Goal: Information Seeking & Learning: Find specific fact

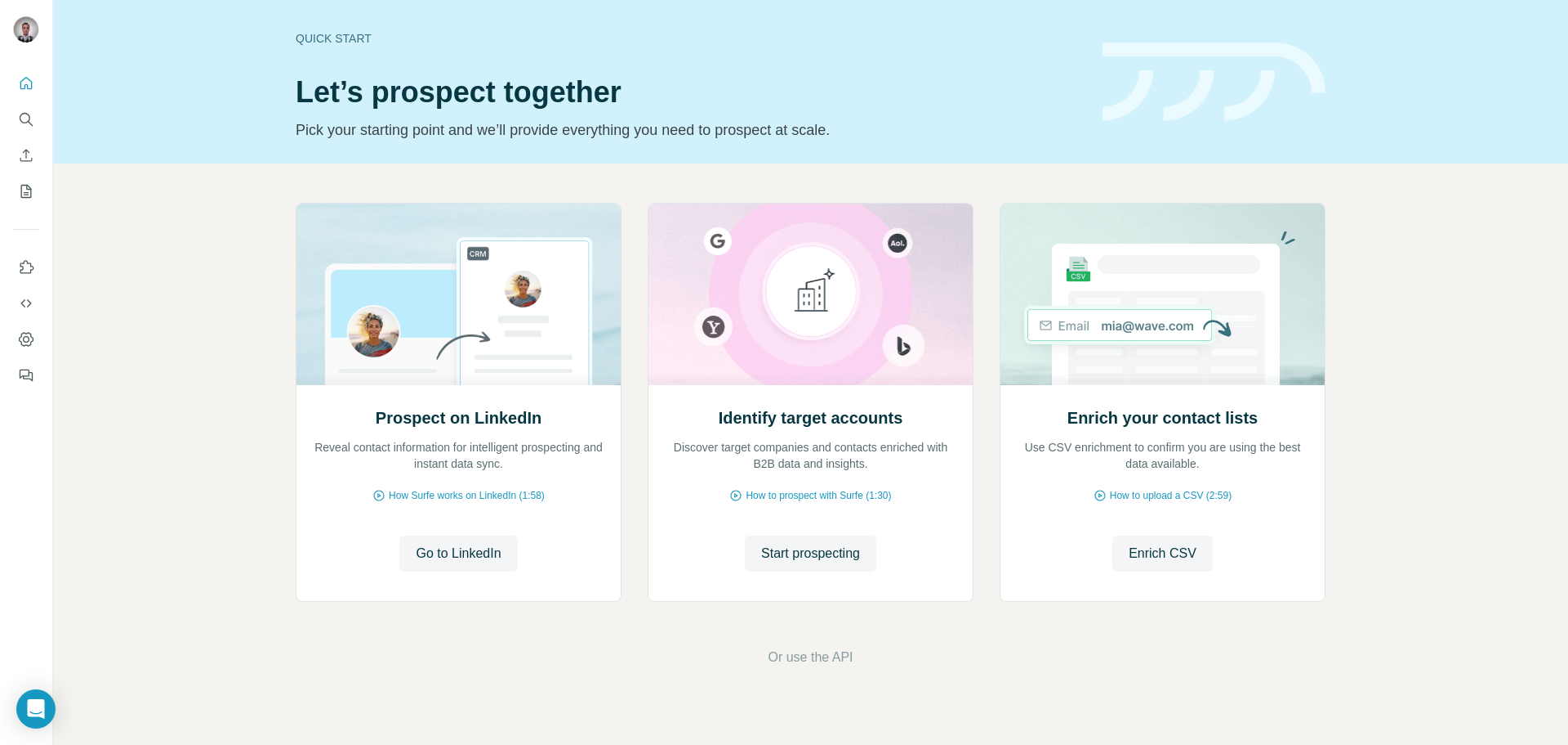
click at [45, 61] on div at bounding box center [26, 224] width 52 height 331
click at [33, 84] on icon "Quick start" at bounding box center [26, 83] width 16 height 16
click at [25, 121] on icon "Search" at bounding box center [24, 118] width 11 height 11
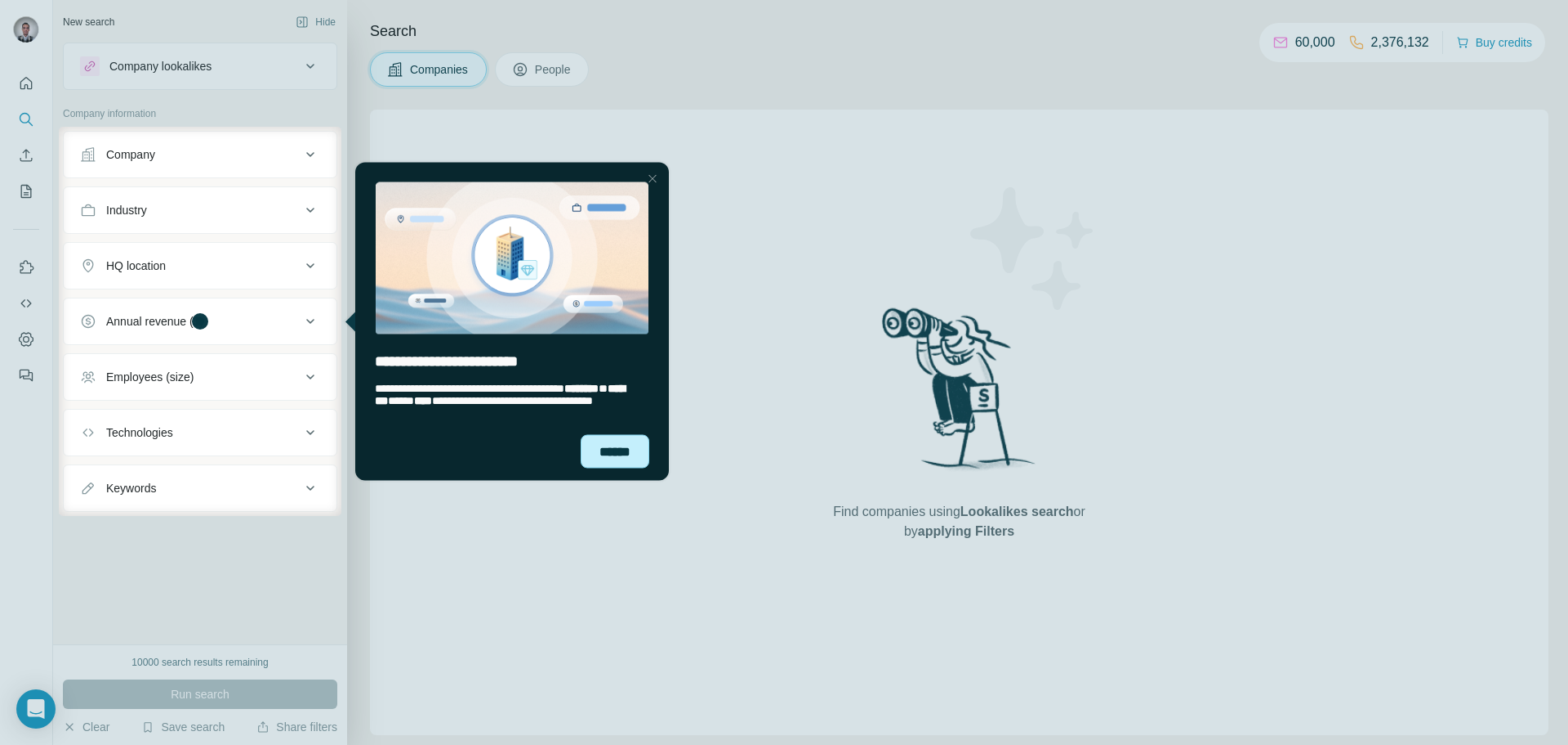
click at [629, 449] on div "******" at bounding box center [614, 450] width 68 height 34
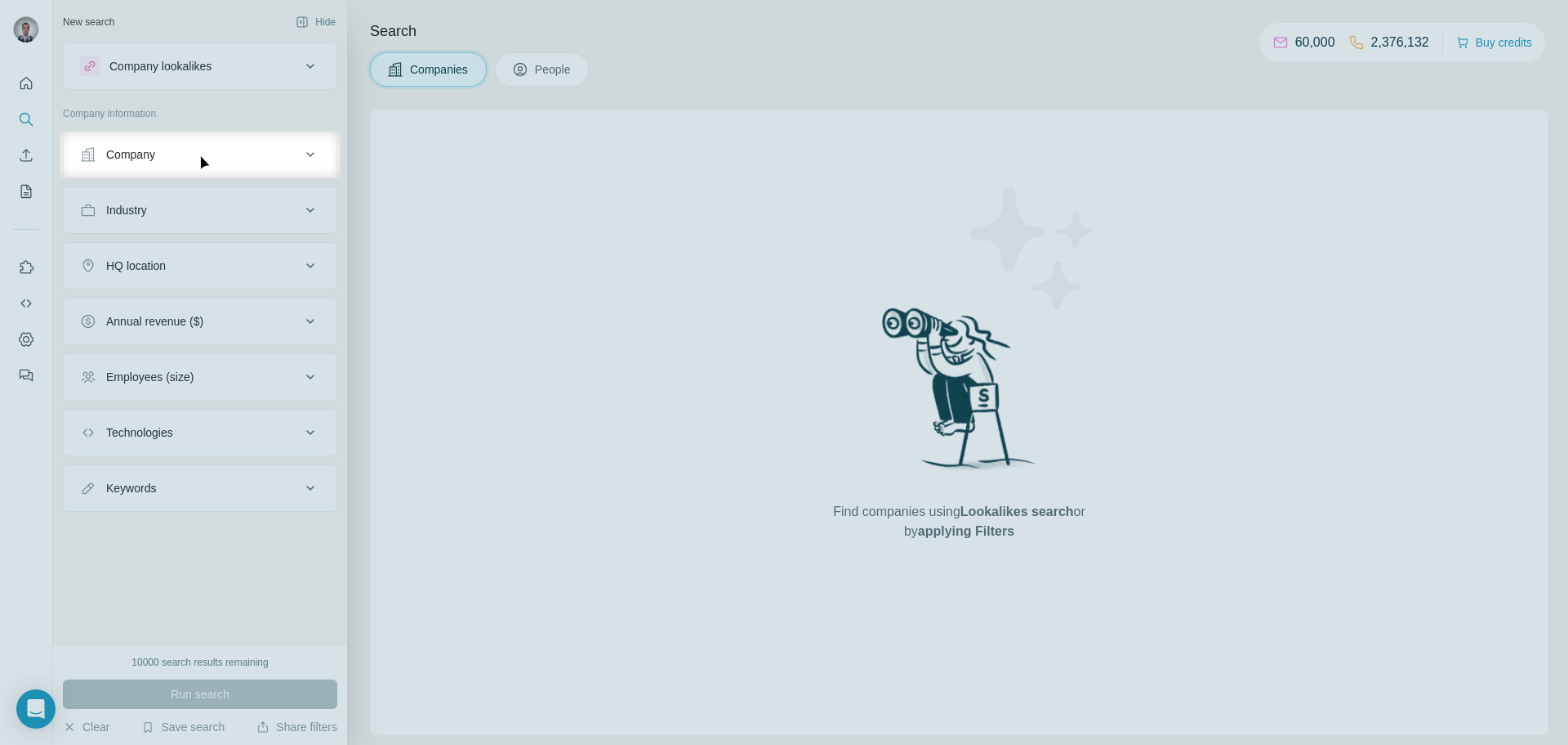
click at [243, 165] on button "Company" at bounding box center [199, 154] width 273 height 40
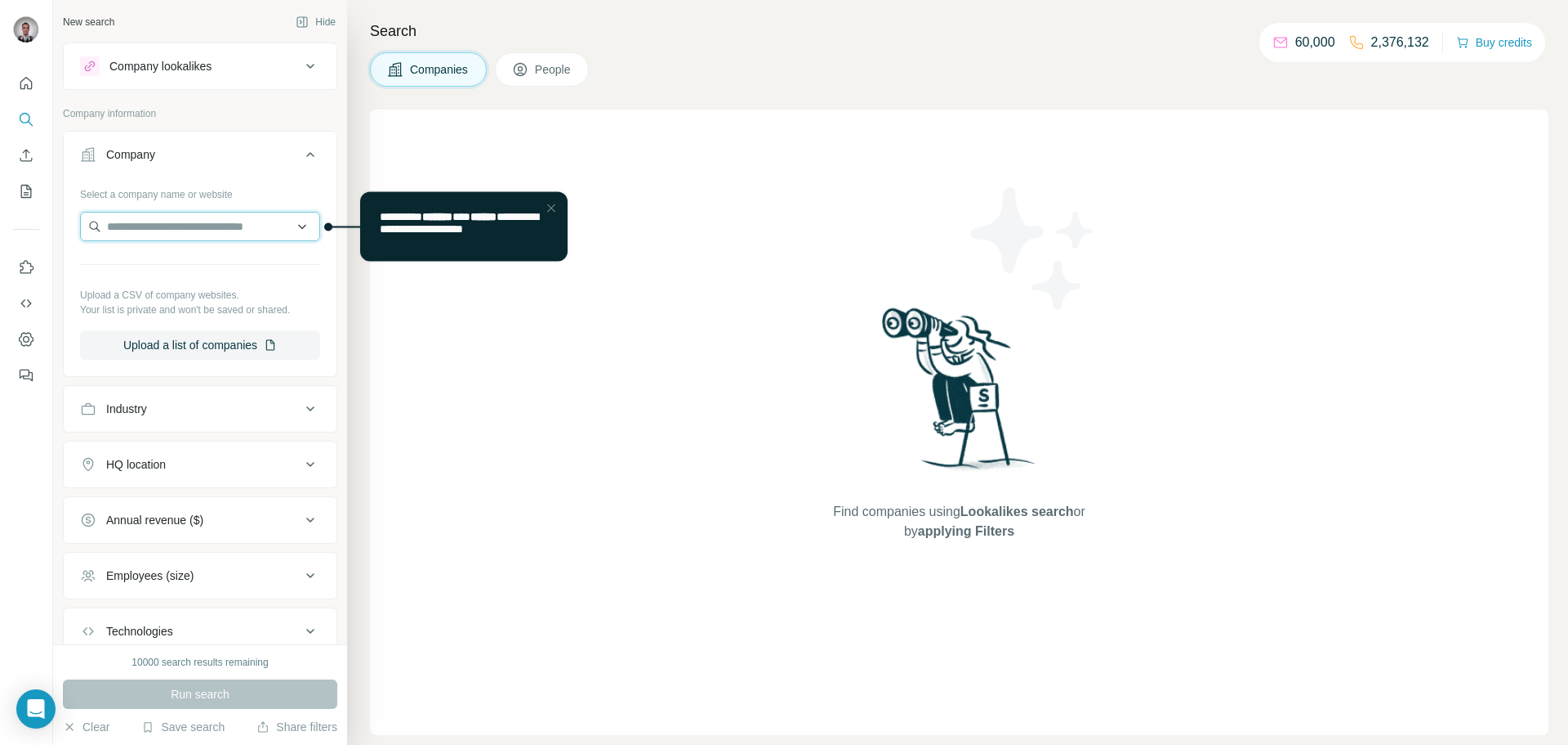
click at [203, 227] on input "text" at bounding box center [199, 226] width 240 height 30
paste input "**********"
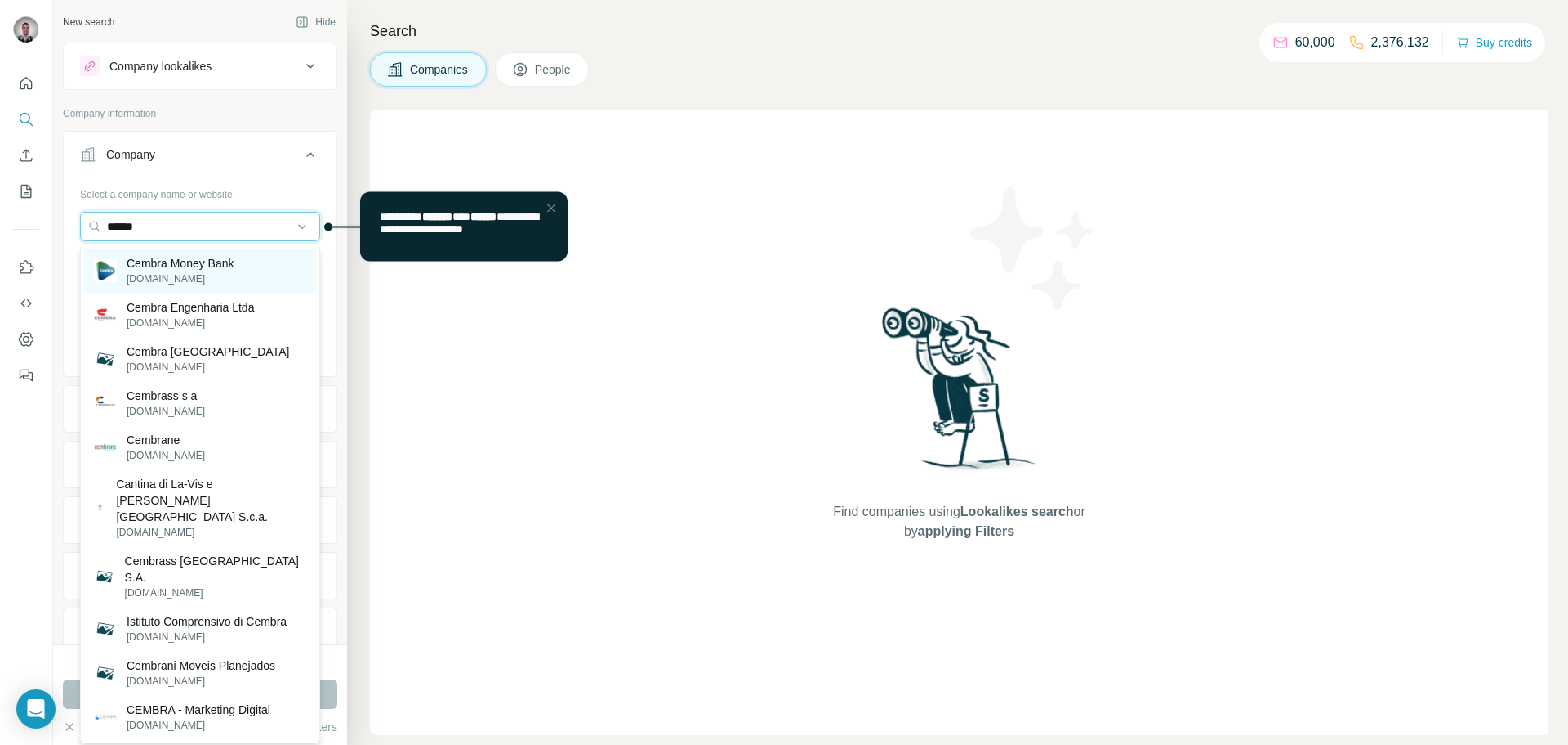
type input "******"
click at [143, 264] on p "Cembra Money Bank" at bounding box center [180, 263] width 108 height 16
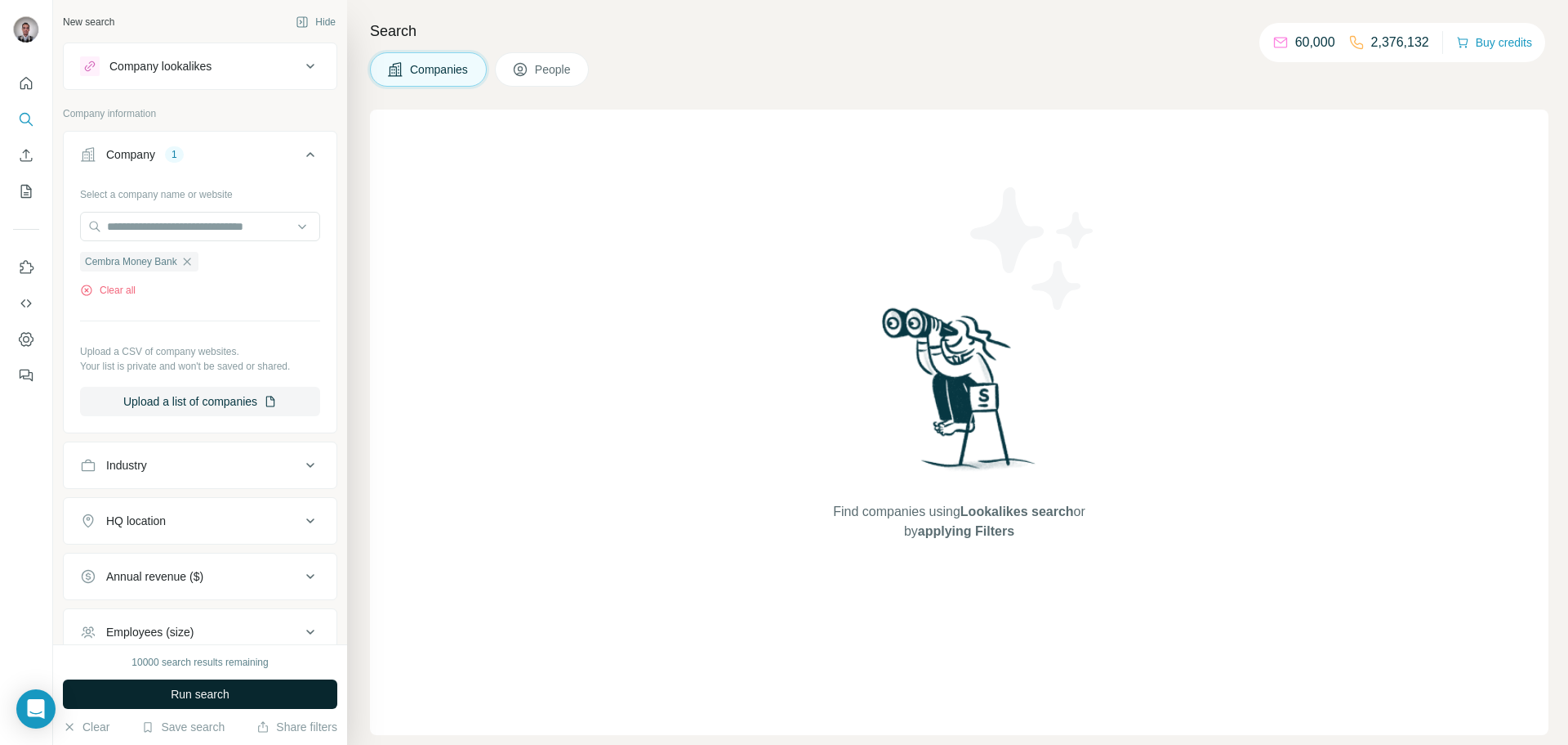
click at [204, 696] on span "Run search" at bounding box center [199, 693] width 59 height 16
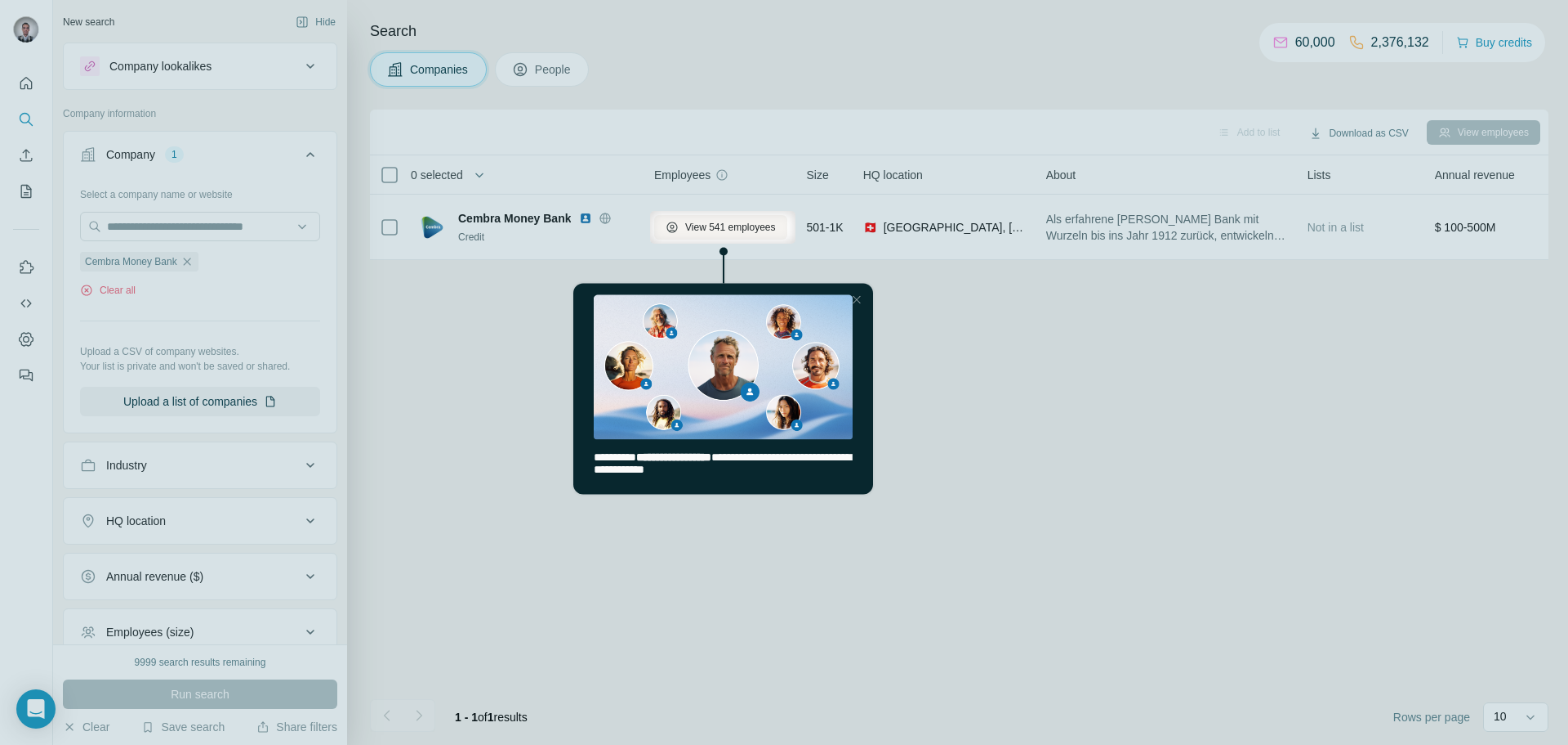
click at [710, 447] on div "**********" at bounding box center [721, 466] width 300 height 56
click at [858, 298] on div at bounding box center [856, 299] width 19 height 19
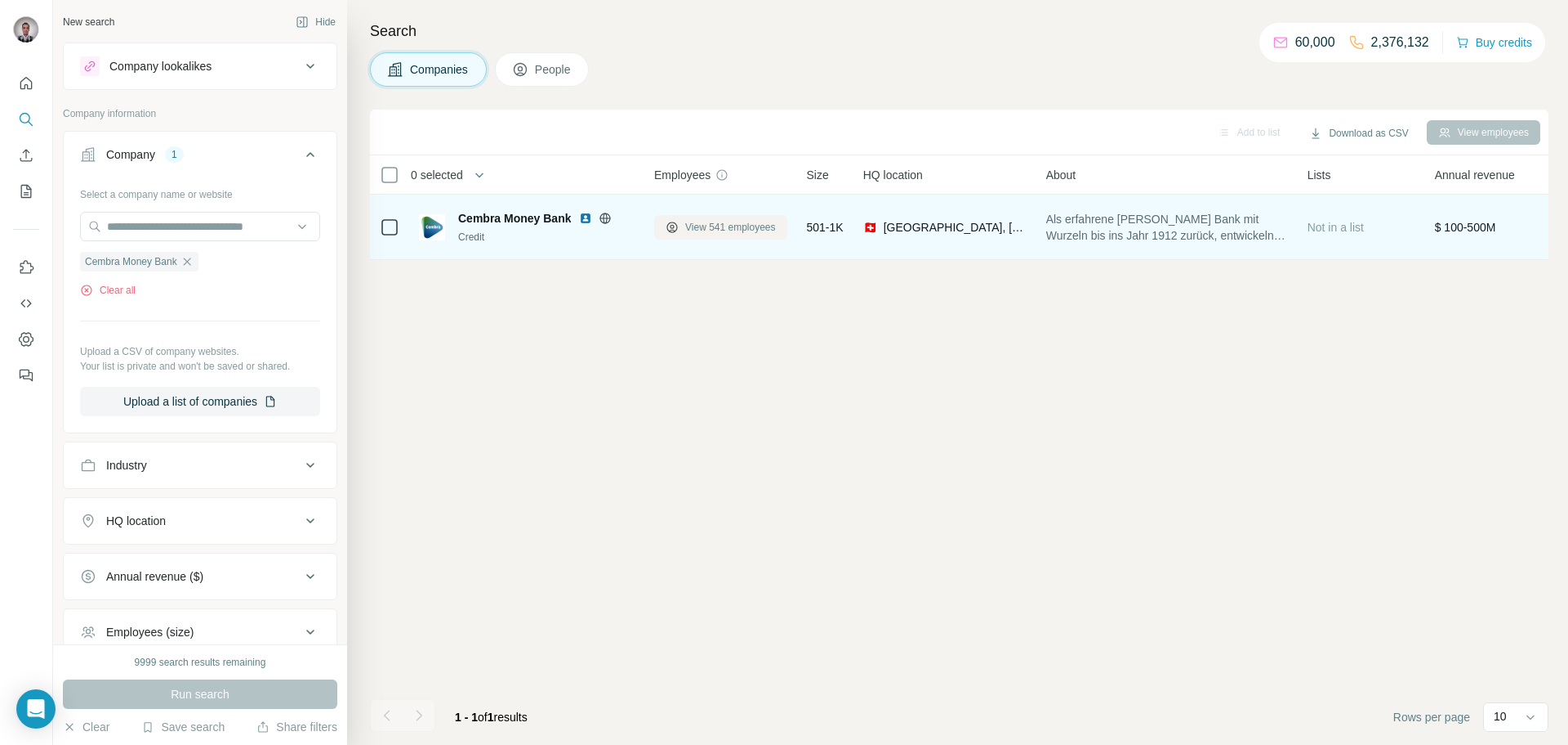
click at [740, 226] on span "View 541 employees" at bounding box center [730, 226] width 91 height 14
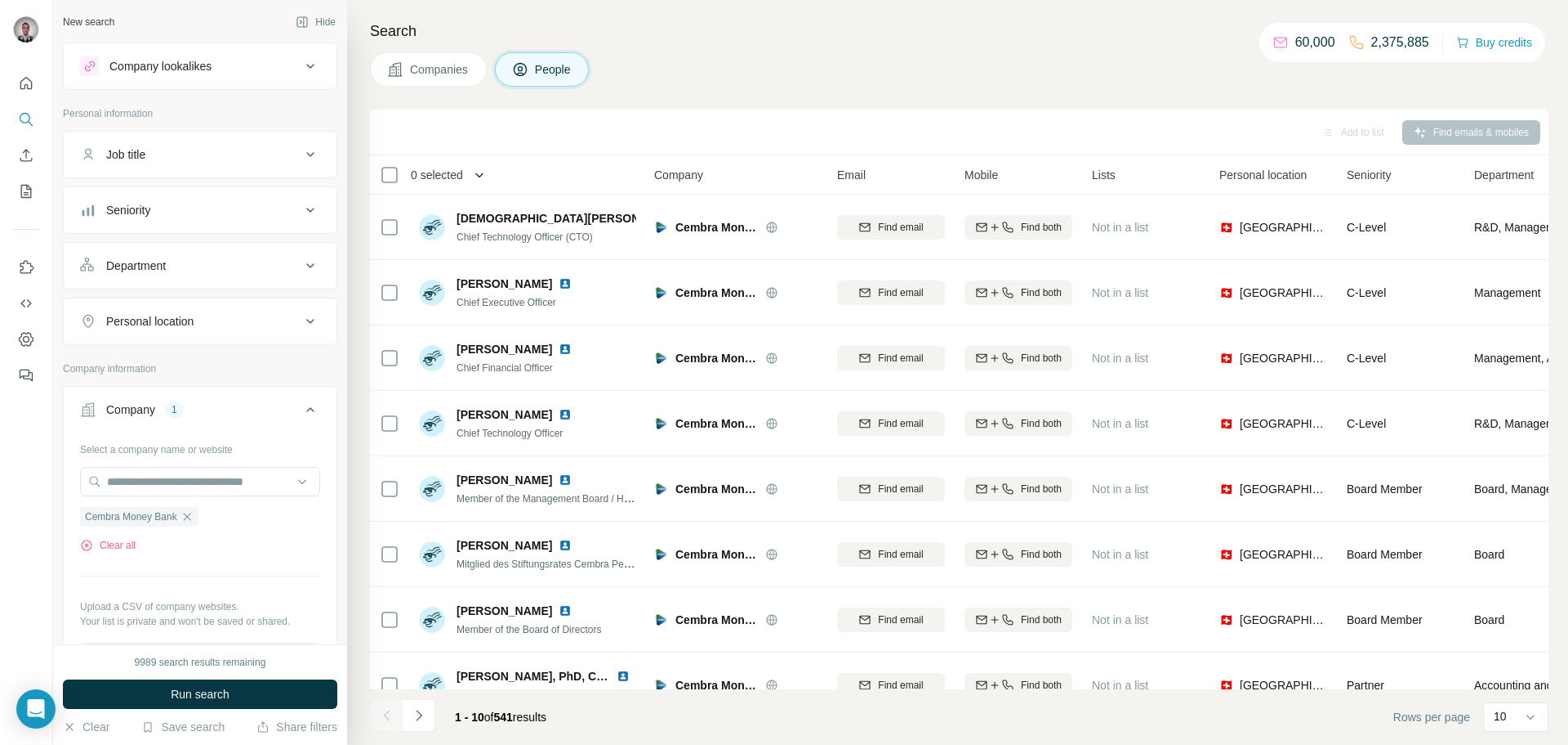
click at [483, 174] on icon "button" at bounding box center [479, 174] width 16 height 16
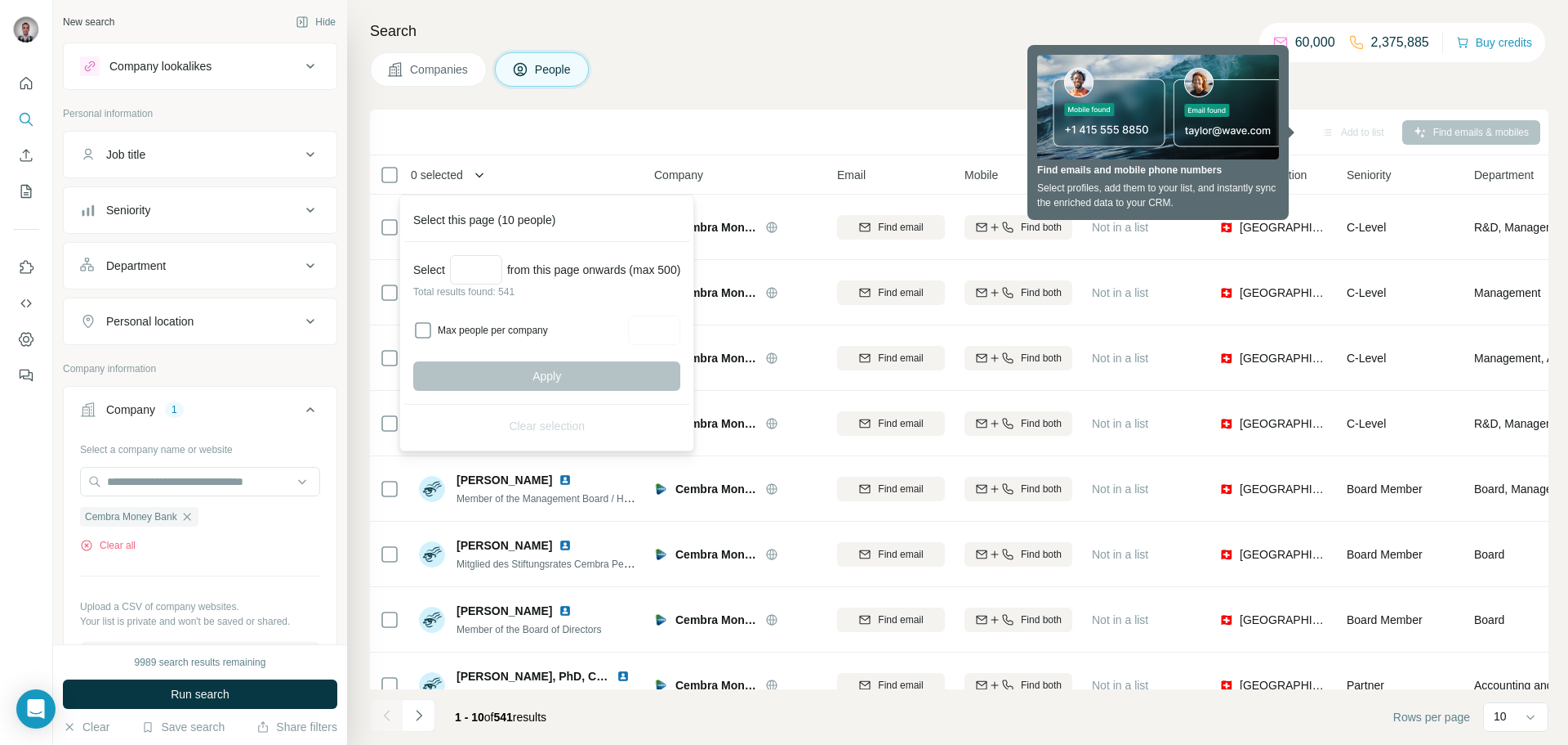
click at [483, 174] on icon "button" at bounding box center [480, 174] width 8 height 5
click at [774, 99] on div "Search Companies People Add to list Find emails & mobiles 0 selected People Com…" at bounding box center [957, 372] width 1221 height 745
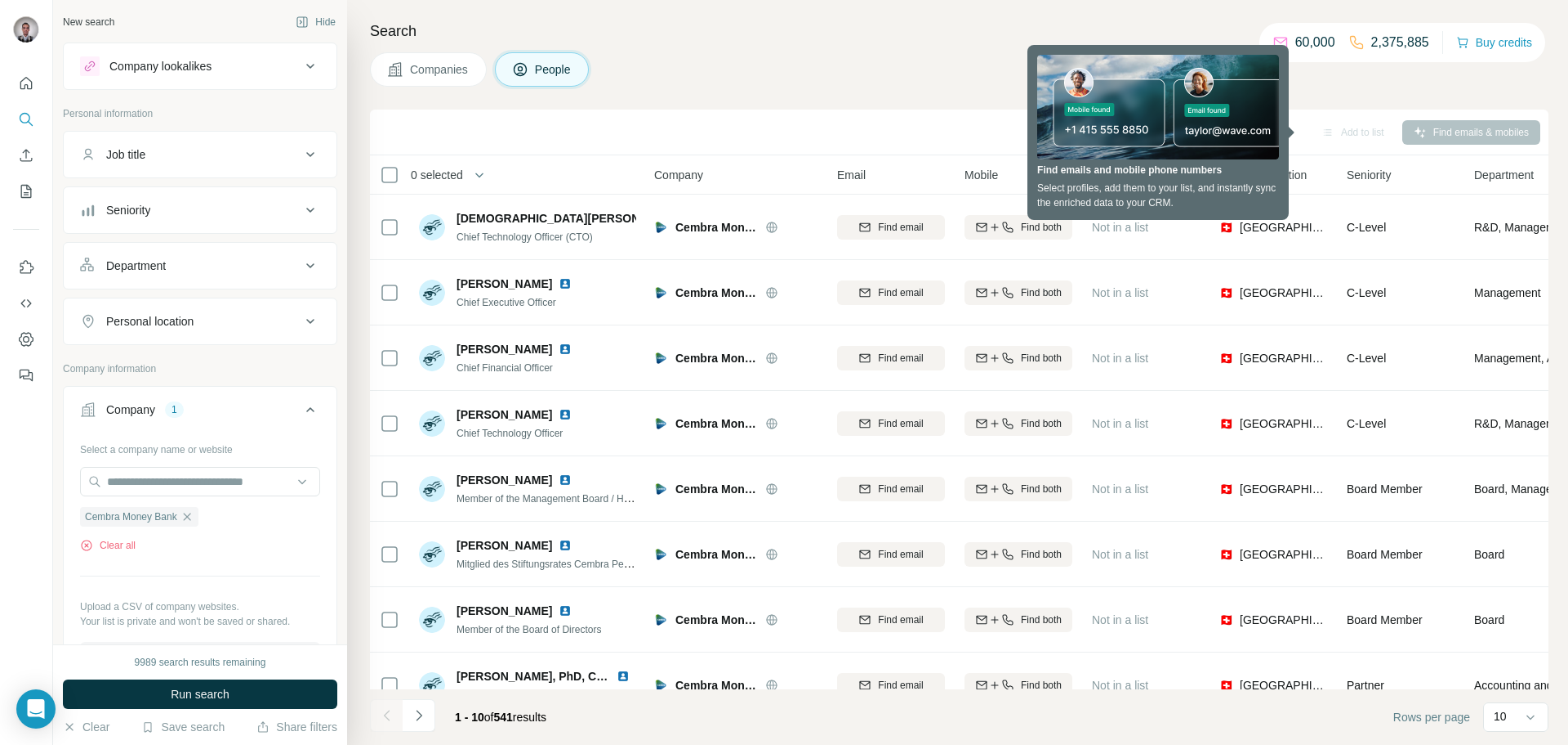
click at [917, 118] on div "Add to list Find emails & mobiles" at bounding box center [959, 132] width 1163 height 29
click at [1141, 110] on div "Add to list Find emails & mobiles" at bounding box center [959, 132] width 1179 height 45
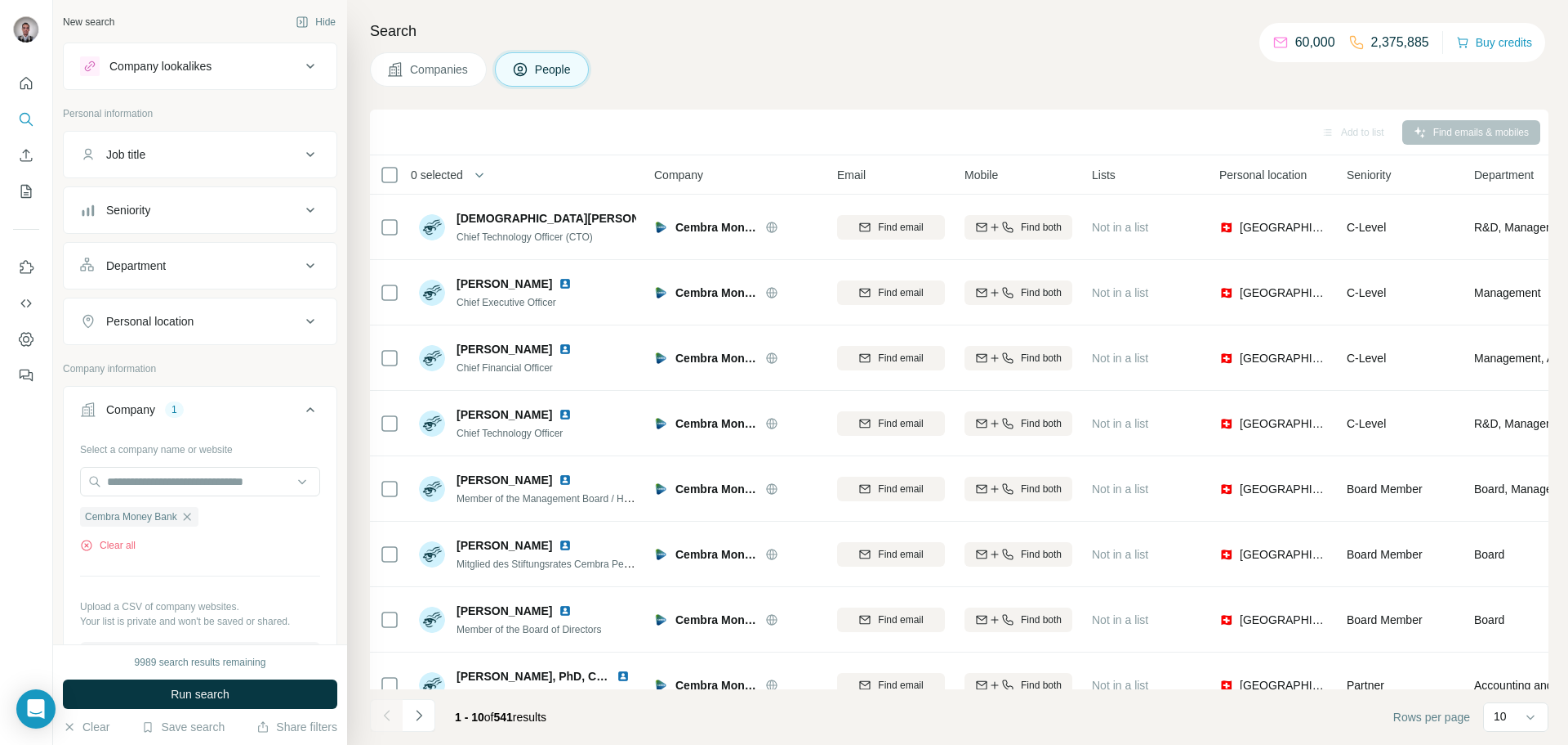
click at [1353, 122] on div "Add to list" at bounding box center [1352, 132] width 86 height 24
click at [314, 150] on icon at bounding box center [310, 154] width 19 height 19
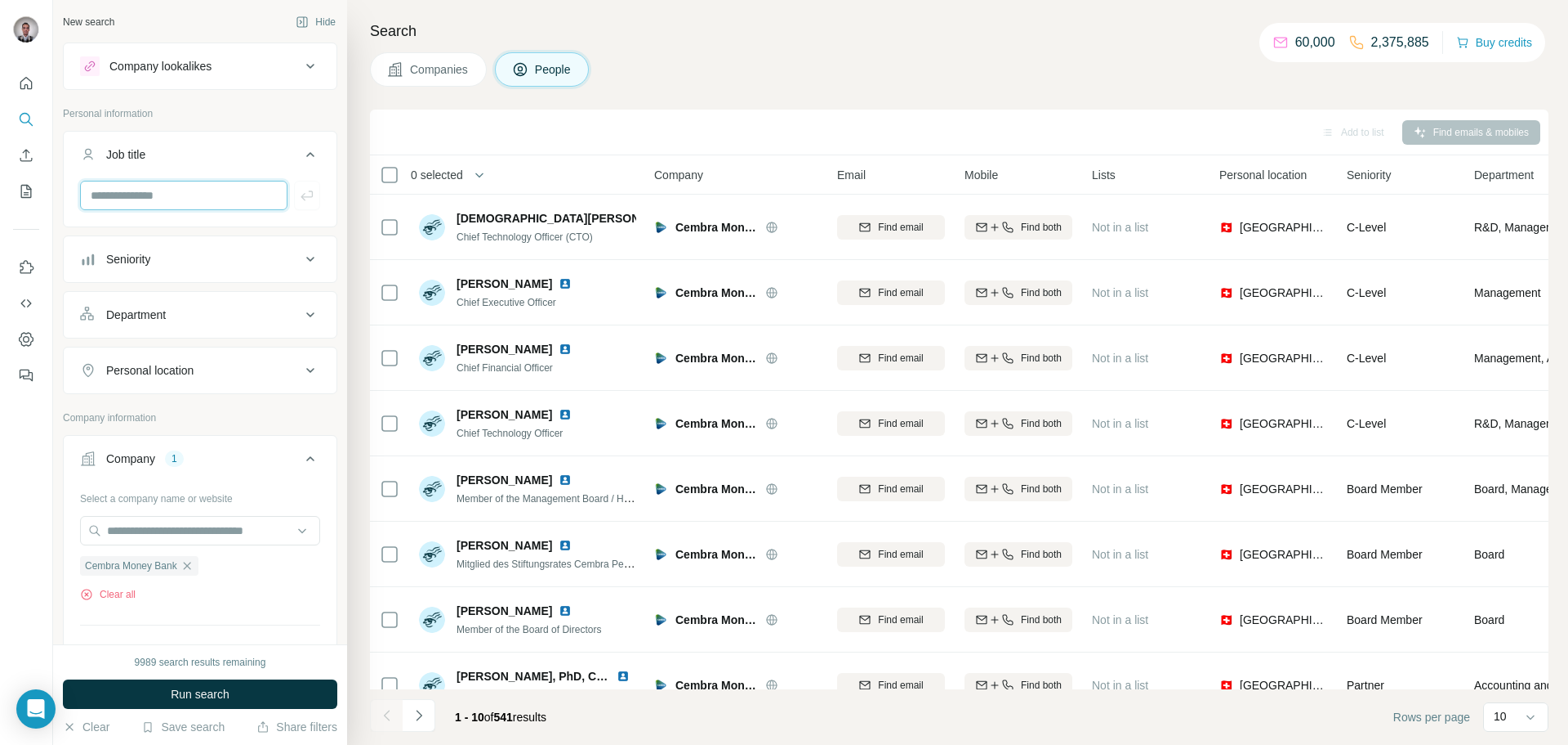
click at [206, 192] on input "text" at bounding box center [183, 195] width 207 height 30
paste input "**********"
type input "**********"
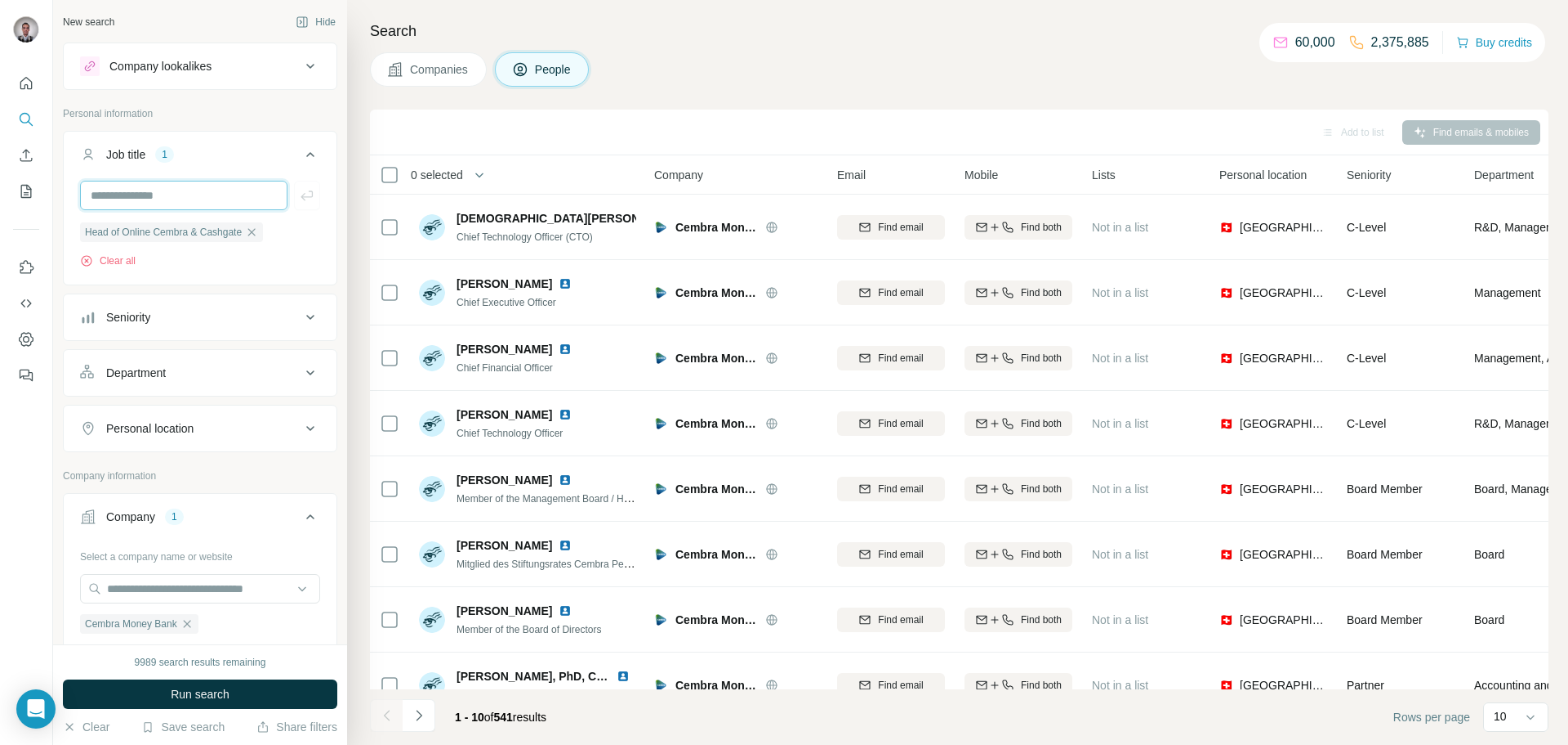
scroll to position [0, 0]
click at [214, 694] on span "Run search" at bounding box center [199, 693] width 59 height 16
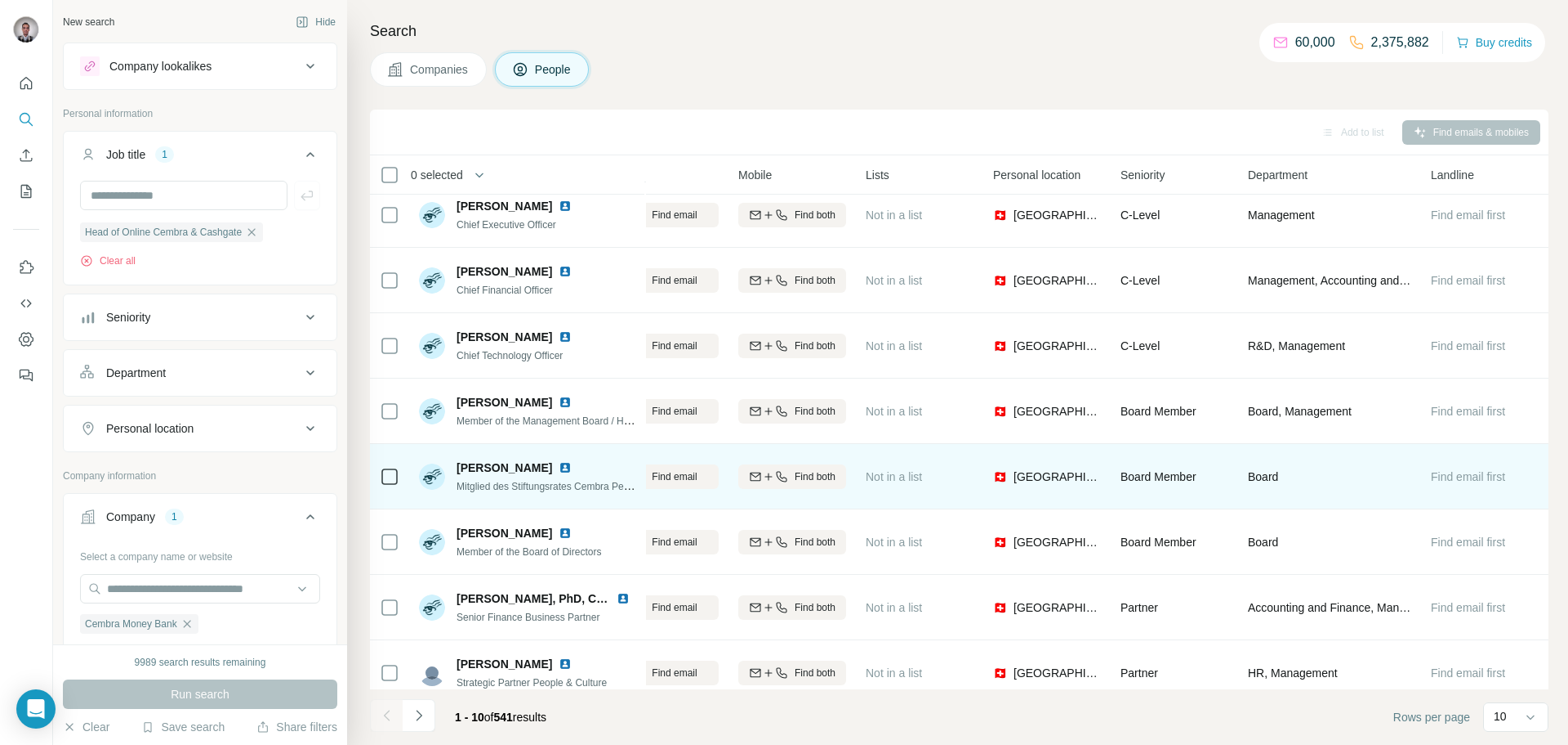
scroll to position [0, 226]
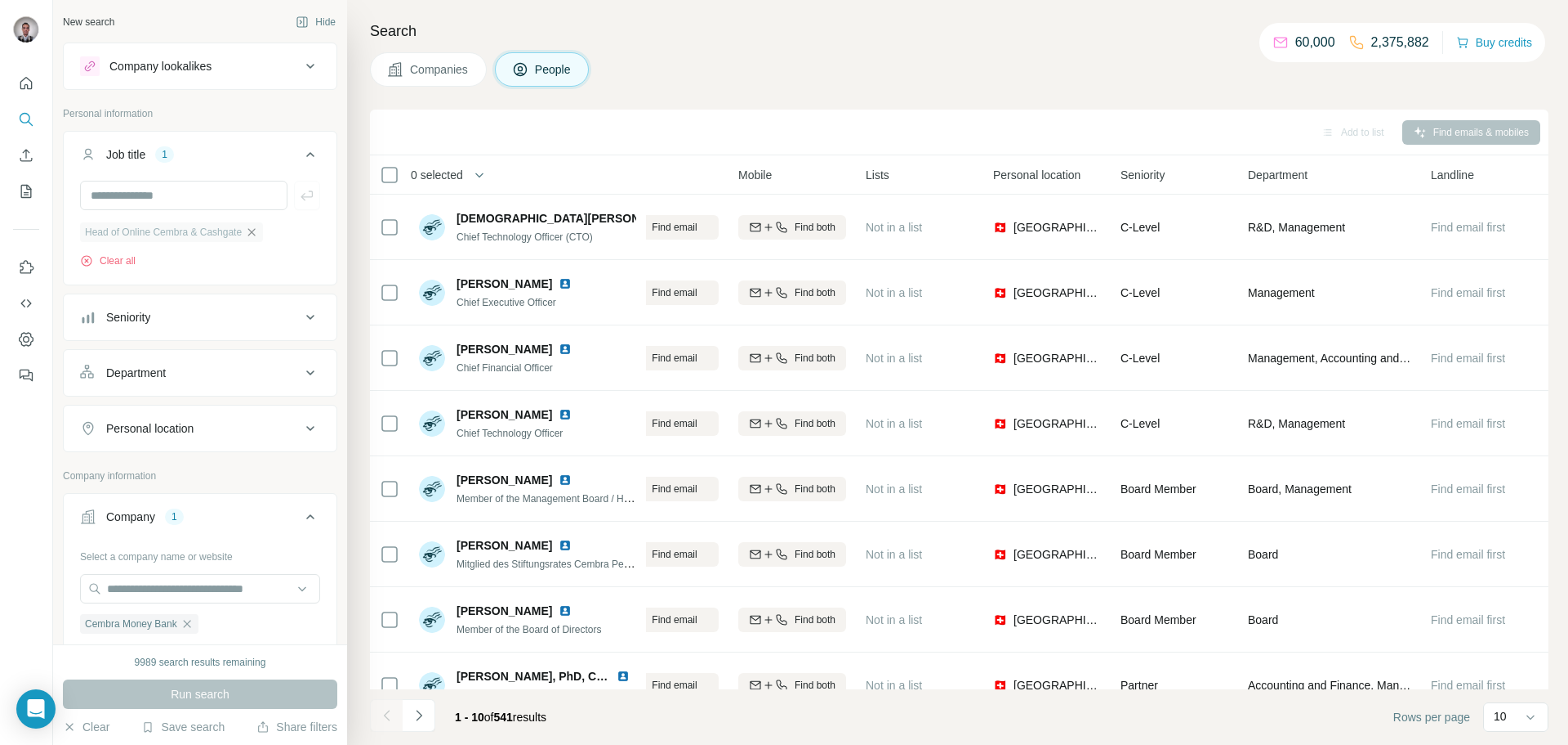
click at [258, 229] on icon "button" at bounding box center [251, 232] width 13 height 13
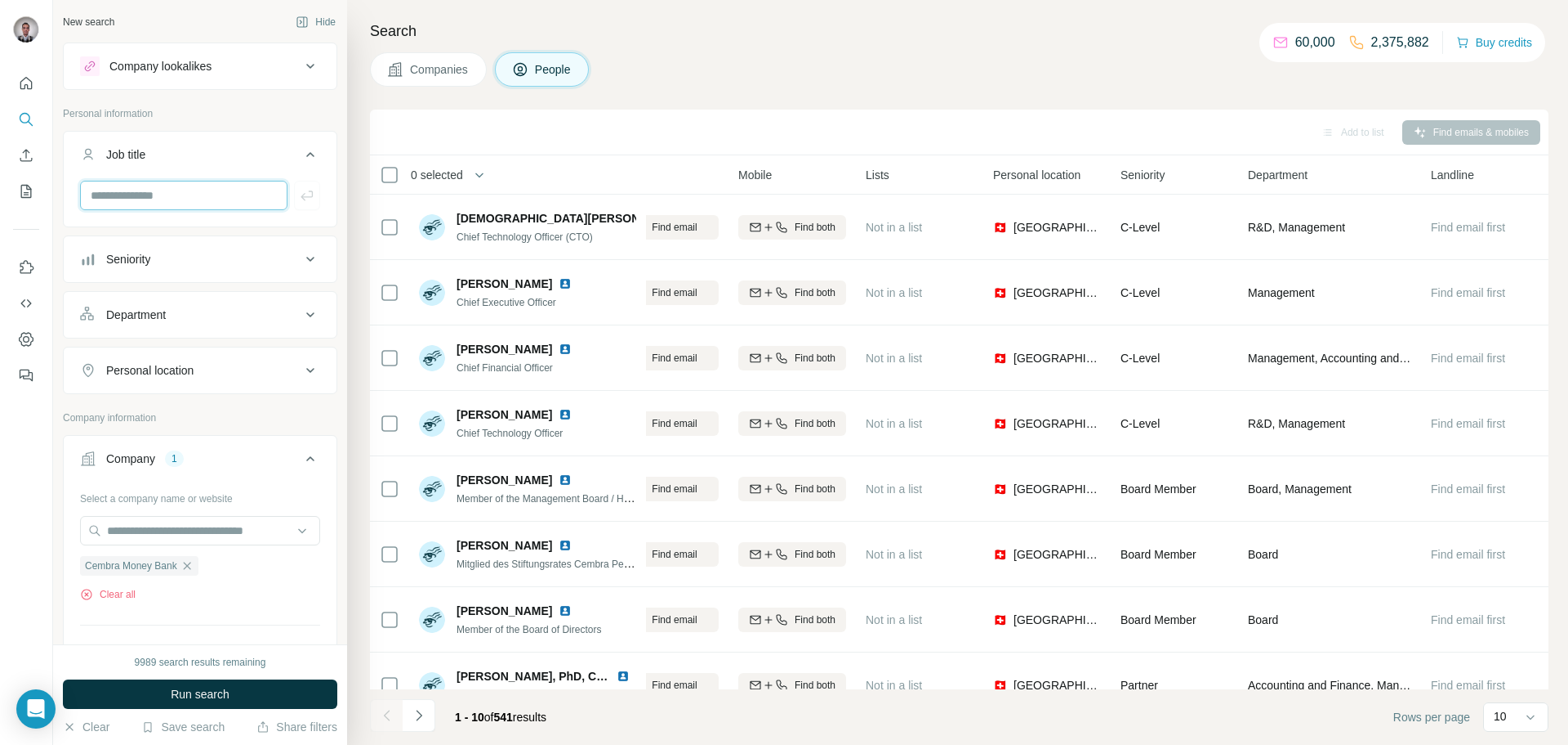
click at [173, 196] on input "text" at bounding box center [183, 195] width 207 height 30
paste input "**********"
click at [223, 197] on input "**********" at bounding box center [183, 195] width 207 height 30
type input "**********"
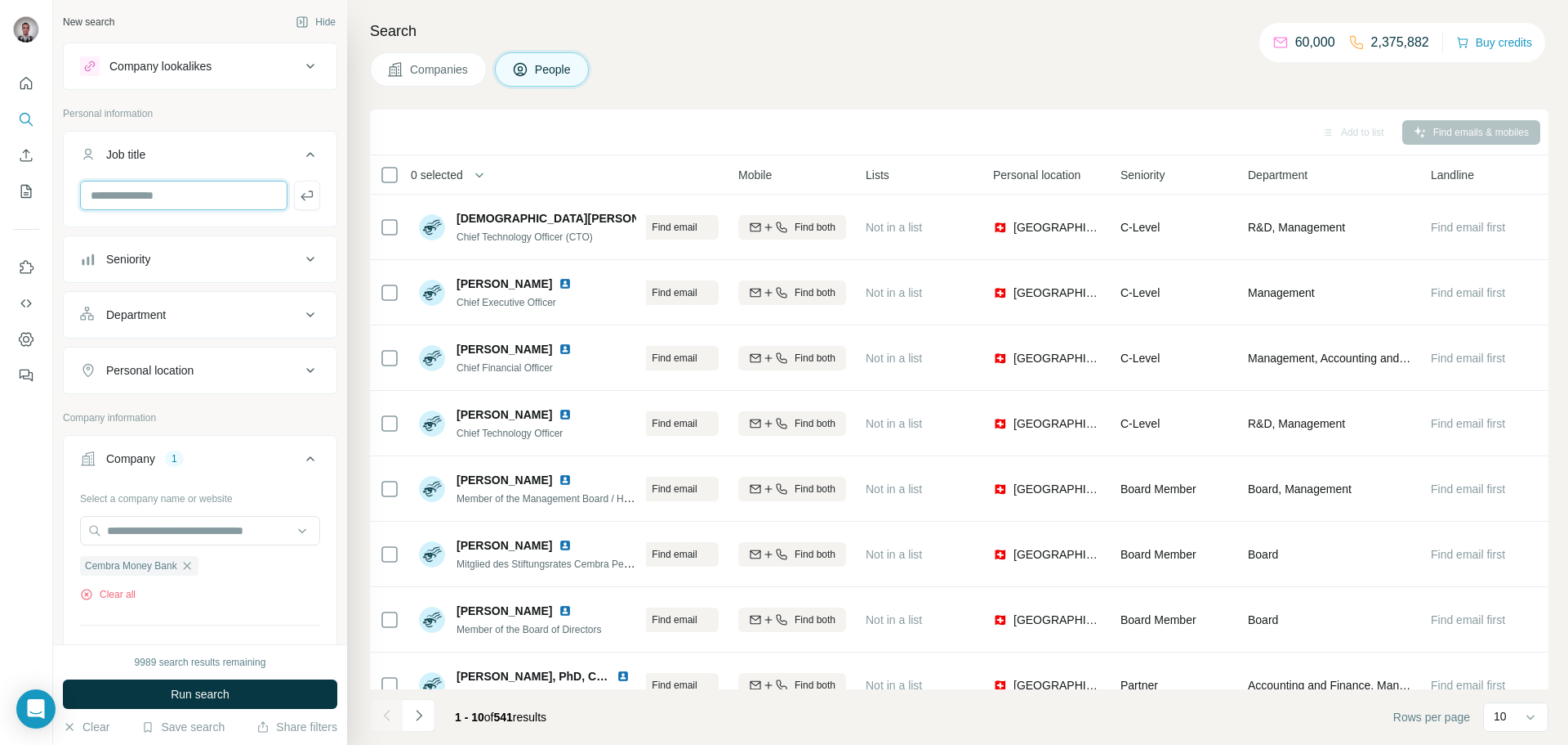
scroll to position [0, 0]
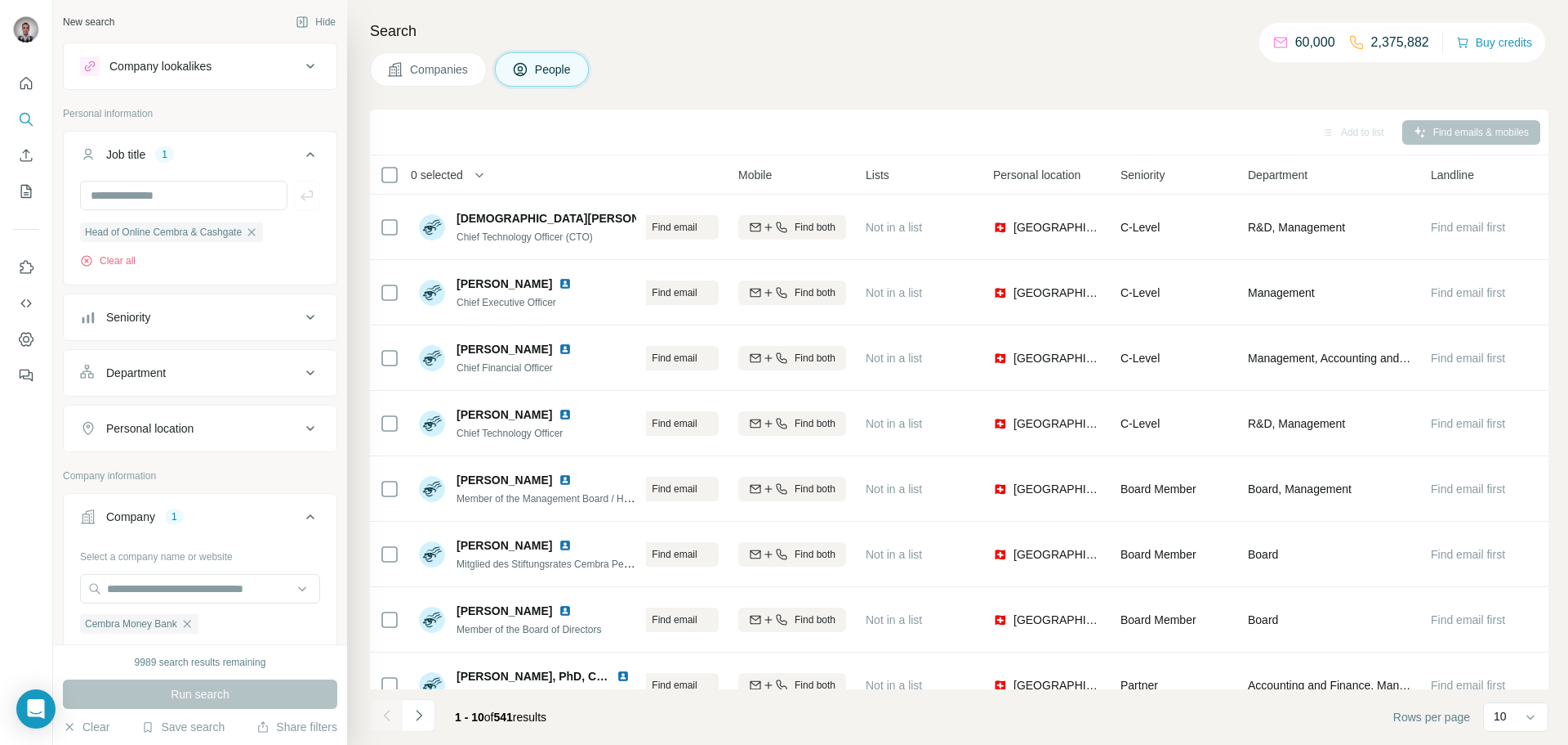
click at [218, 698] on div "Run search" at bounding box center [199, 694] width 274 height 30
click at [257, 234] on icon "button" at bounding box center [251, 232] width 13 height 13
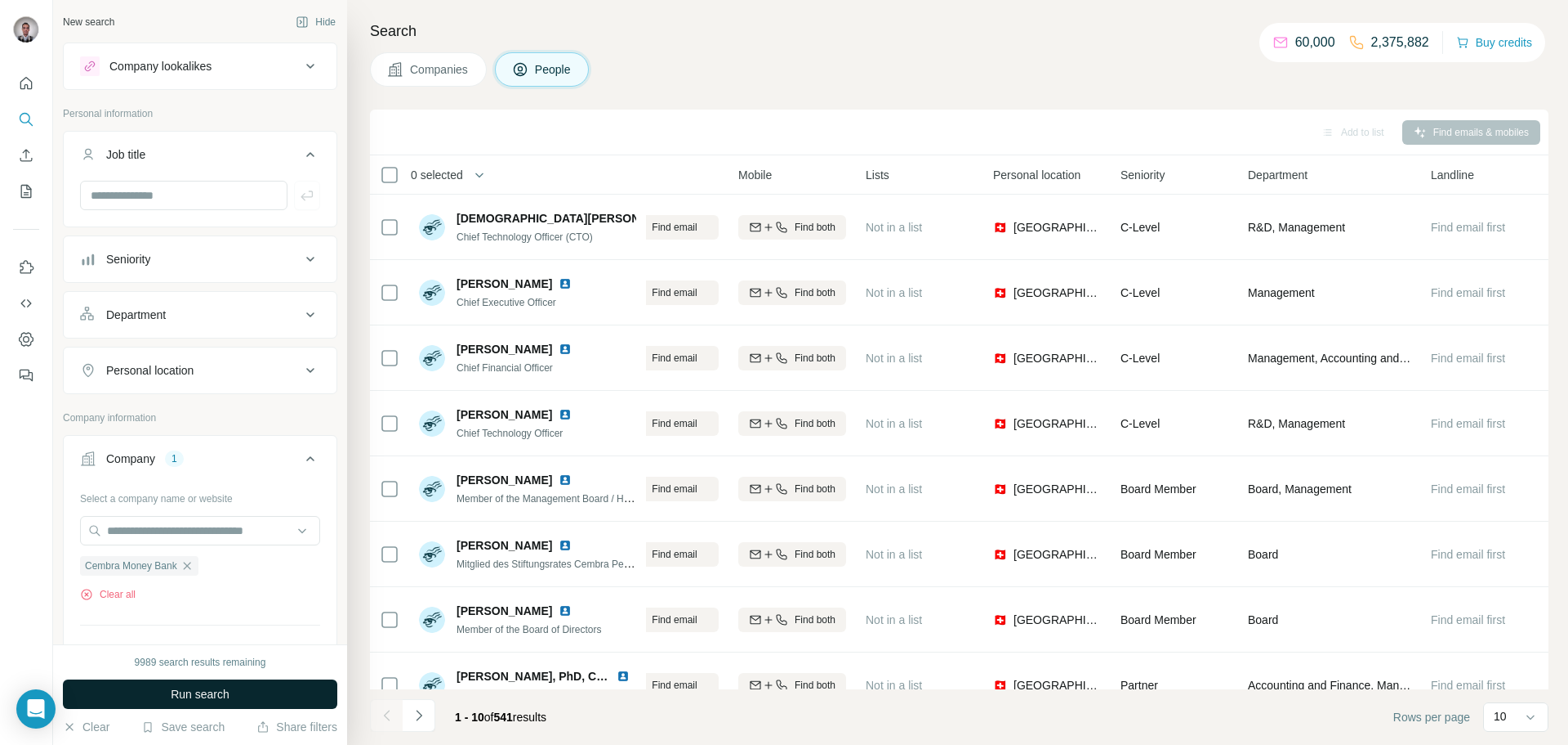
click at [192, 693] on span "Run search" at bounding box center [199, 693] width 59 height 16
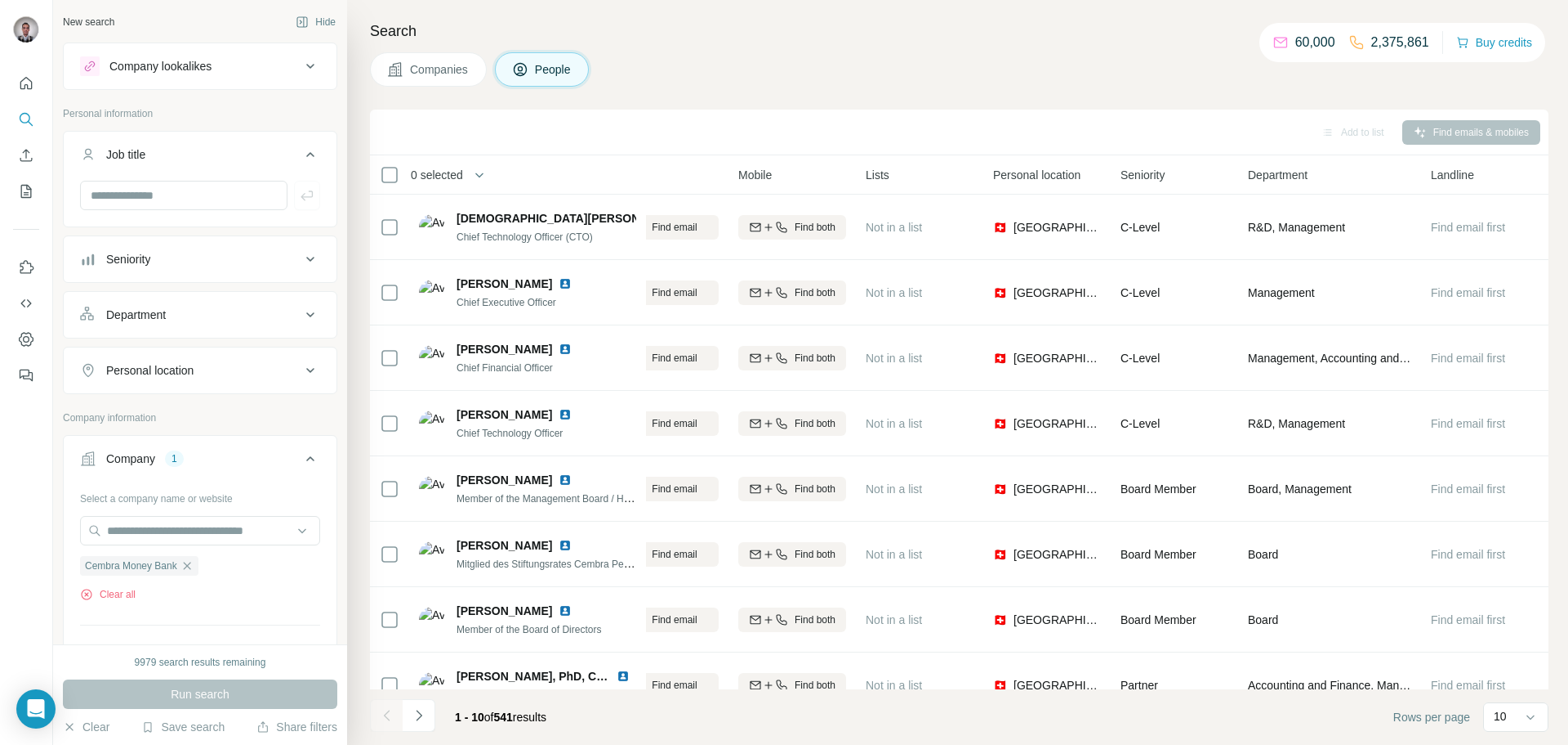
click at [308, 147] on icon at bounding box center [310, 154] width 19 height 19
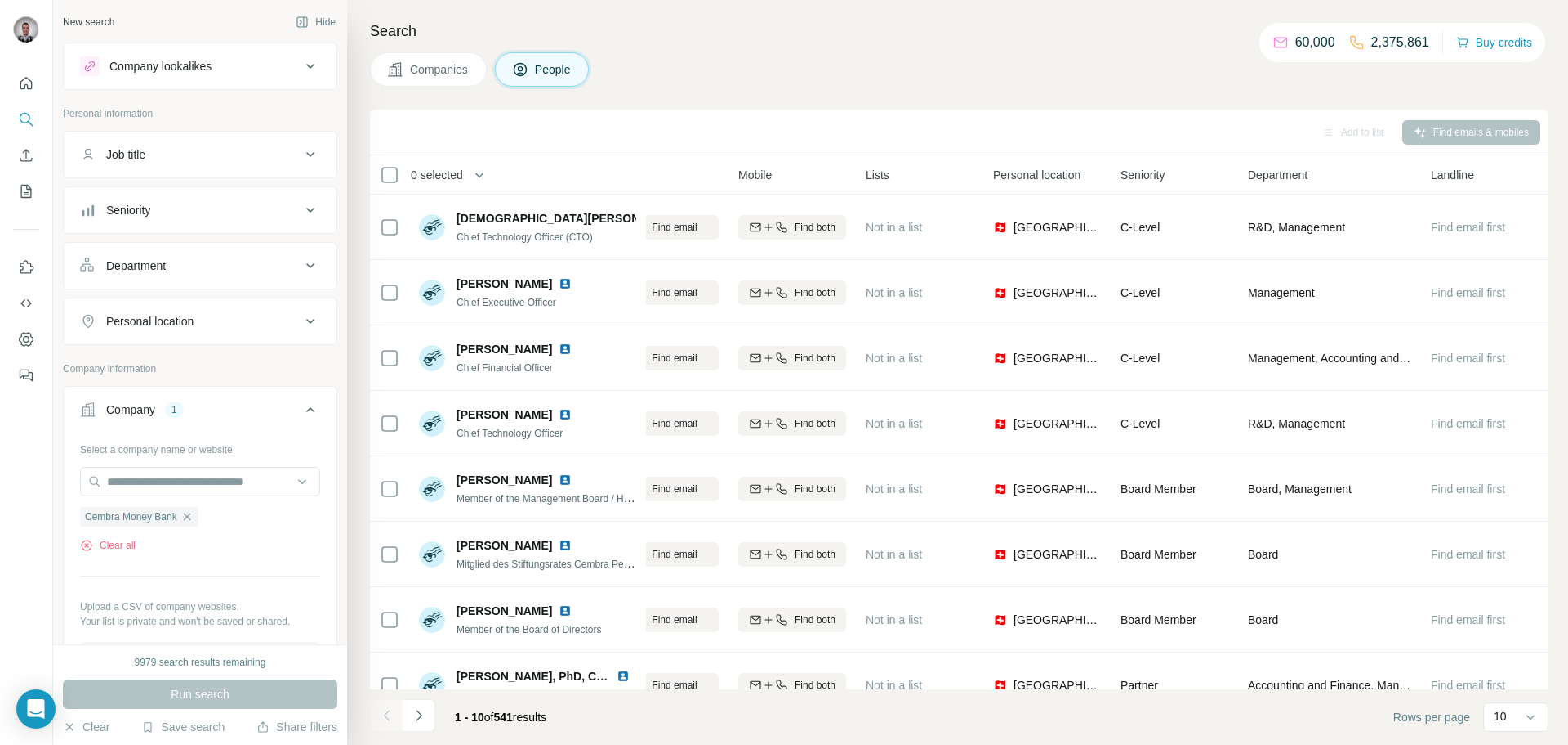
click at [306, 262] on icon at bounding box center [310, 265] width 19 height 19
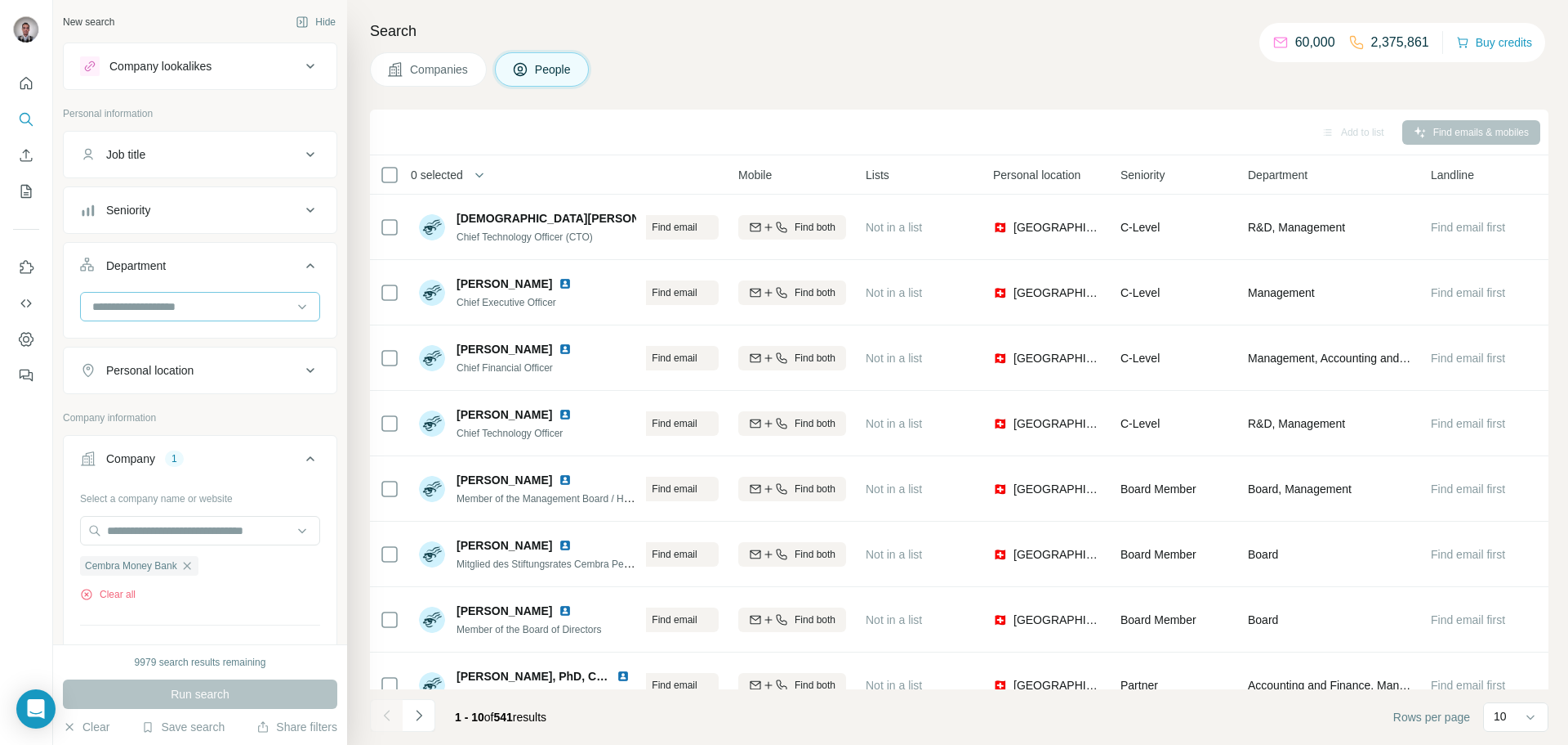
click at [183, 306] on input at bounding box center [191, 306] width 201 height 18
click at [303, 304] on icon at bounding box center [301, 306] width 16 height 16
click at [311, 269] on icon at bounding box center [310, 265] width 19 height 19
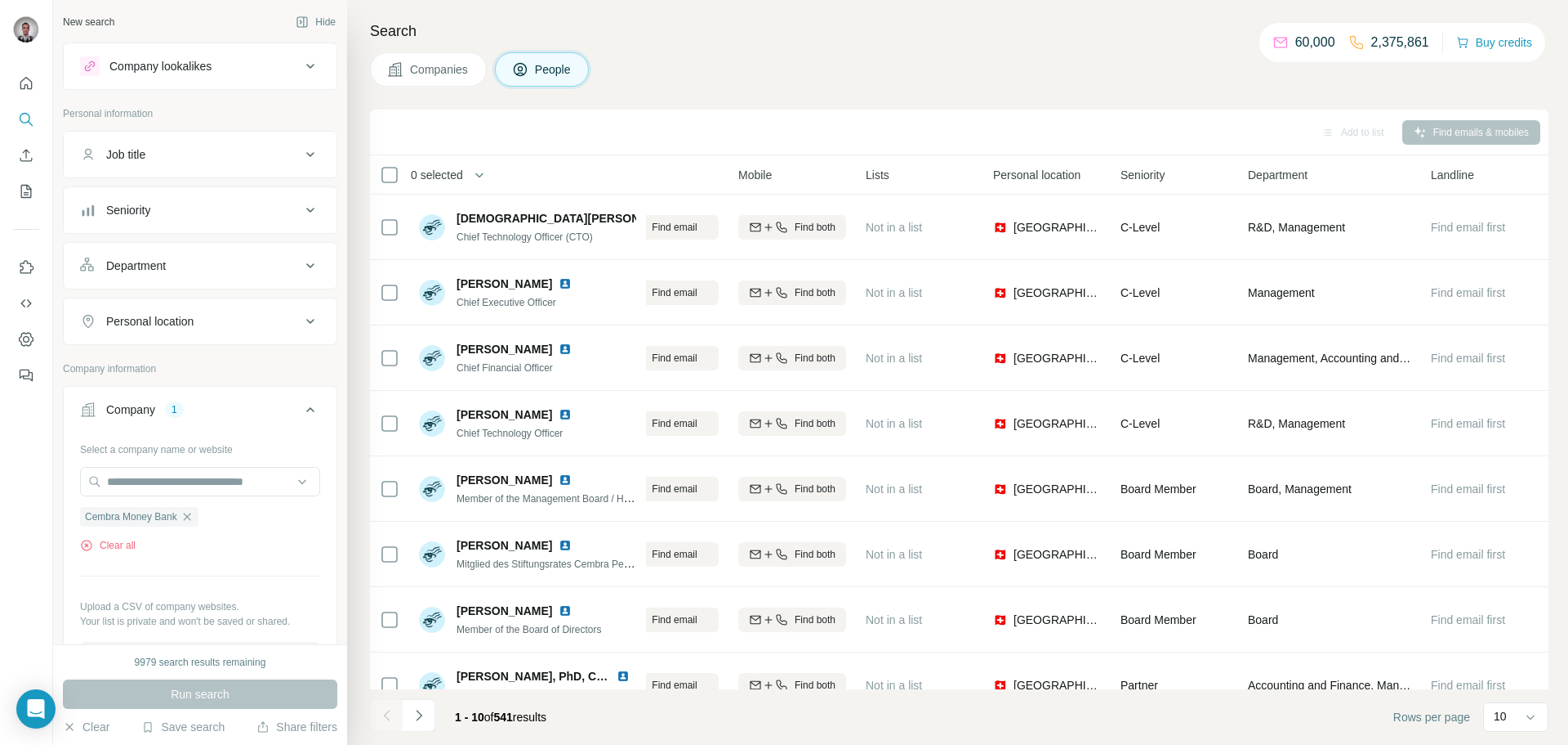
click at [309, 320] on icon at bounding box center [310, 321] width 19 height 19
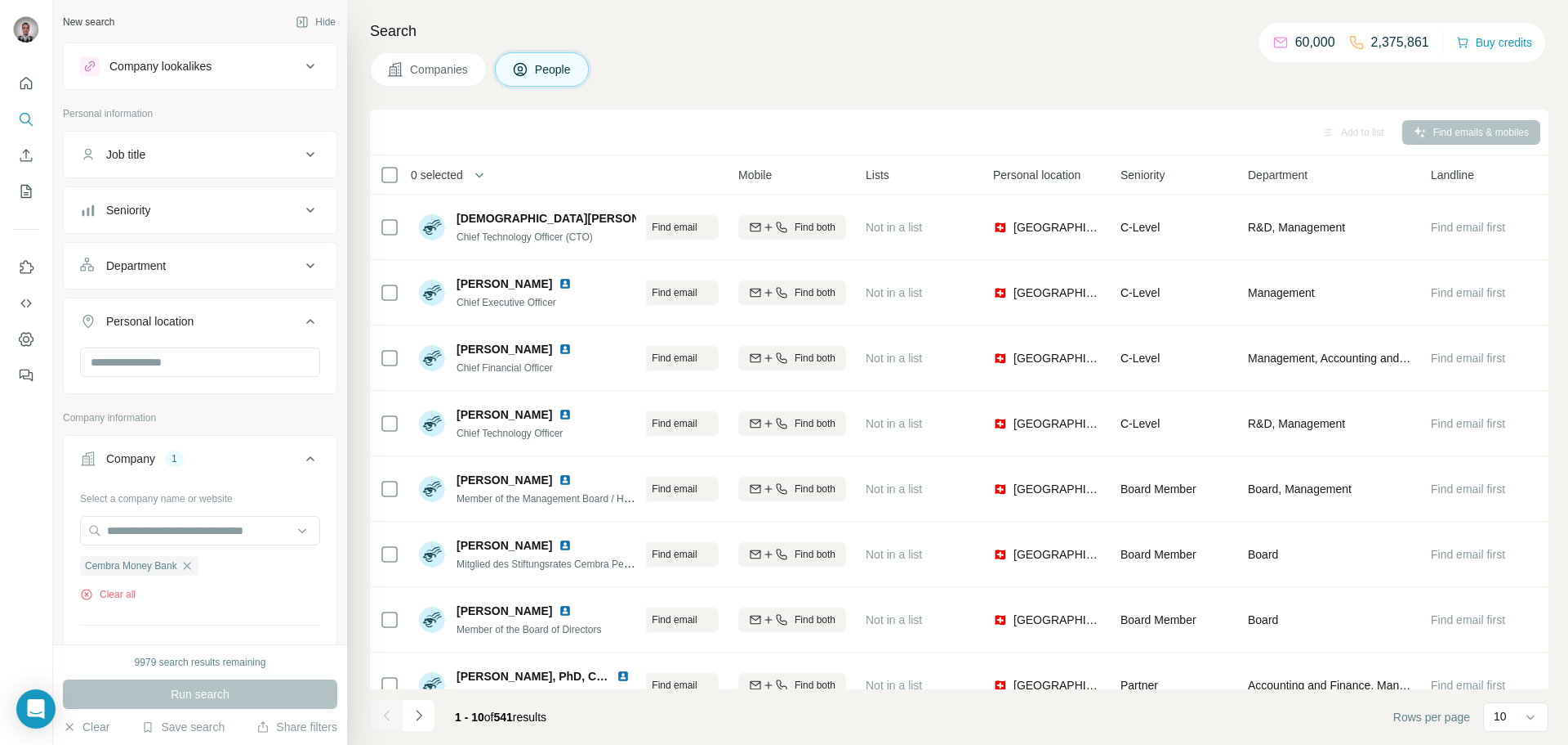
click at [309, 320] on icon at bounding box center [310, 321] width 8 height 5
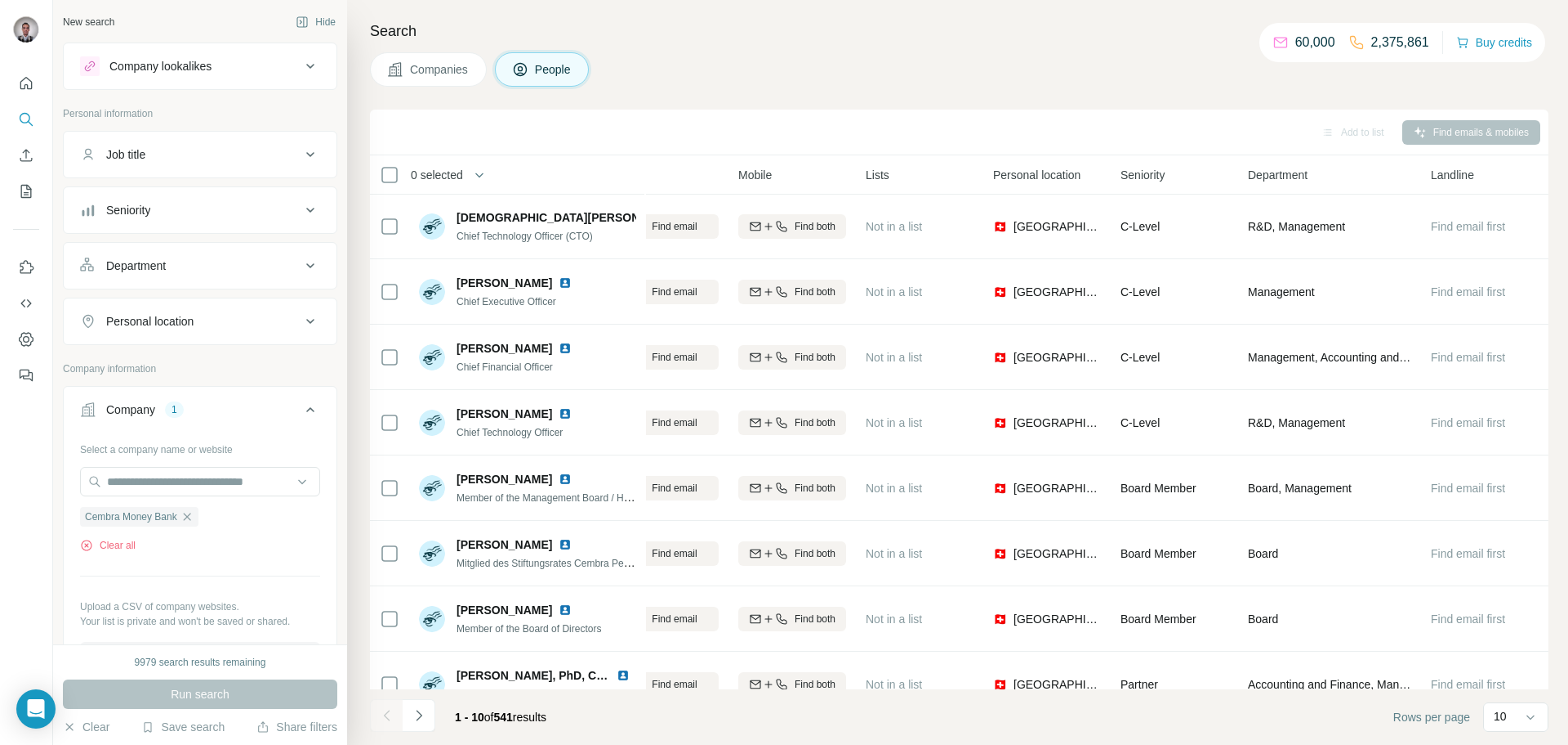
scroll to position [0, 226]
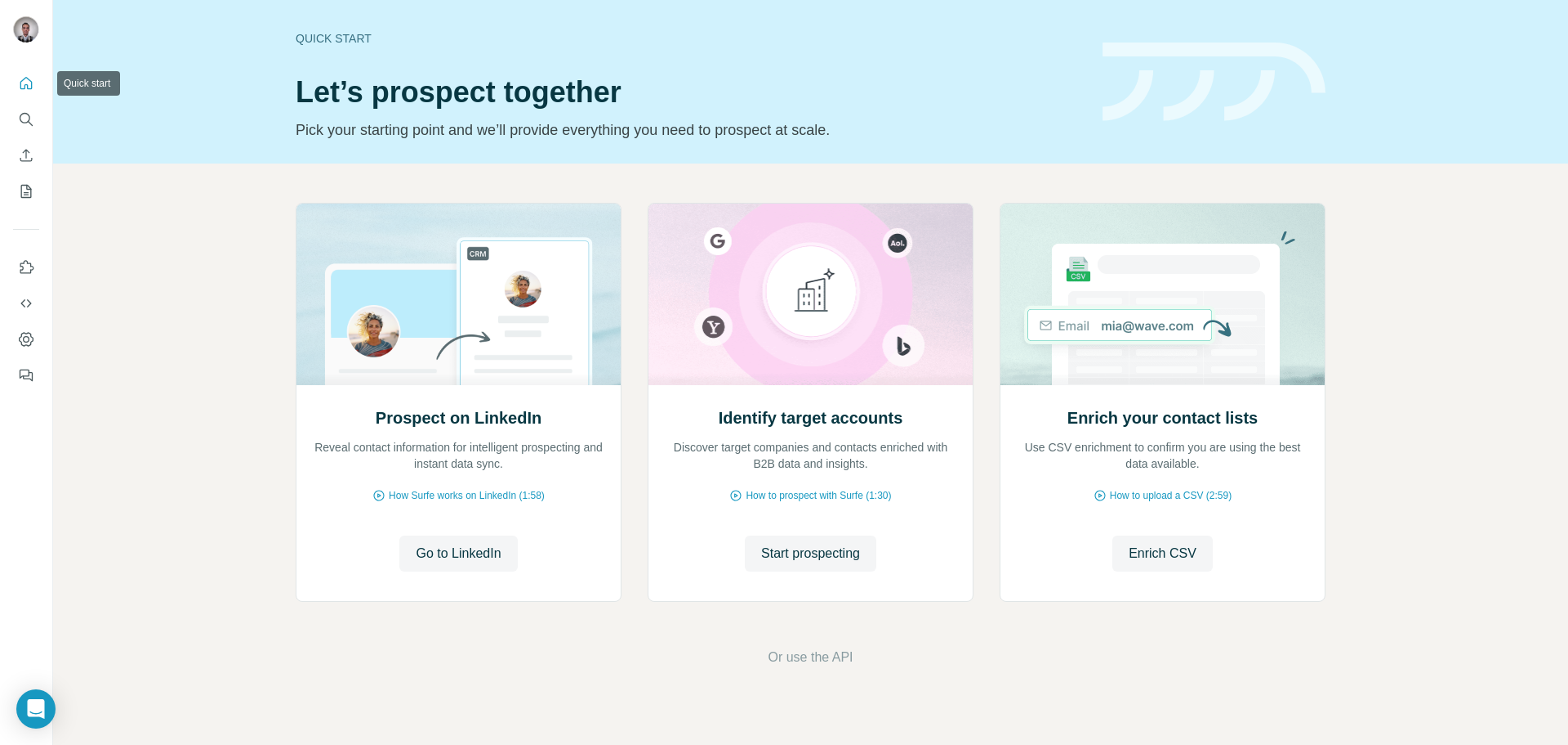
click at [26, 81] on icon "Quick start" at bounding box center [26, 83] width 16 height 16
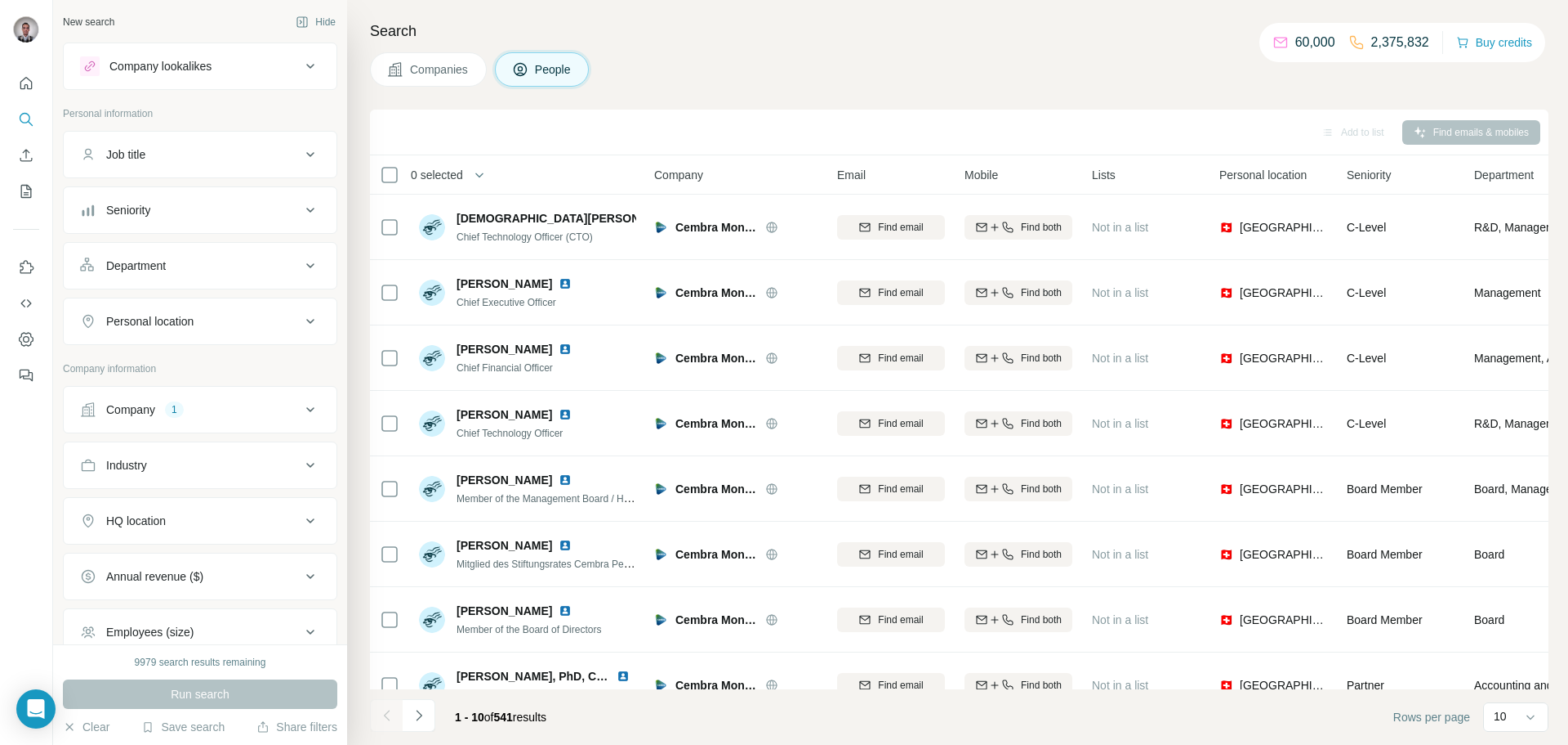
click at [308, 63] on icon at bounding box center [310, 67] width 19 height 19
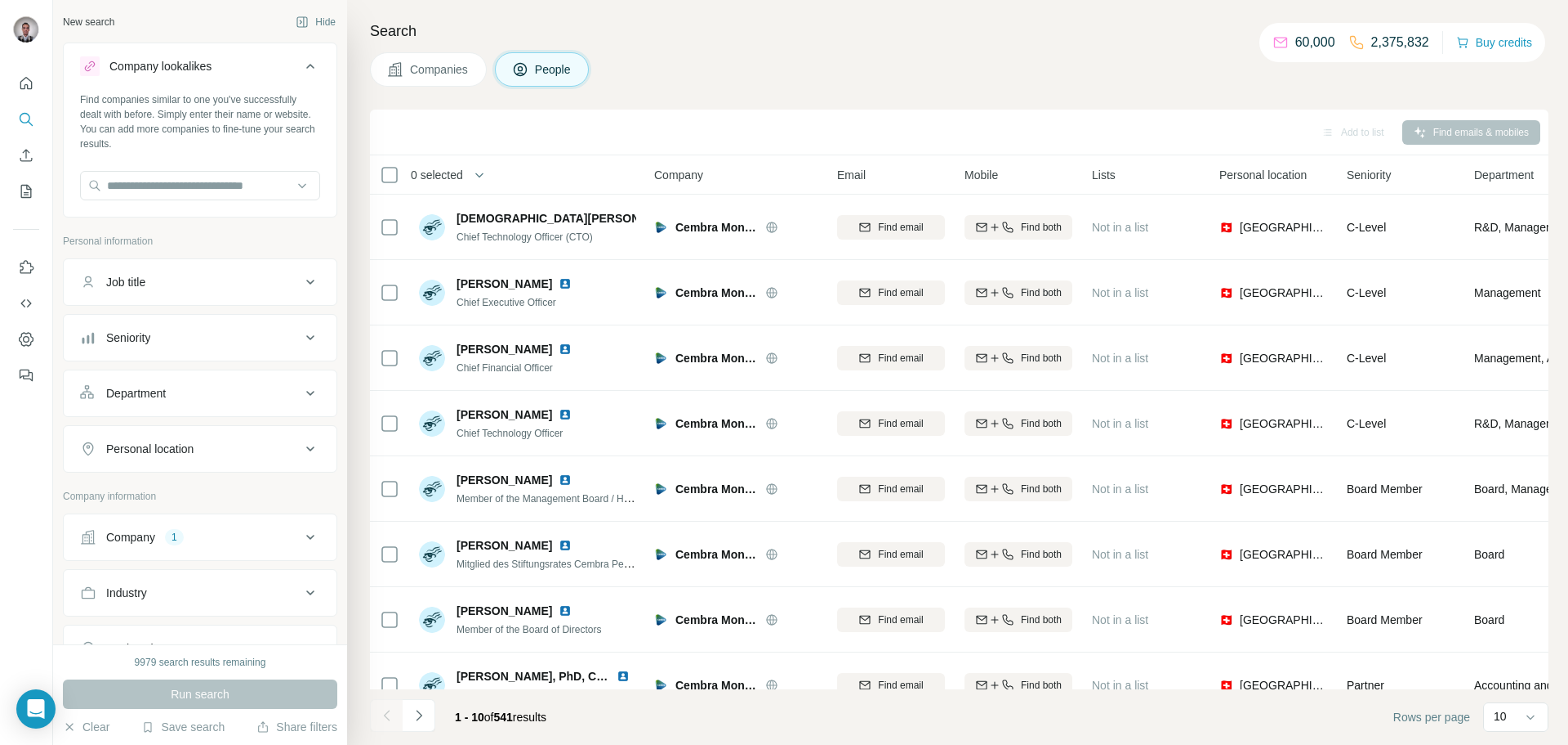
click at [308, 63] on icon at bounding box center [310, 67] width 19 height 19
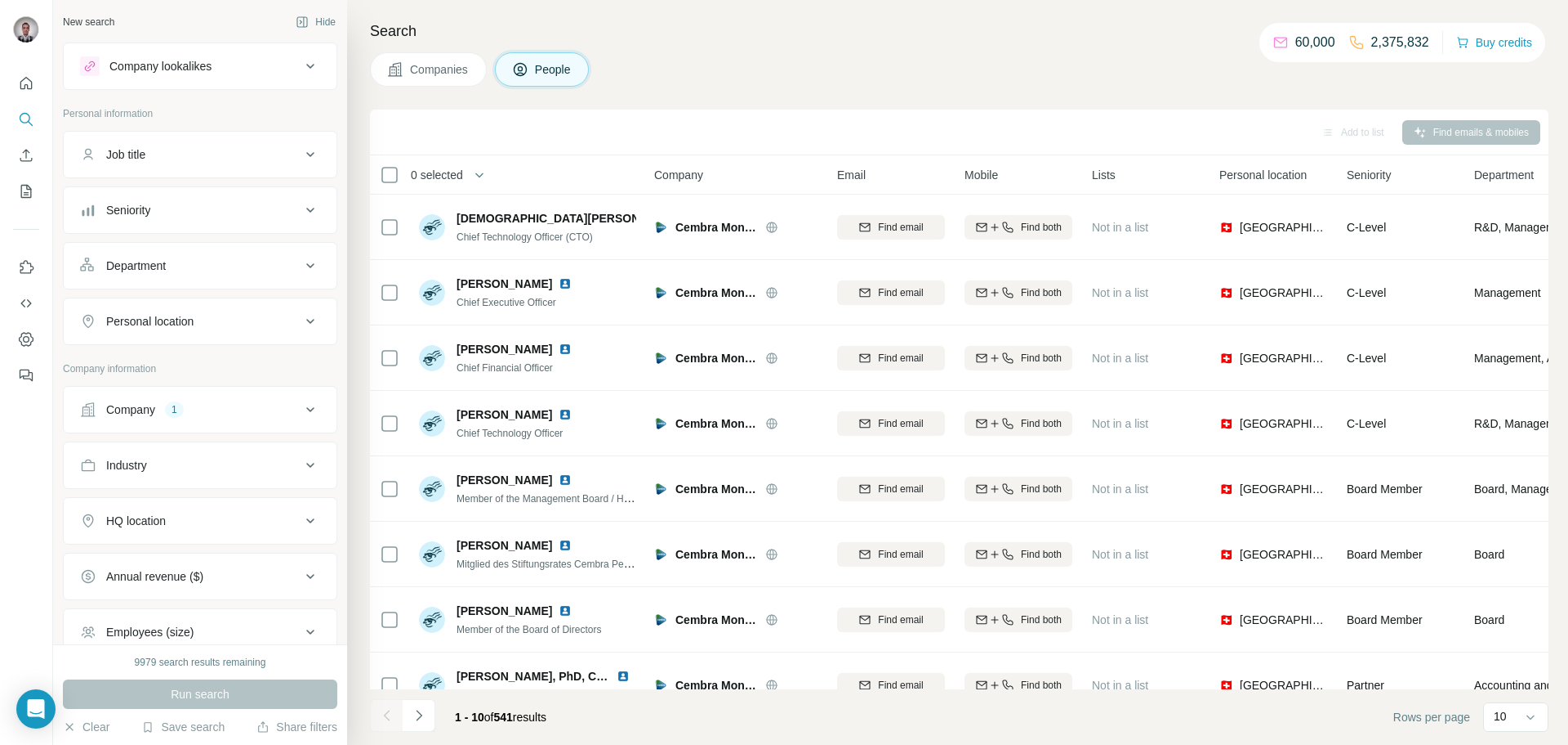
click at [302, 63] on icon at bounding box center [310, 67] width 19 height 19
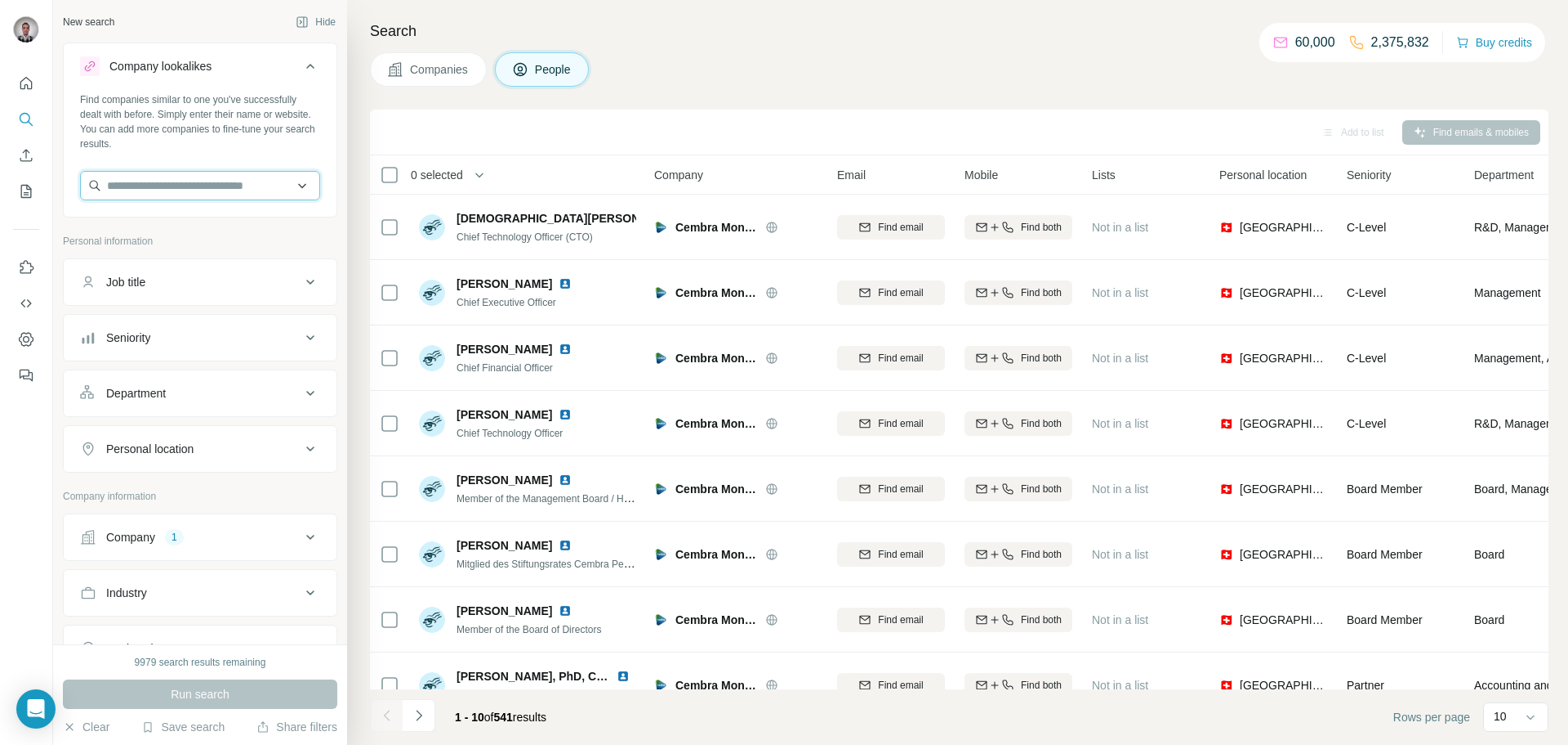
click at [223, 192] on input "text" at bounding box center [199, 185] width 240 height 30
click at [209, 185] on input "text" at bounding box center [199, 185] width 240 height 30
paste input "**********"
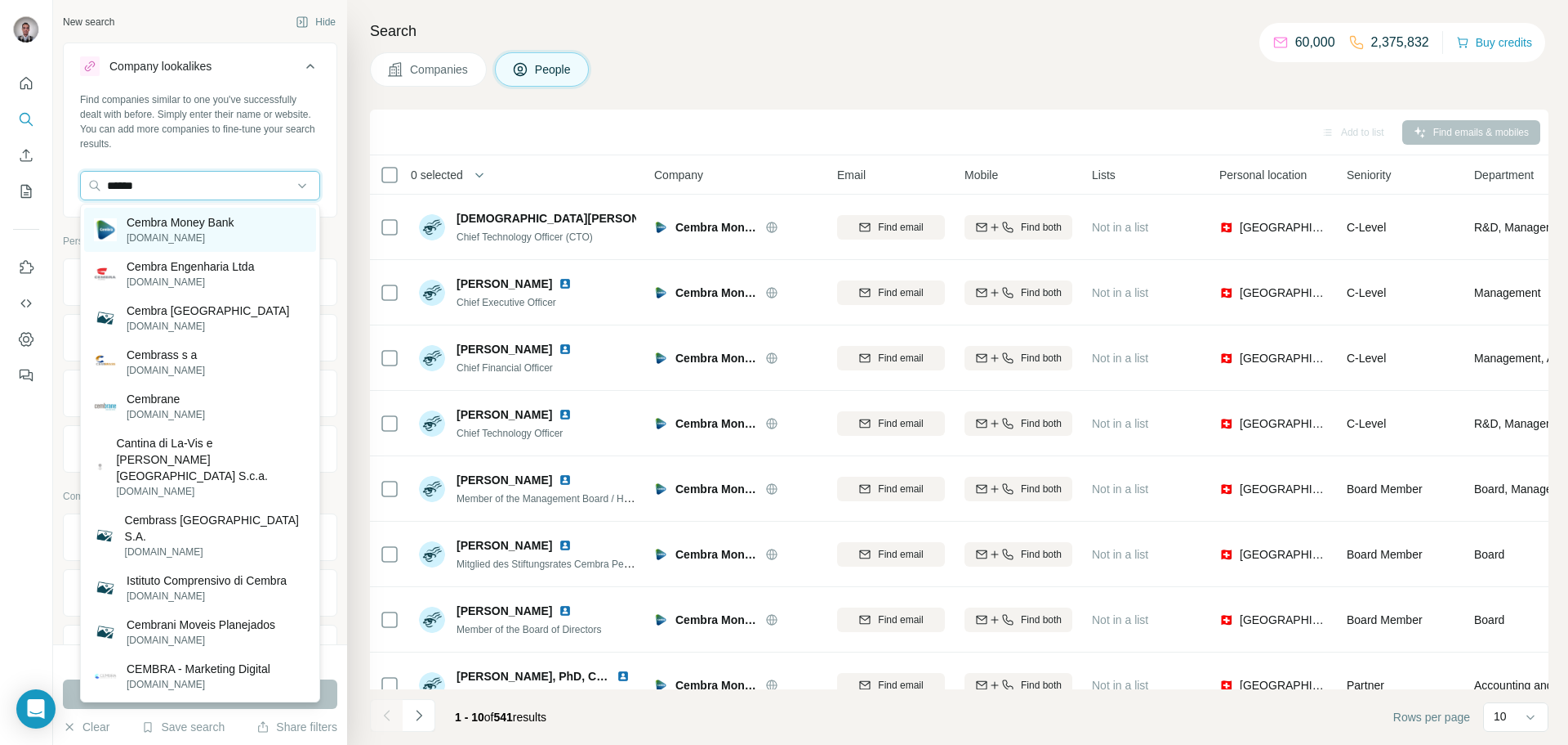
type input "******"
click at [169, 234] on p "[DOMAIN_NAME]" at bounding box center [180, 237] width 108 height 14
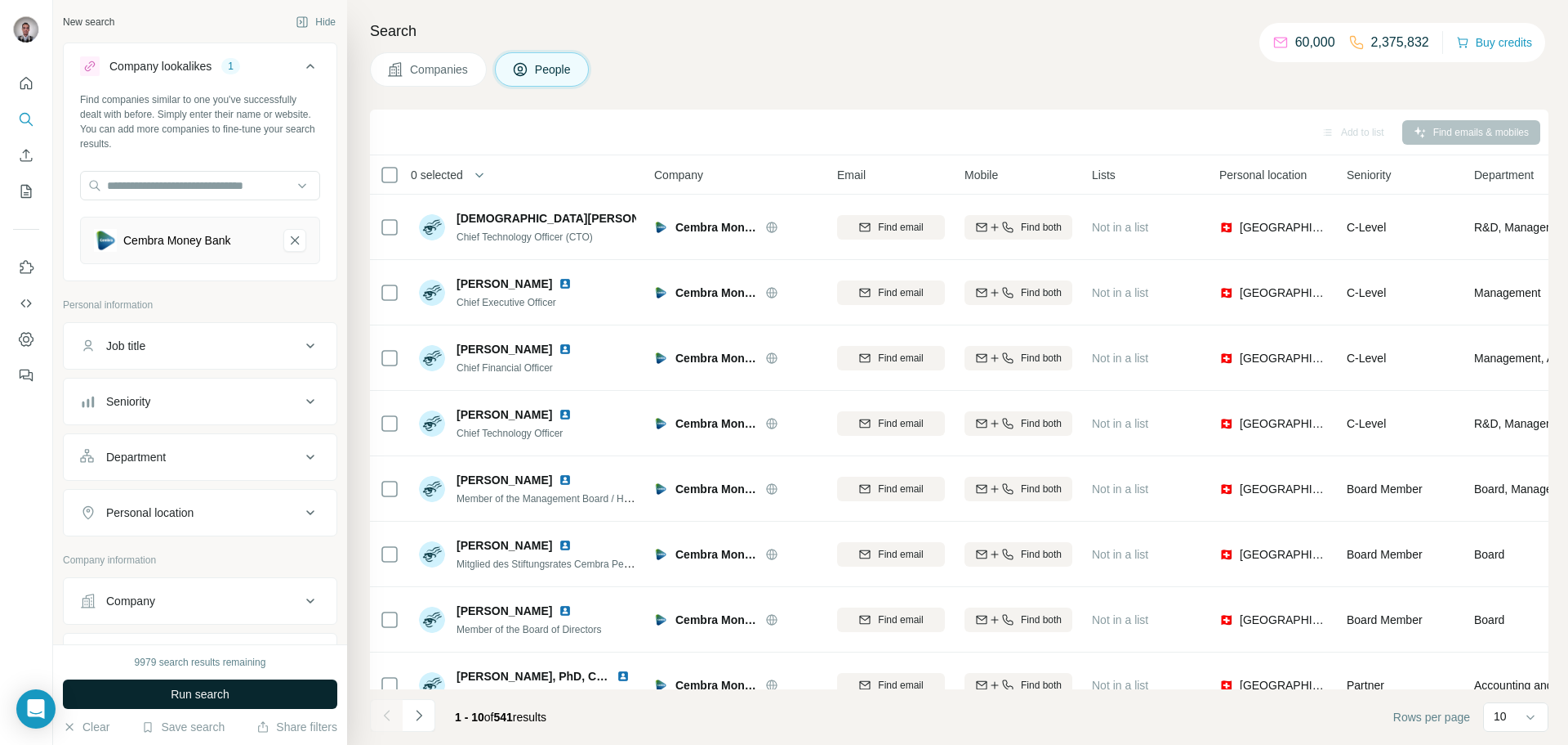
click at [191, 692] on span "Run search" at bounding box center [199, 693] width 59 height 16
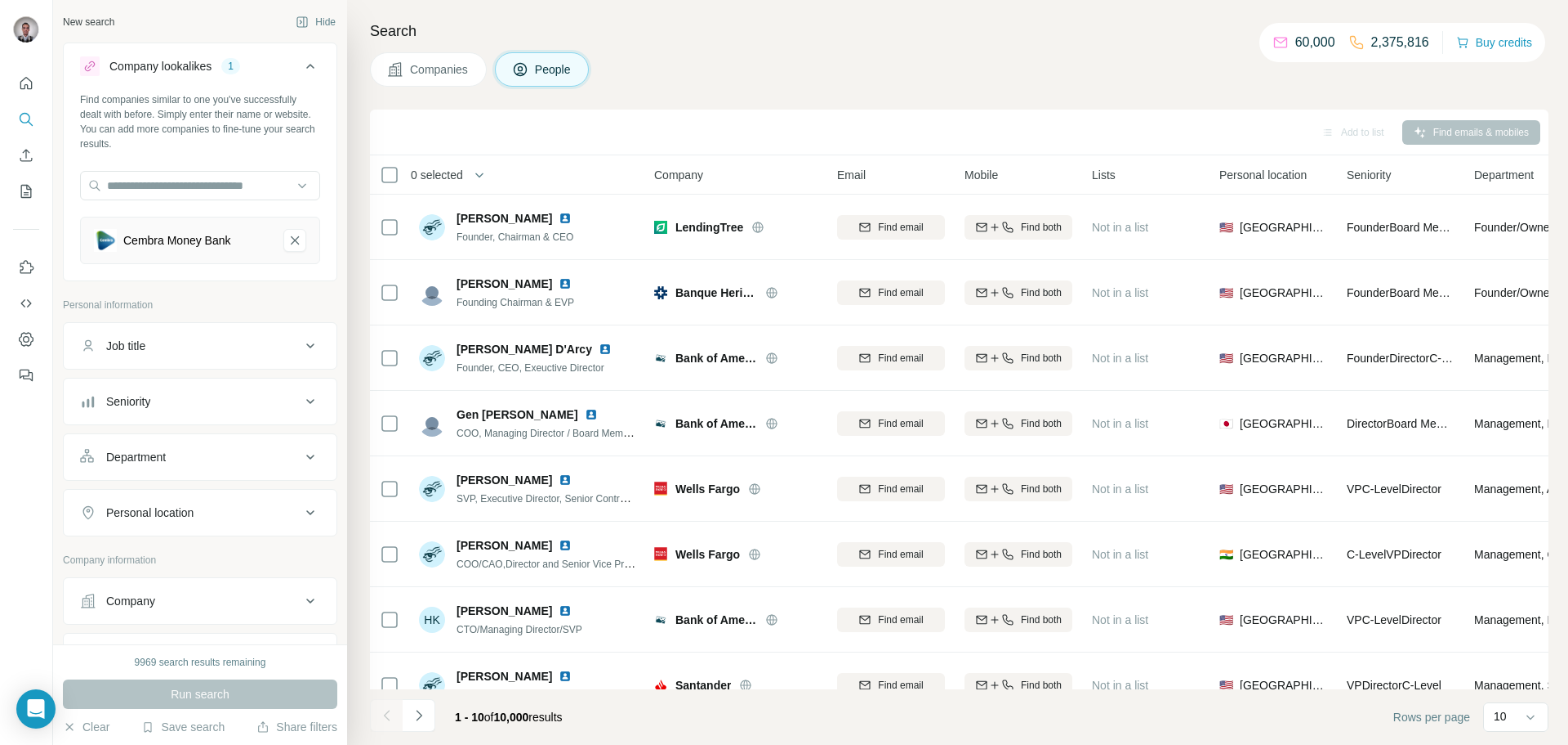
click at [303, 395] on icon at bounding box center [310, 401] width 19 height 19
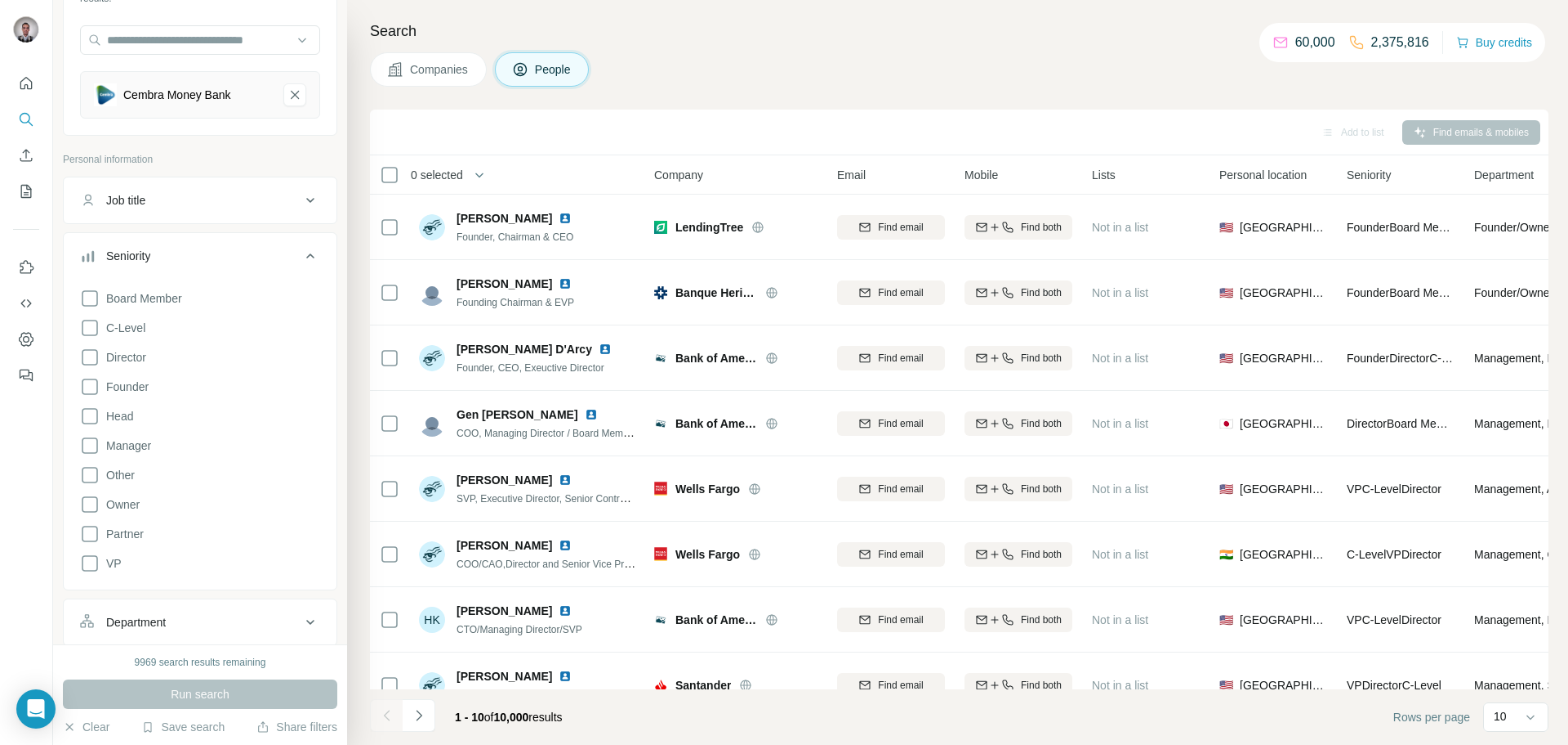
scroll to position [176, 0]
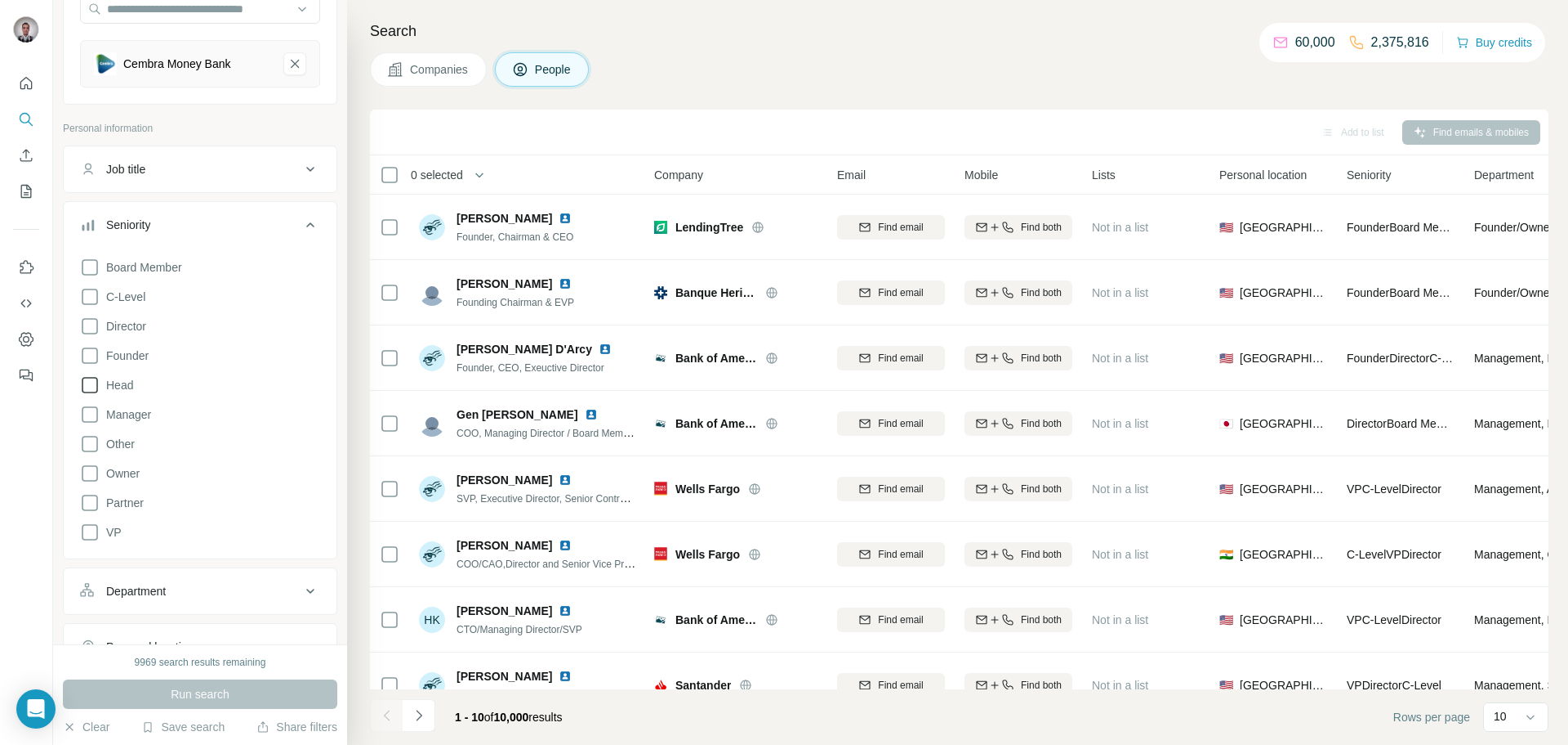
click at [90, 386] on icon at bounding box center [90, 385] width 19 height 19
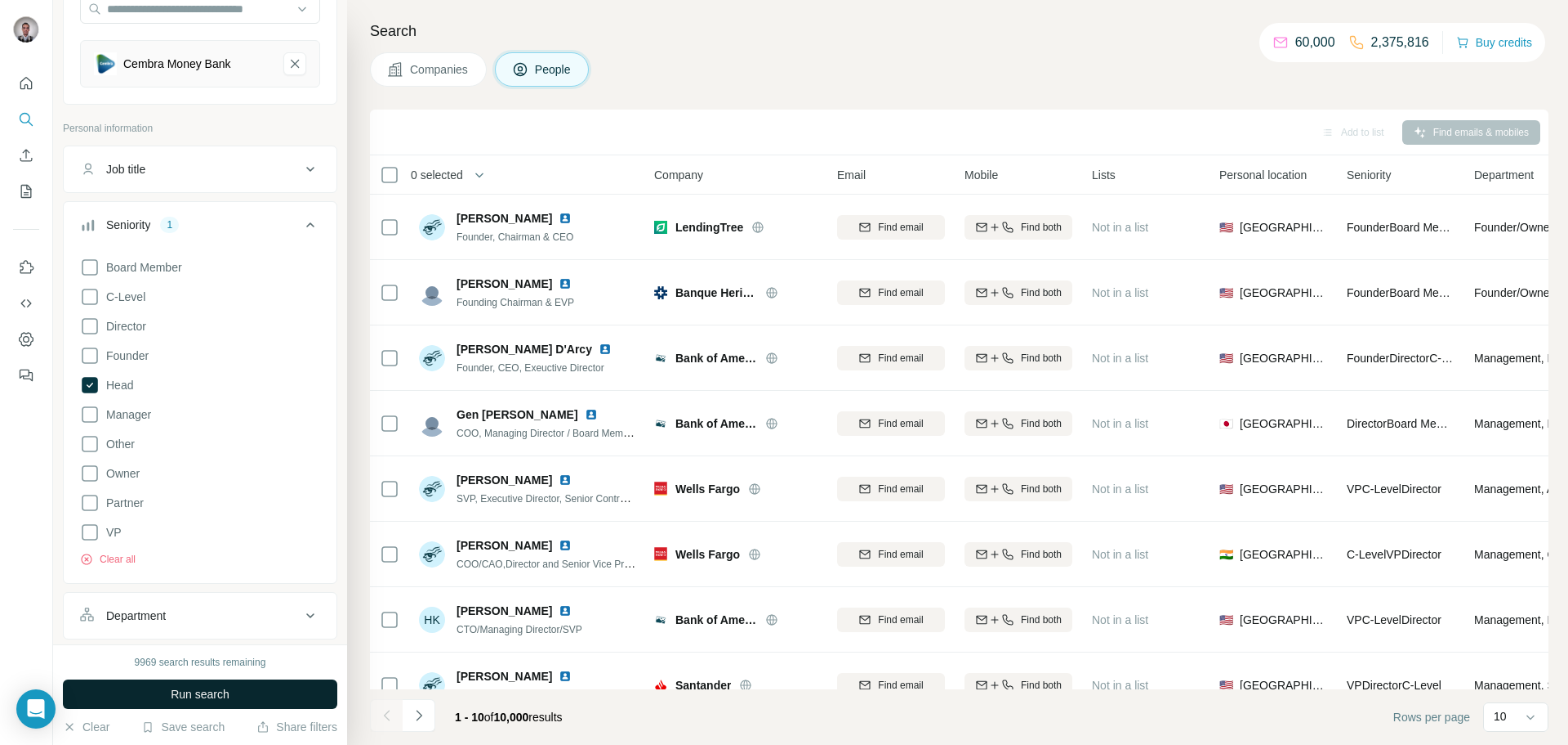
click at [179, 691] on span "Run search" at bounding box center [199, 693] width 59 height 16
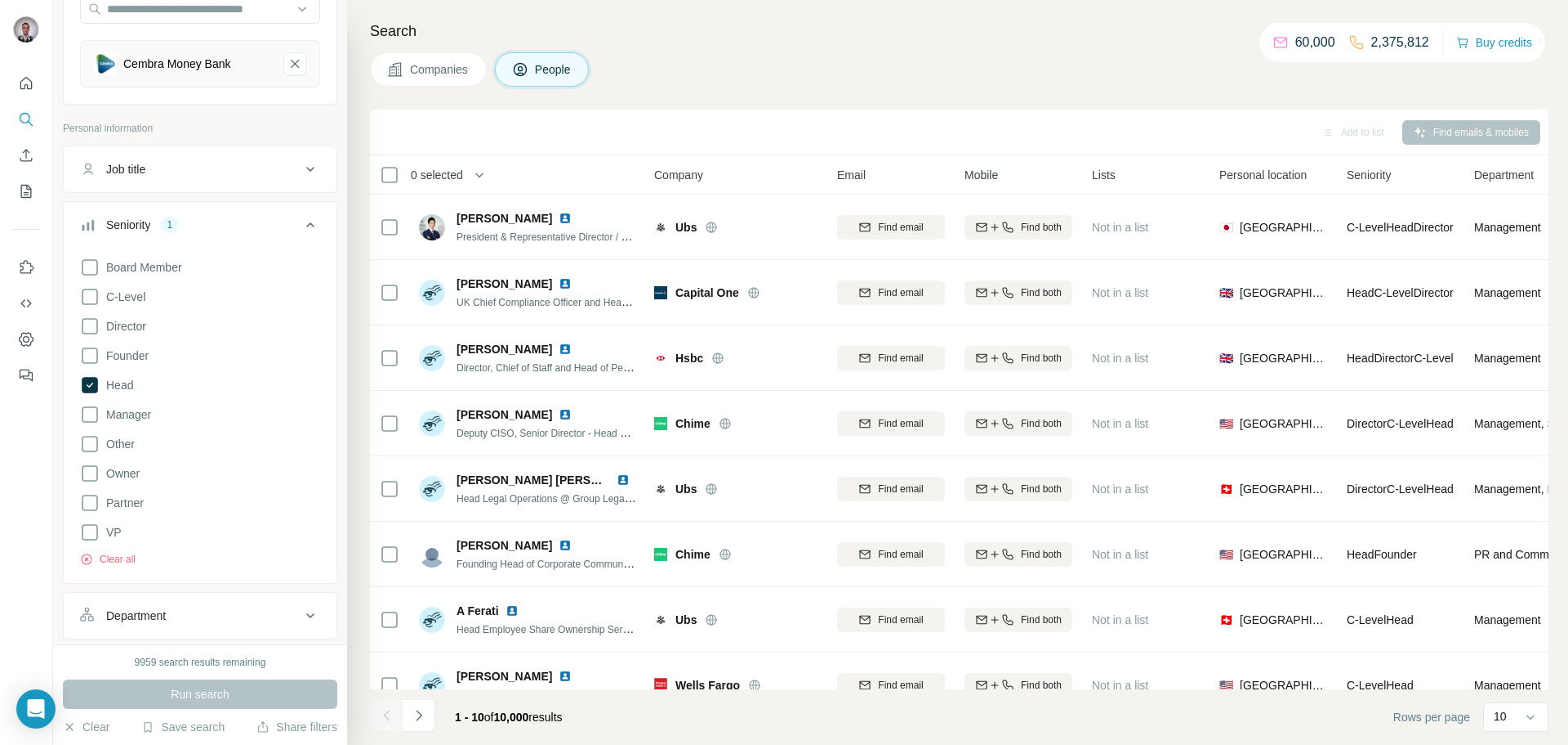
click at [311, 226] on icon at bounding box center [310, 225] width 19 height 19
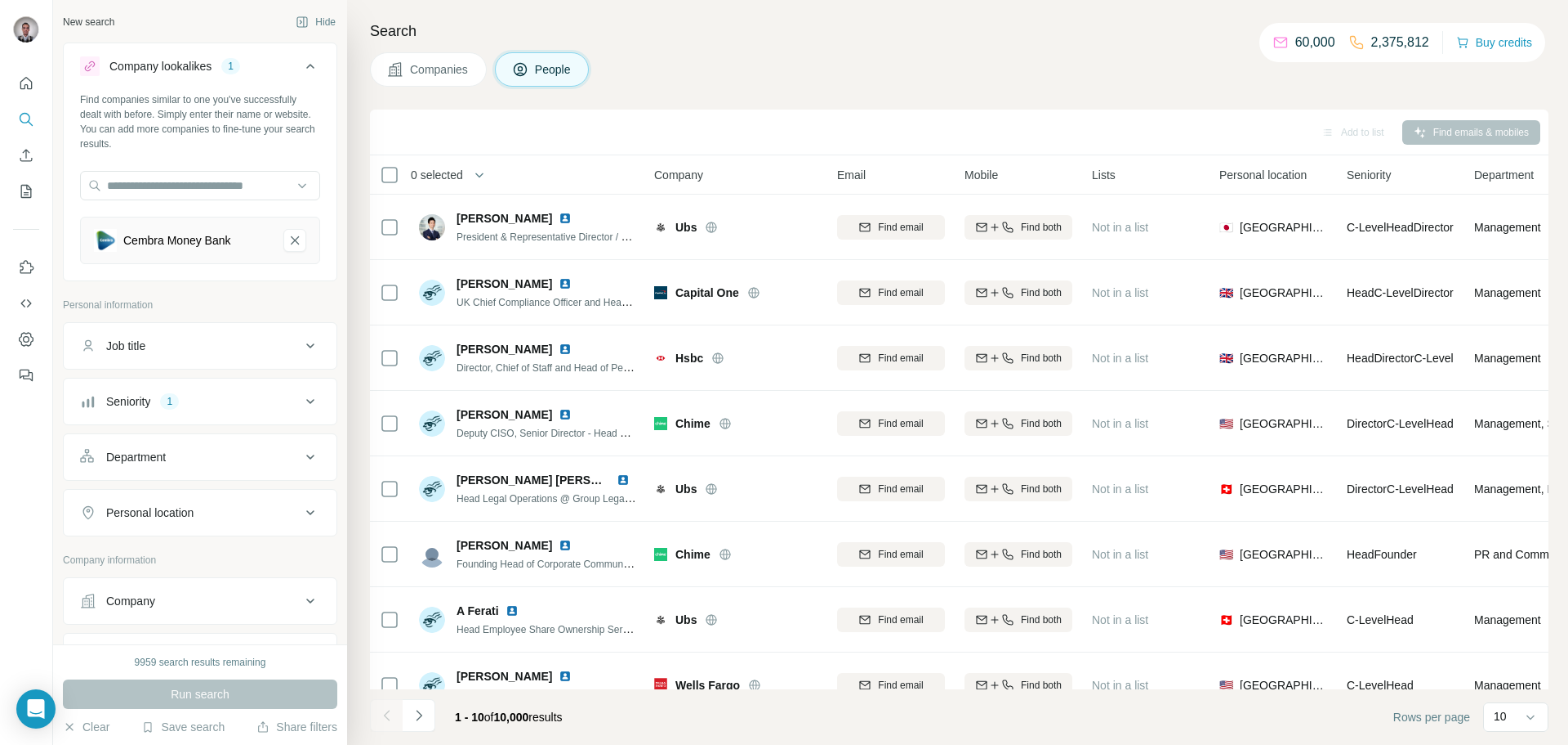
click at [312, 59] on icon at bounding box center [310, 67] width 19 height 19
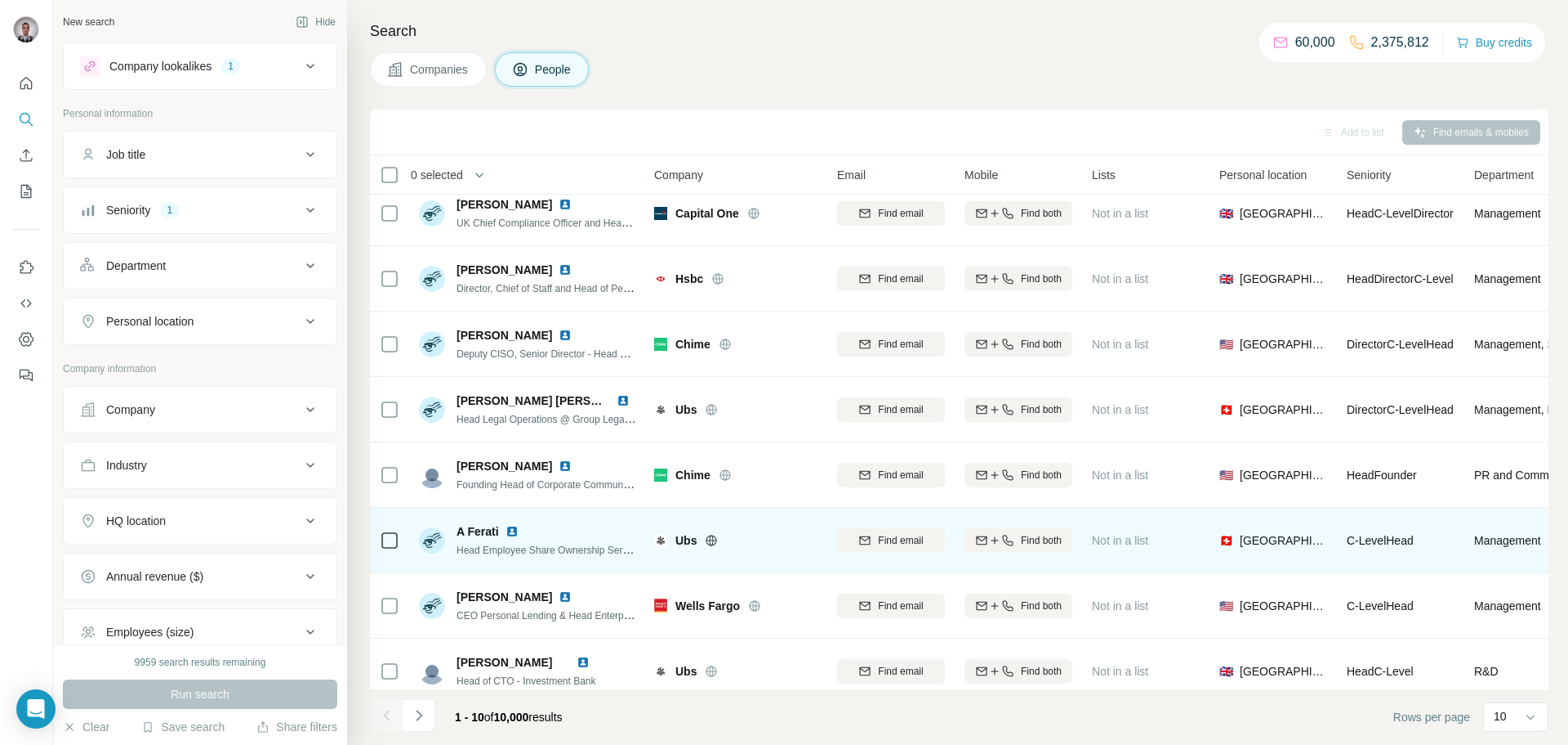
scroll to position [159, 0]
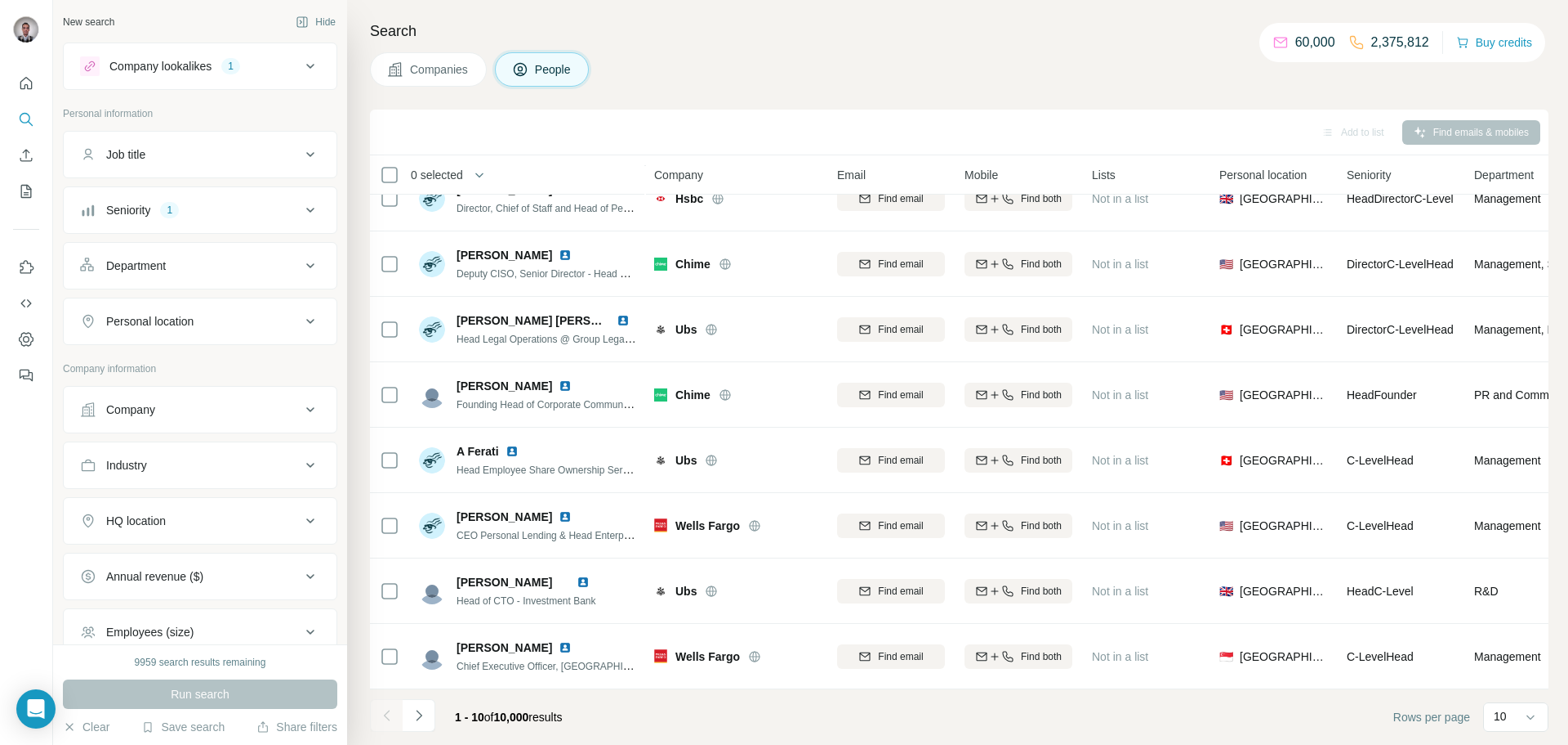
click at [303, 315] on icon at bounding box center [310, 321] width 19 height 19
click at [197, 360] on input "text" at bounding box center [199, 361] width 240 height 30
type input "***"
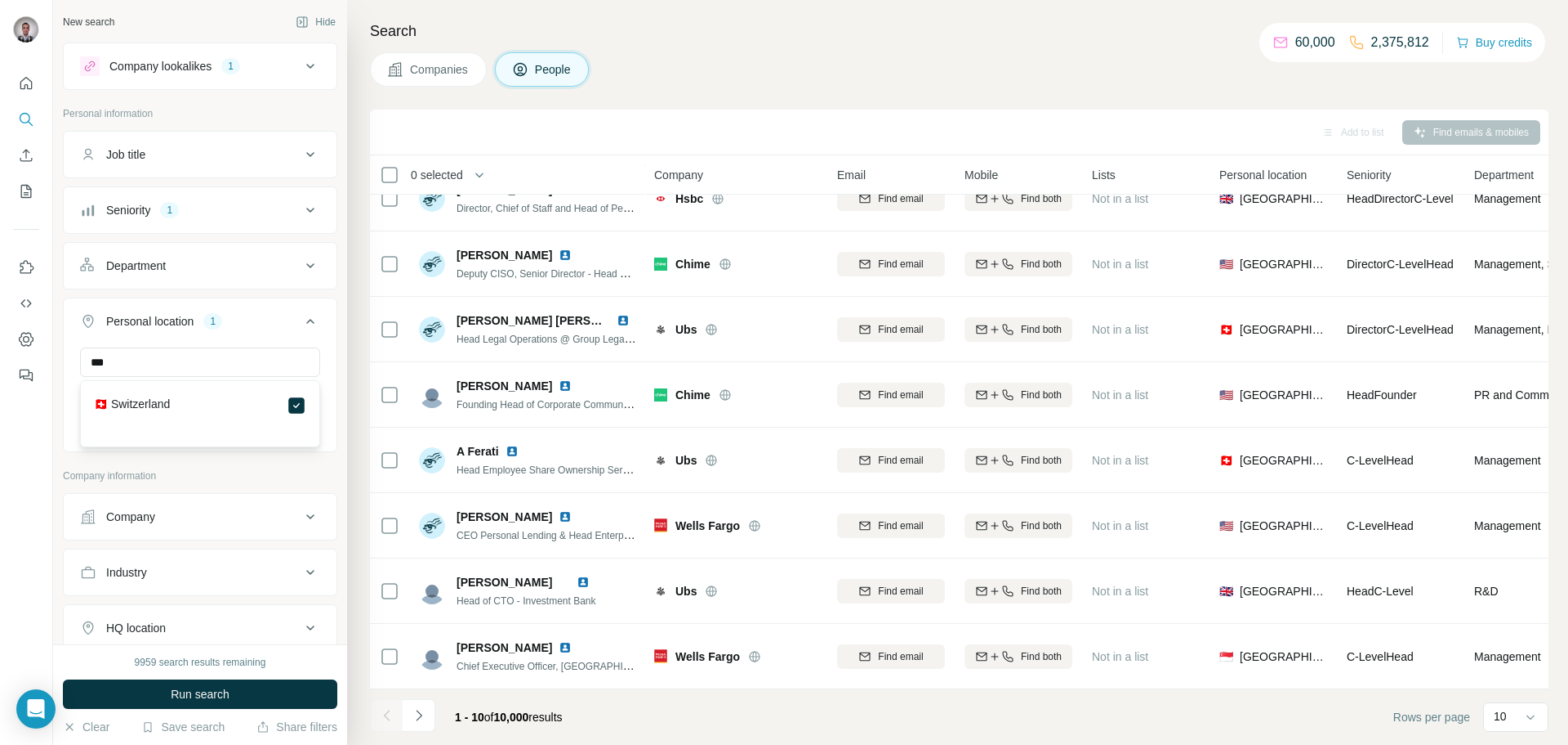
click at [170, 403] on label "🇨🇭 Switzerland" at bounding box center [132, 405] width 76 height 19
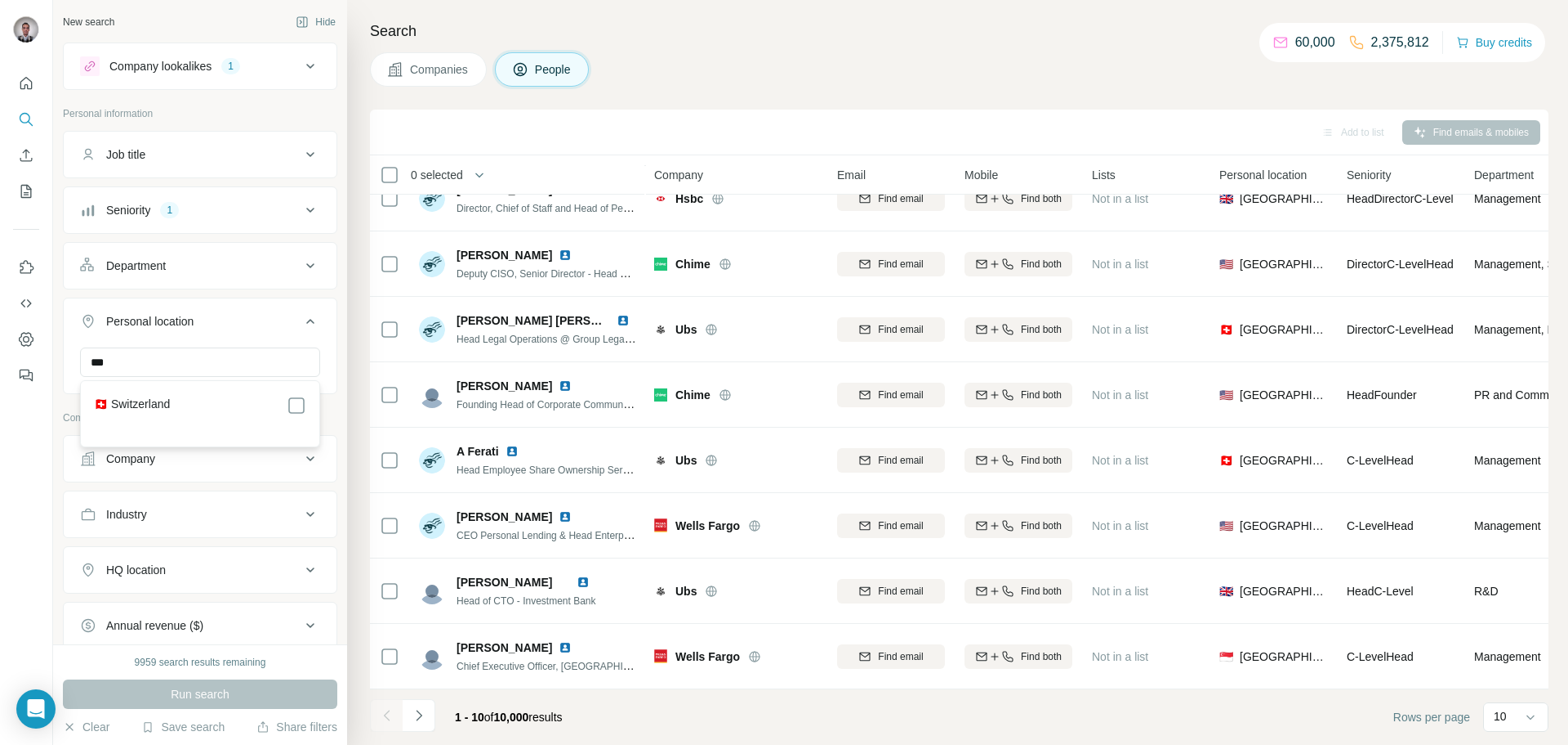
click at [140, 400] on label "🇨🇭 Switzerland" at bounding box center [132, 405] width 76 height 19
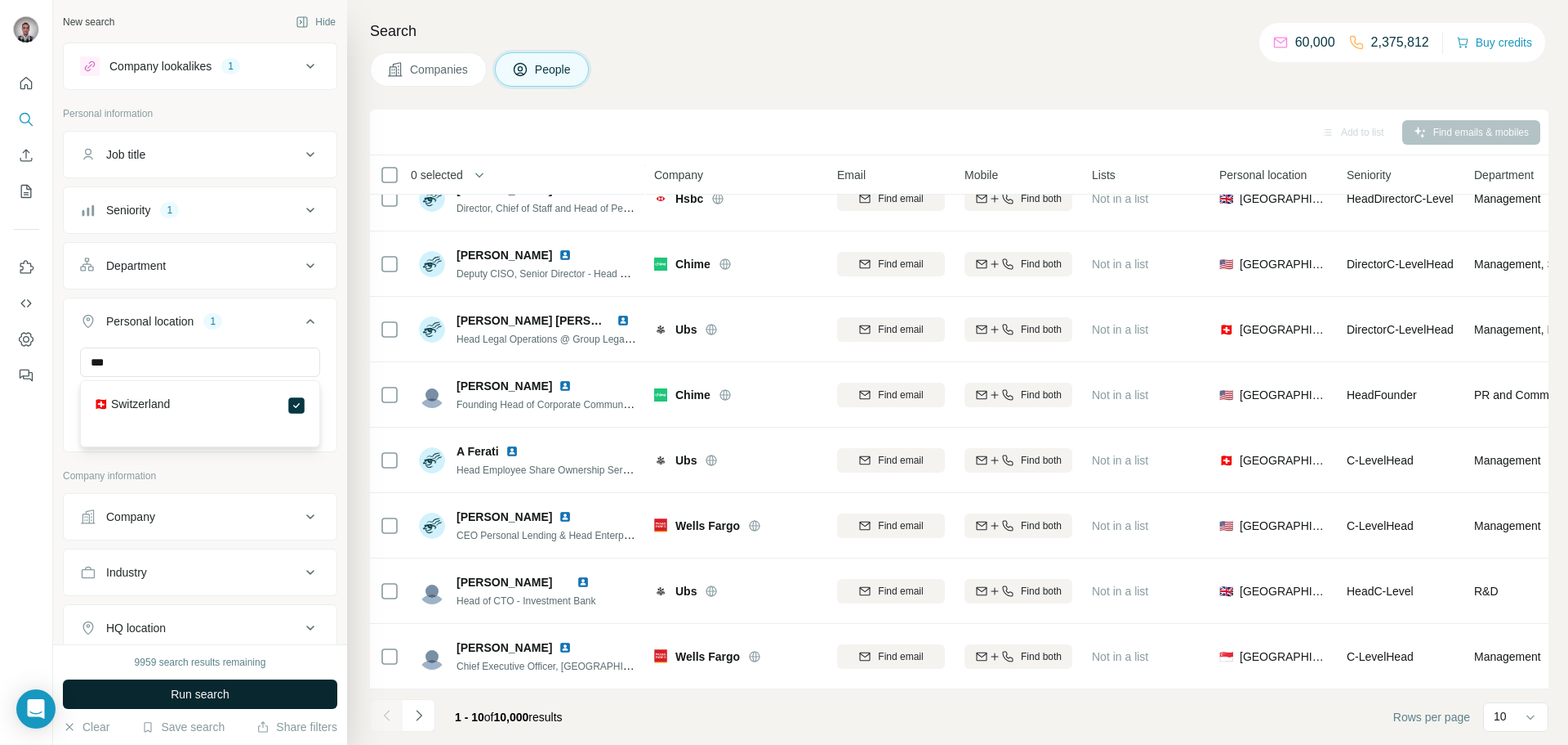
click at [218, 688] on span "Run search" at bounding box center [199, 693] width 59 height 16
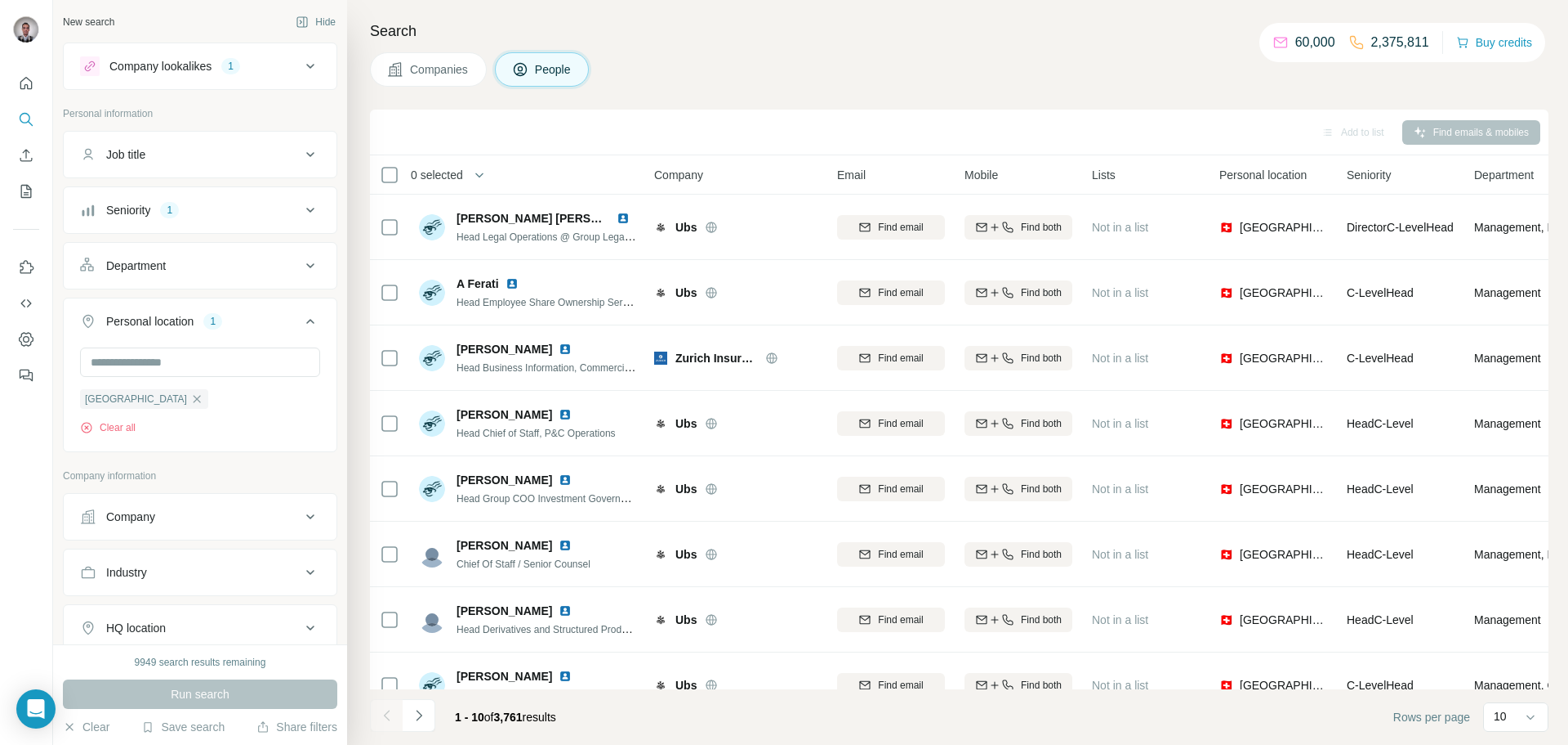
click at [313, 152] on icon at bounding box center [310, 154] width 8 height 5
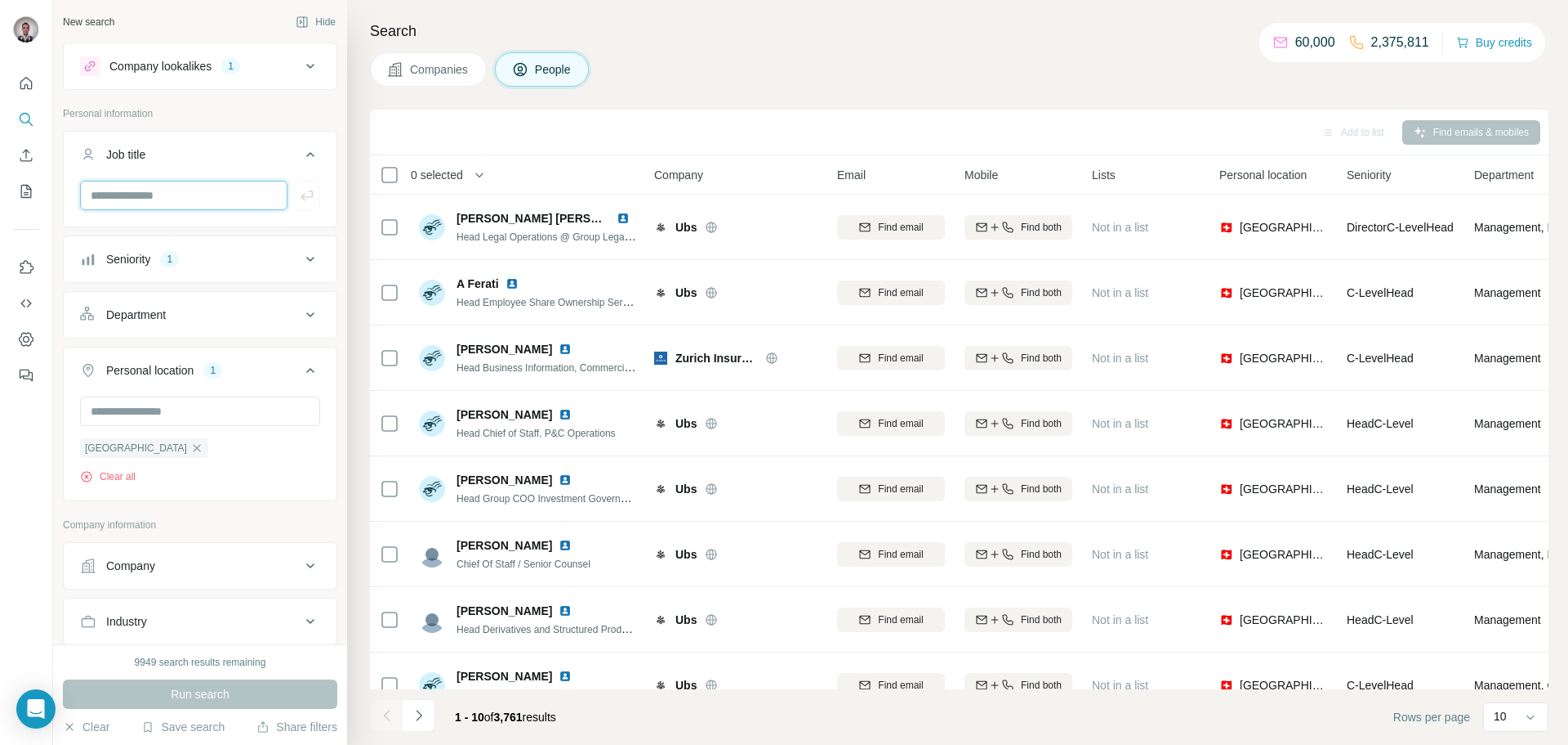
click at [169, 198] on input "text" at bounding box center [183, 195] width 207 height 30
paste input "**********"
type input "**********"
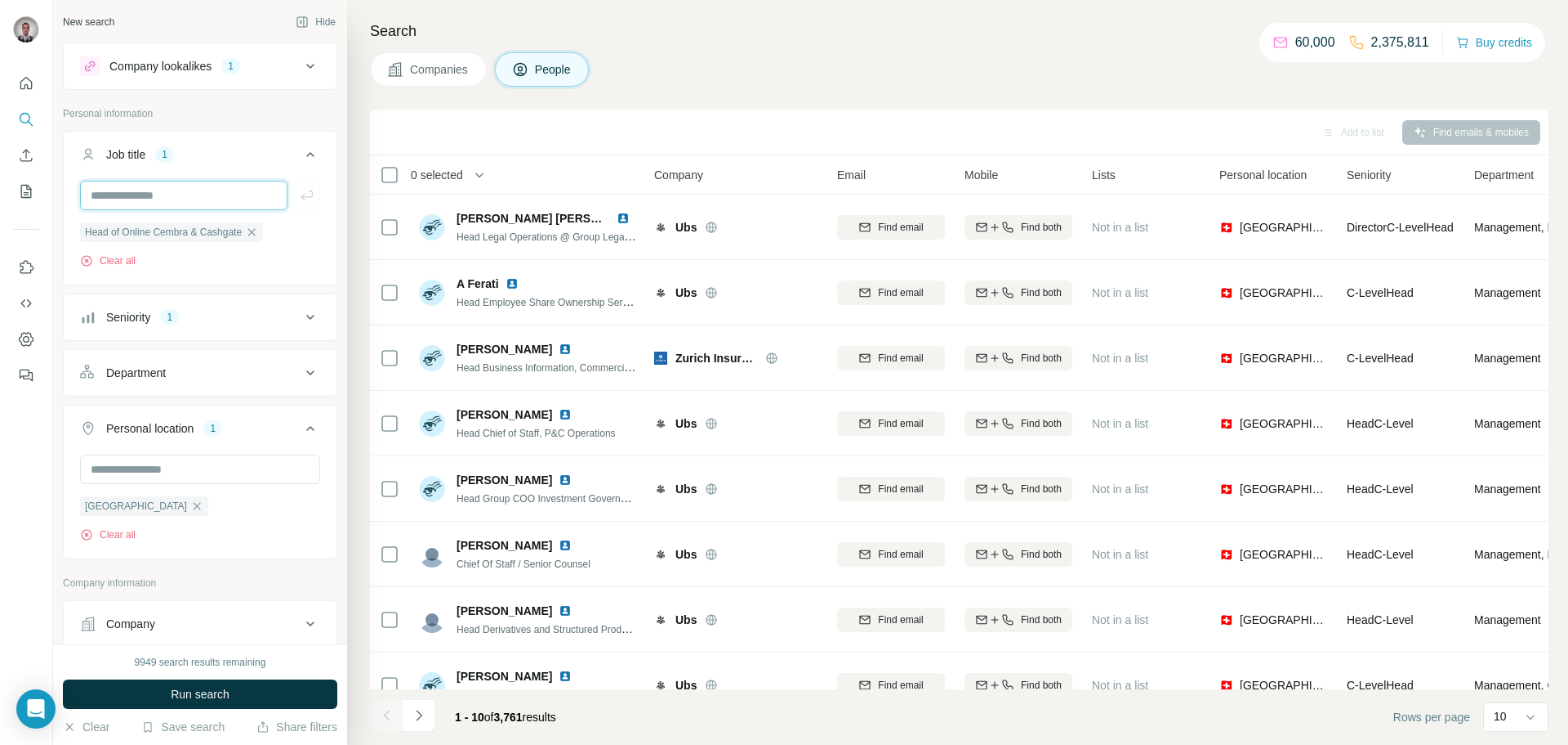
scroll to position [0, 0]
click at [212, 692] on span "Run search" at bounding box center [199, 693] width 59 height 16
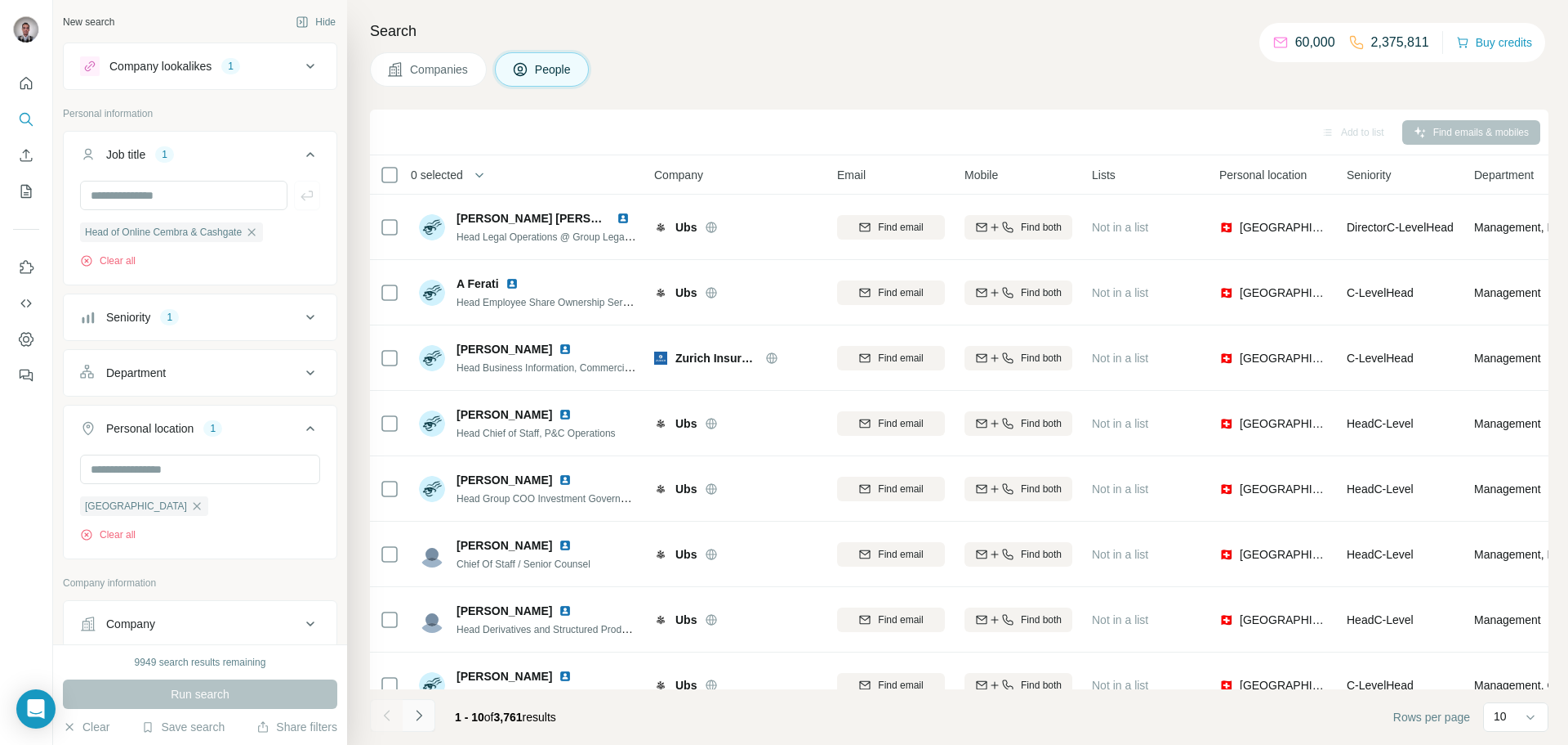
click at [421, 716] on icon "Navigate to next page" at bounding box center [419, 715] width 16 height 16
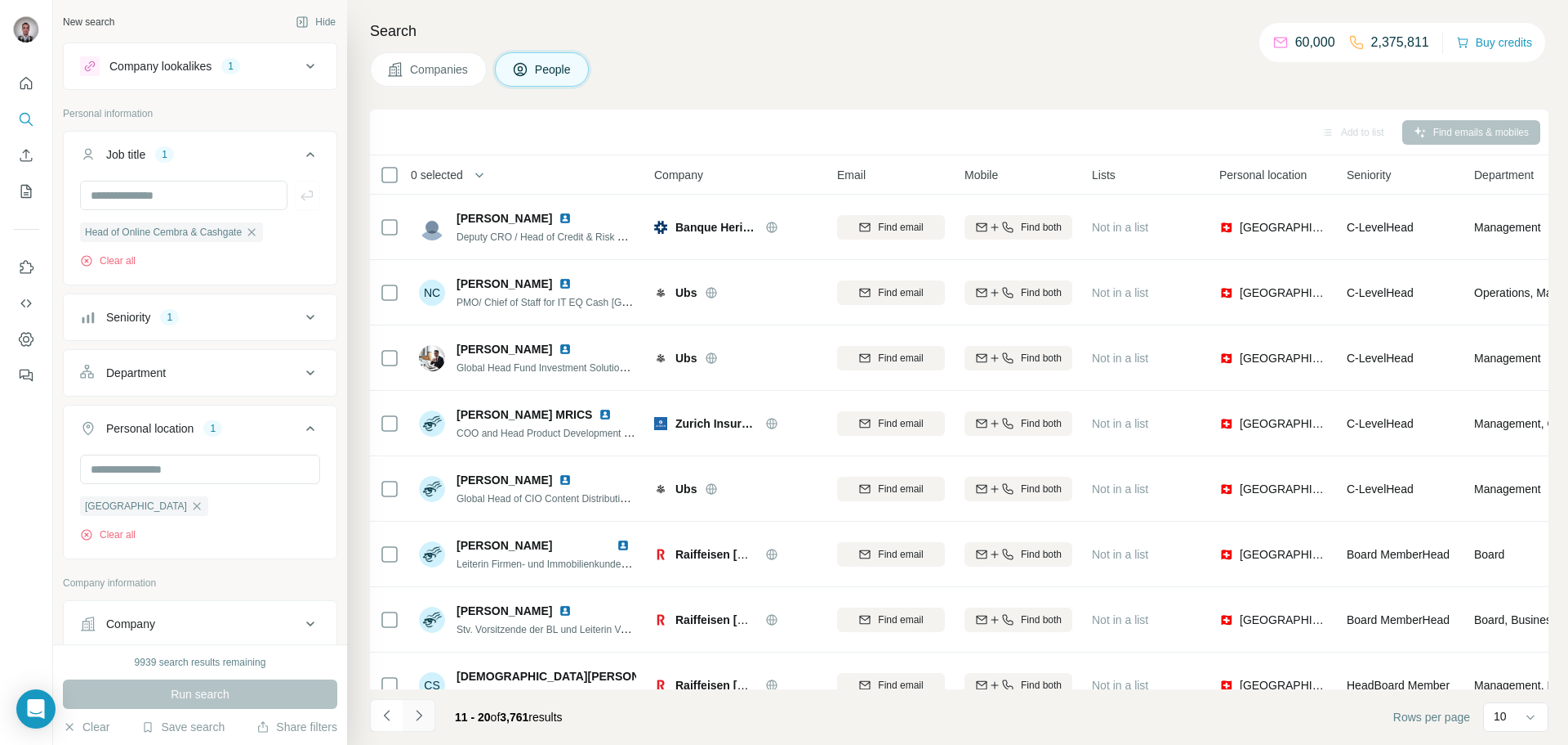
click at [423, 712] on icon "Navigate to next page" at bounding box center [419, 715] width 16 height 16
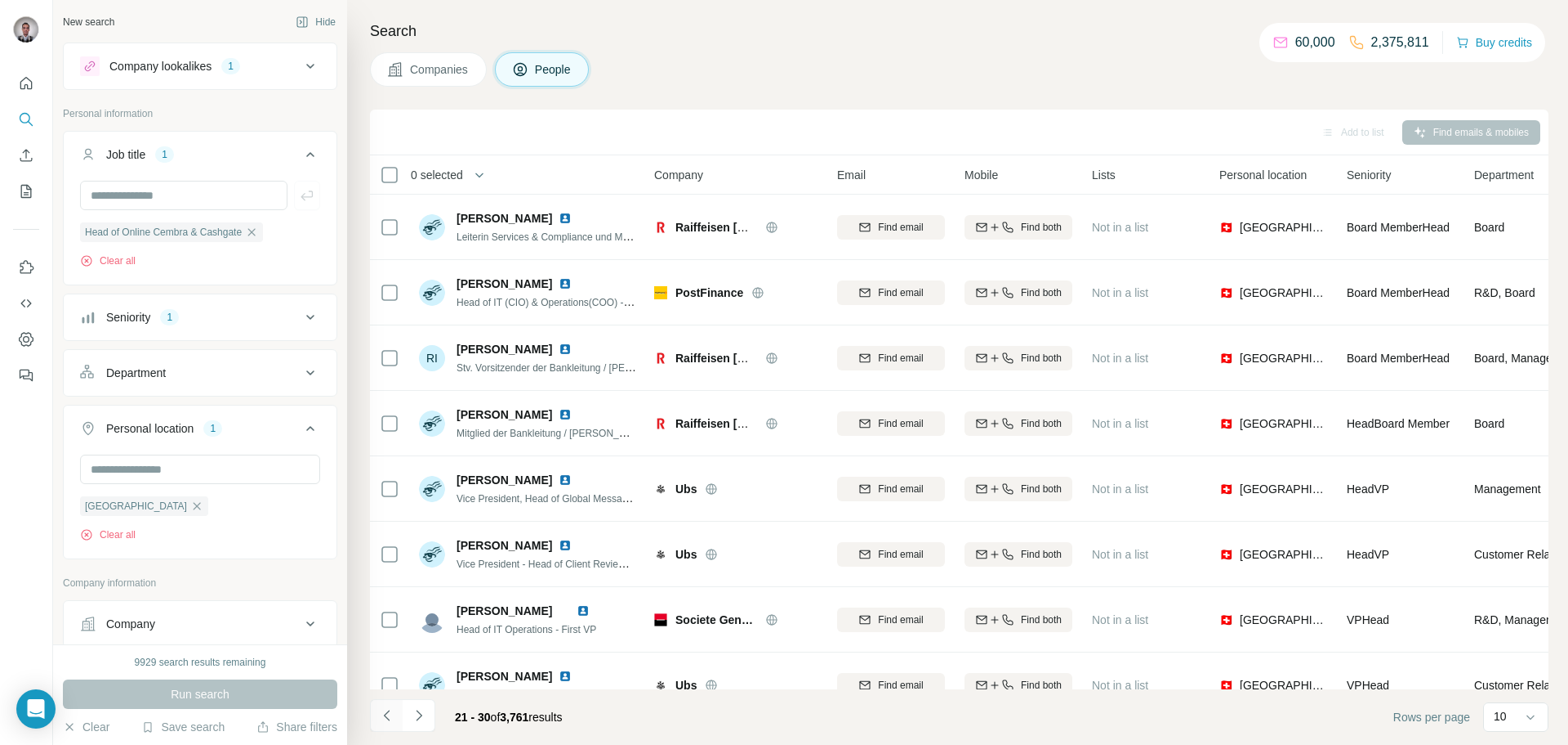
click at [388, 718] on icon "Navigate to previous page" at bounding box center [386, 714] width 6 height 11
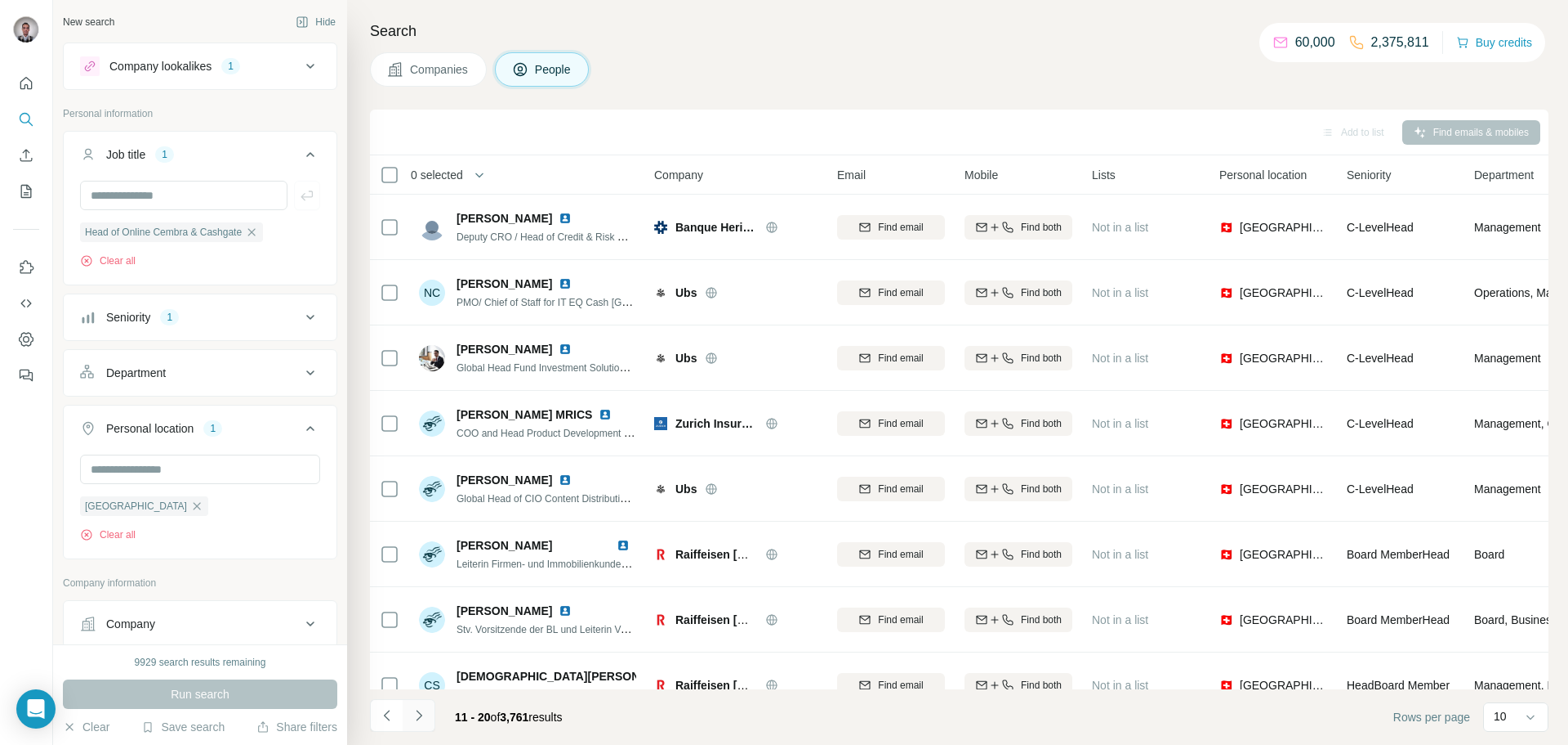
click at [416, 710] on icon "Navigate to next page" at bounding box center [419, 714] width 6 height 11
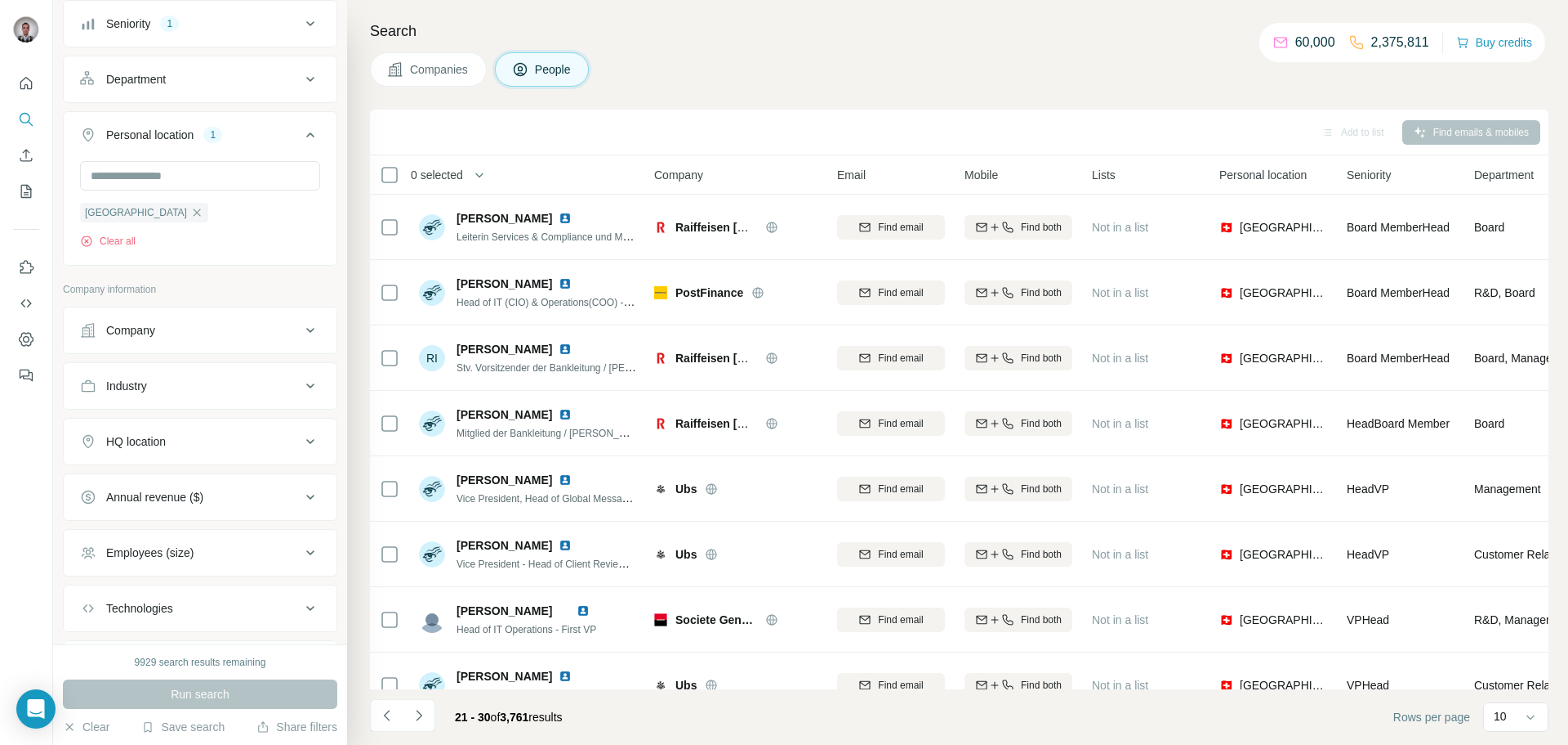
scroll to position [294, 0]
click at [309, 329] on icon at bounding box center [310, 330] width 19 height 19
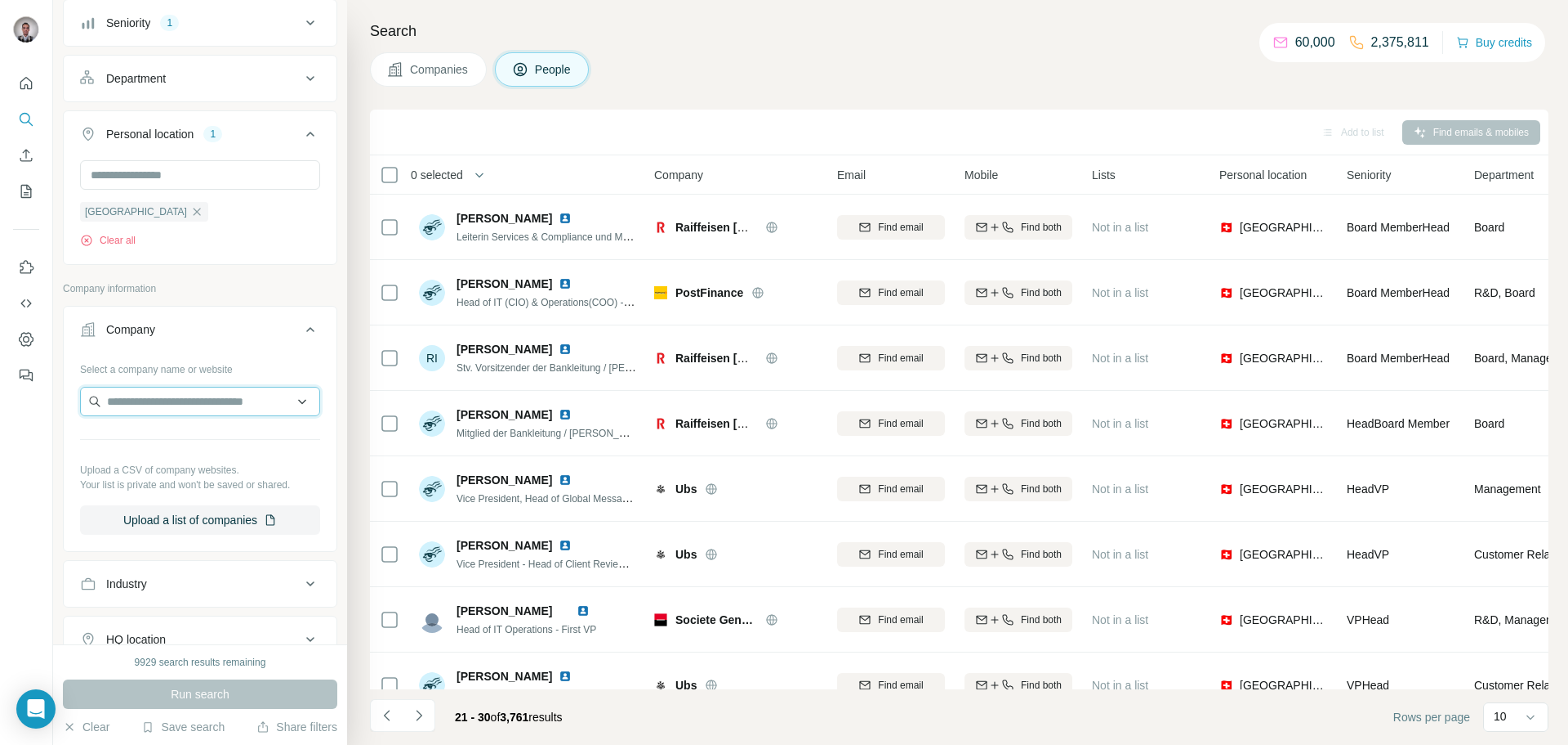
click at [205, 398] on input "text" at bounding box center [199, 401] width 240 height 30
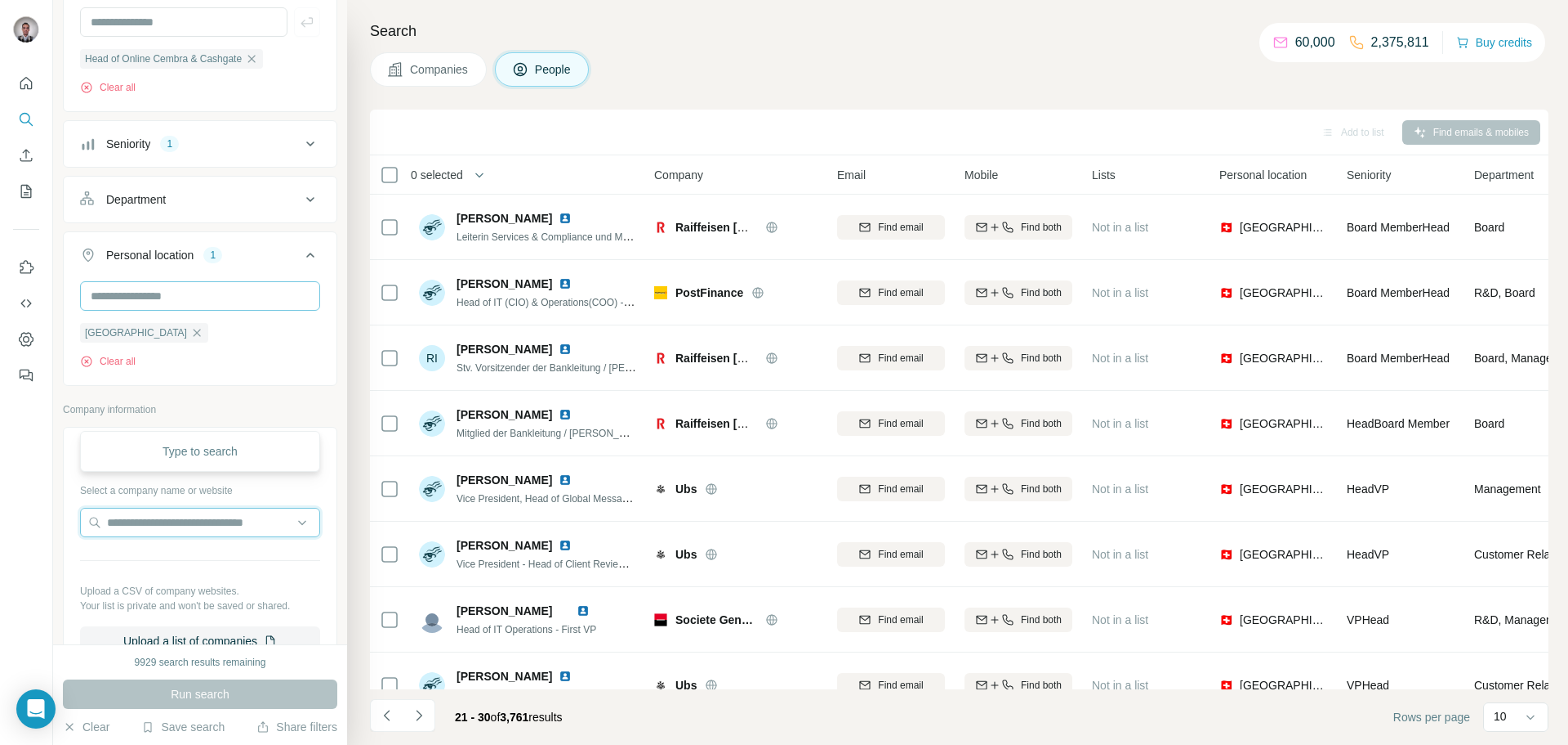
scroll to position [0, 0]
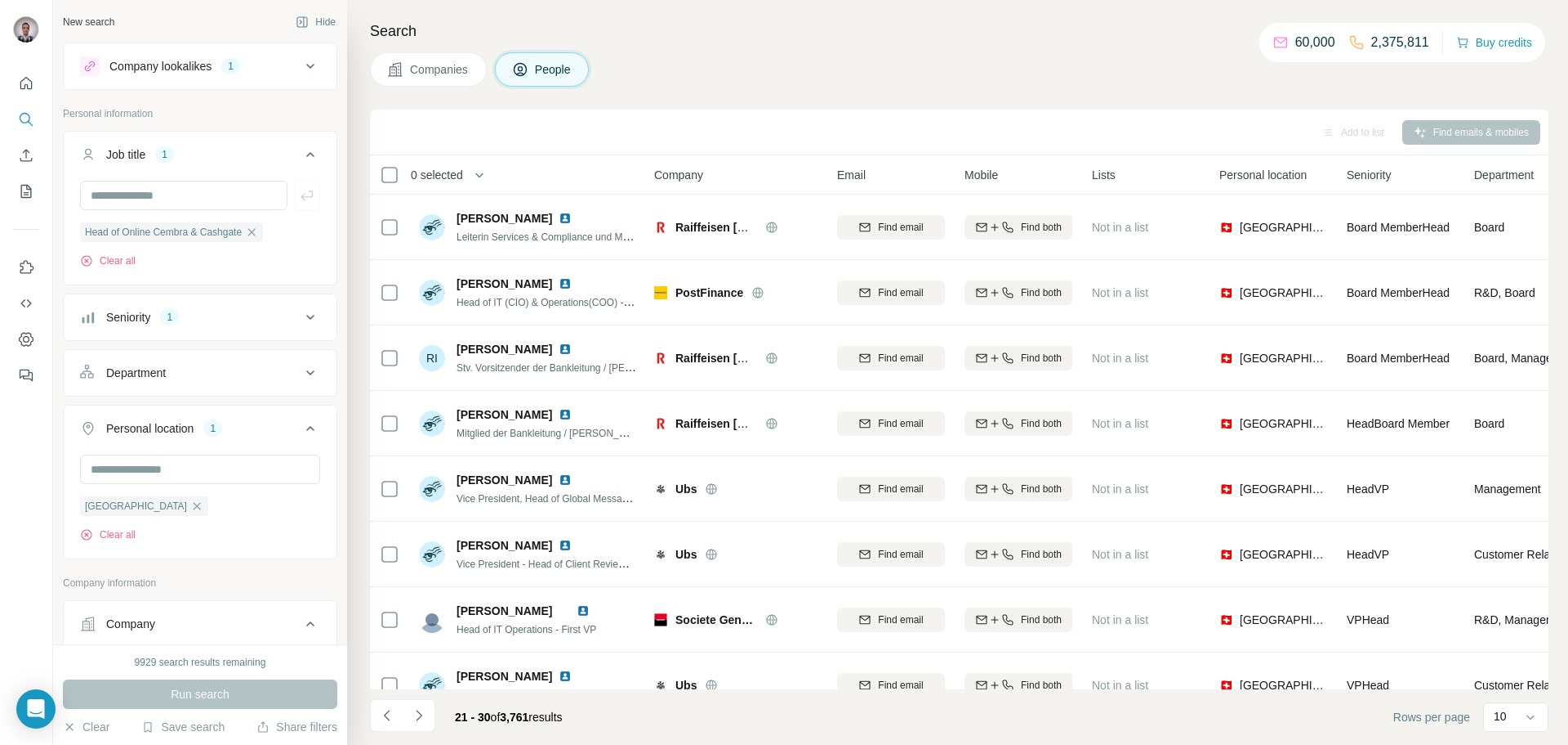
click at [306, 67] on icon at bounding box center [310, 67] width 19 height 19
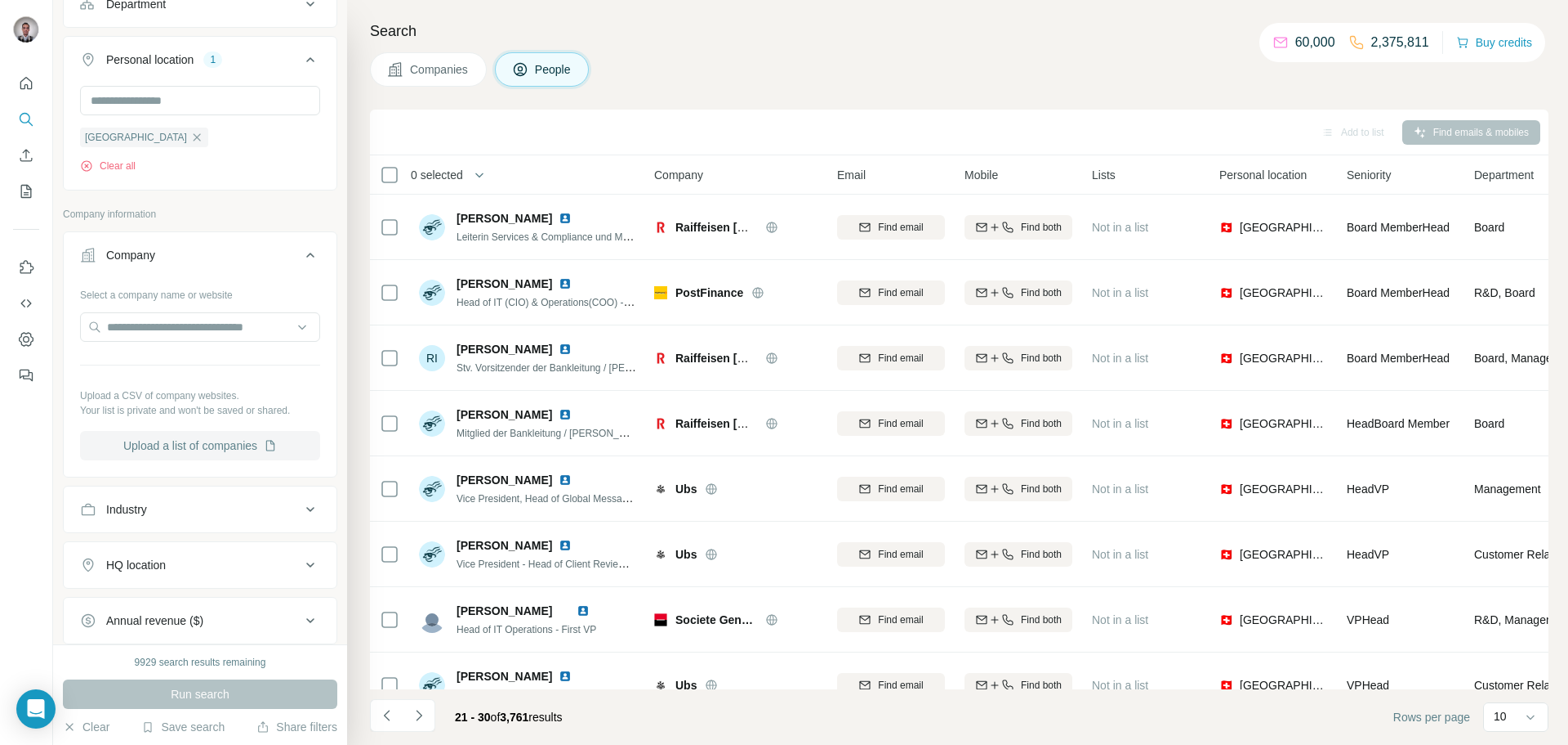
scroll to position [589, 0]
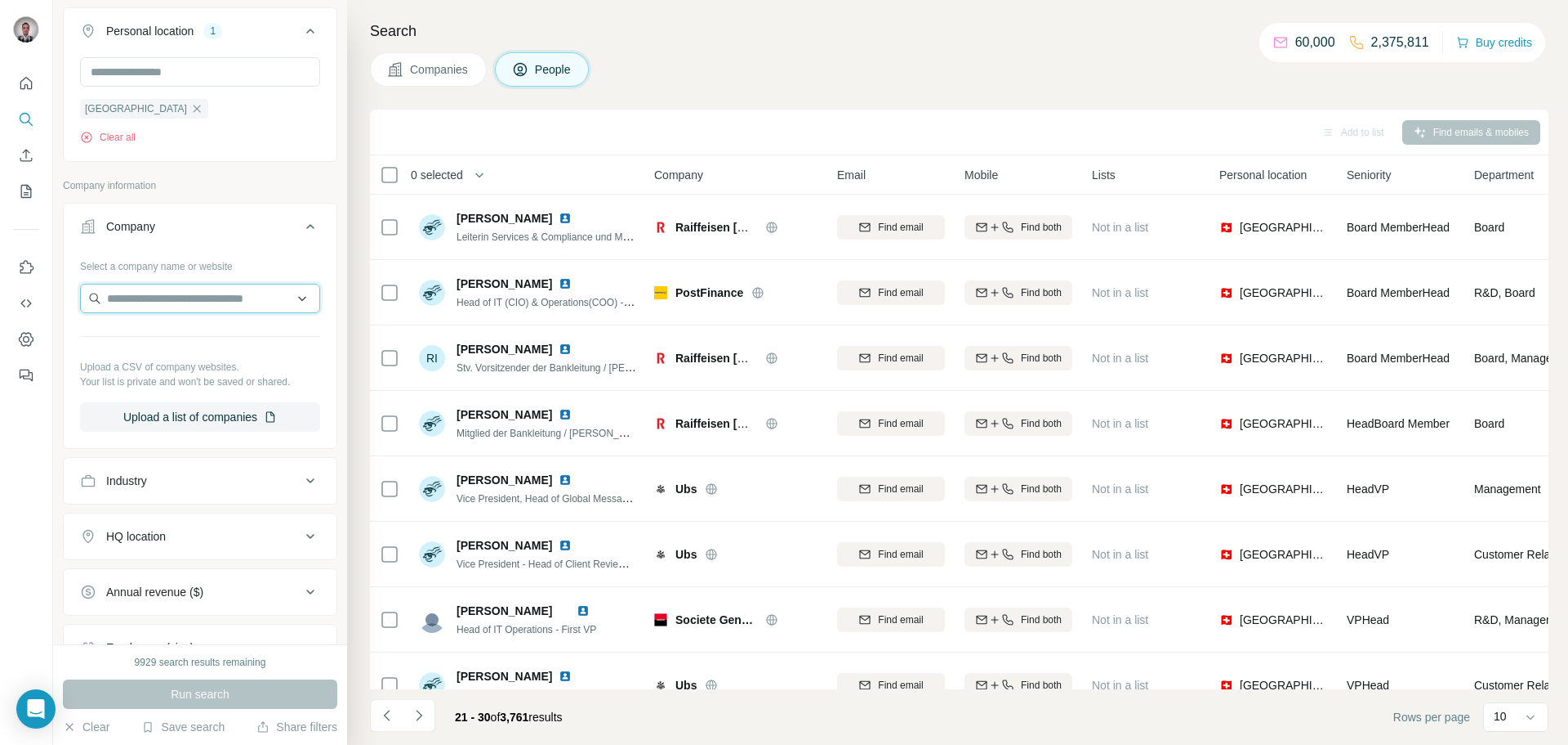
click at [152, 309] on input "text" at bounding box center [199, 298] width 240 height 30
type input "******"
click at [177, 343] on div "Loading..." at bounding box center [199, 338] width 232 height 33
click at [211, 301] on input "text" at bounding box center [199, 298] width 240 height 30
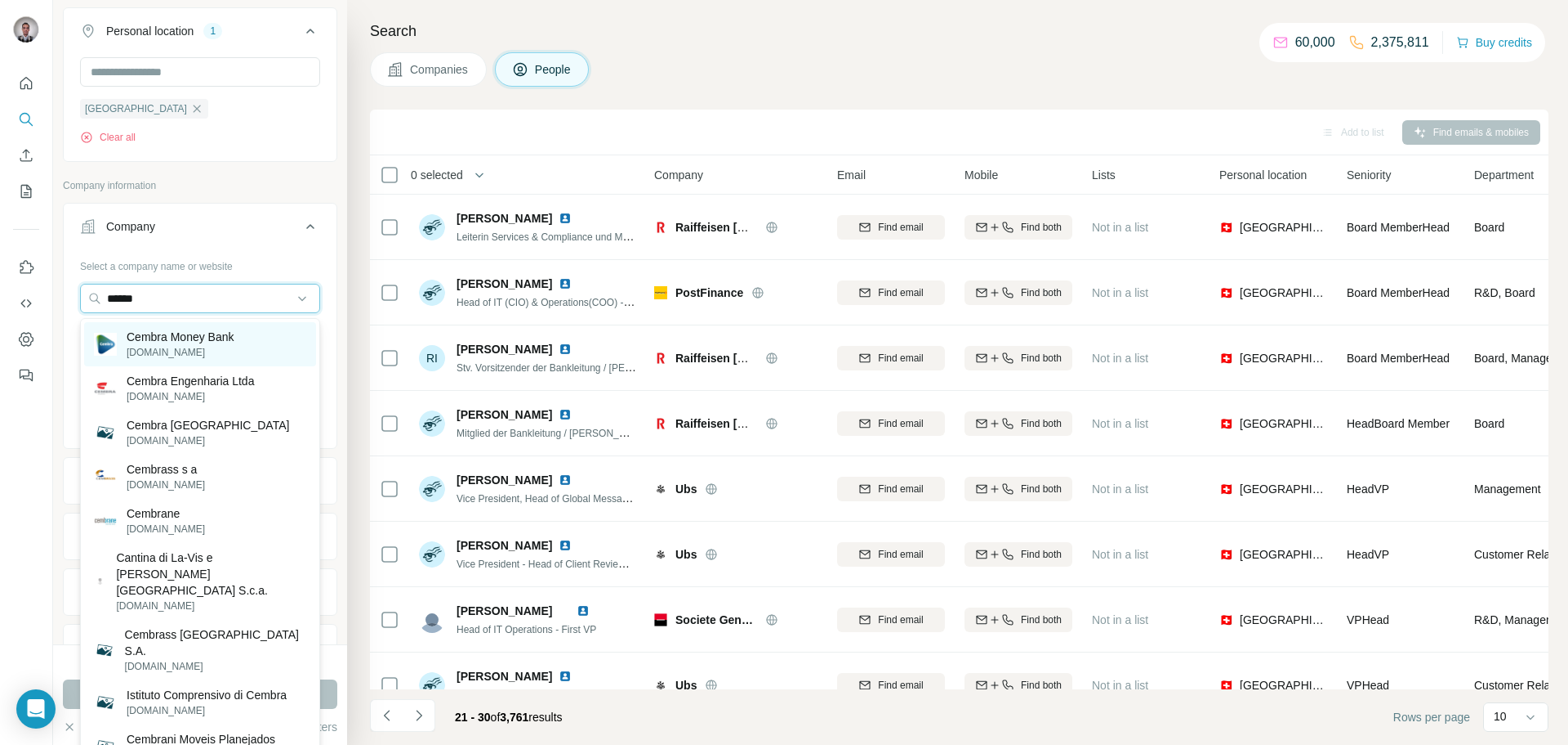
type input "******"
click at [171, 341] on p "Cembra Money Bank" at bounding box center [180, 336] width 108 height 16
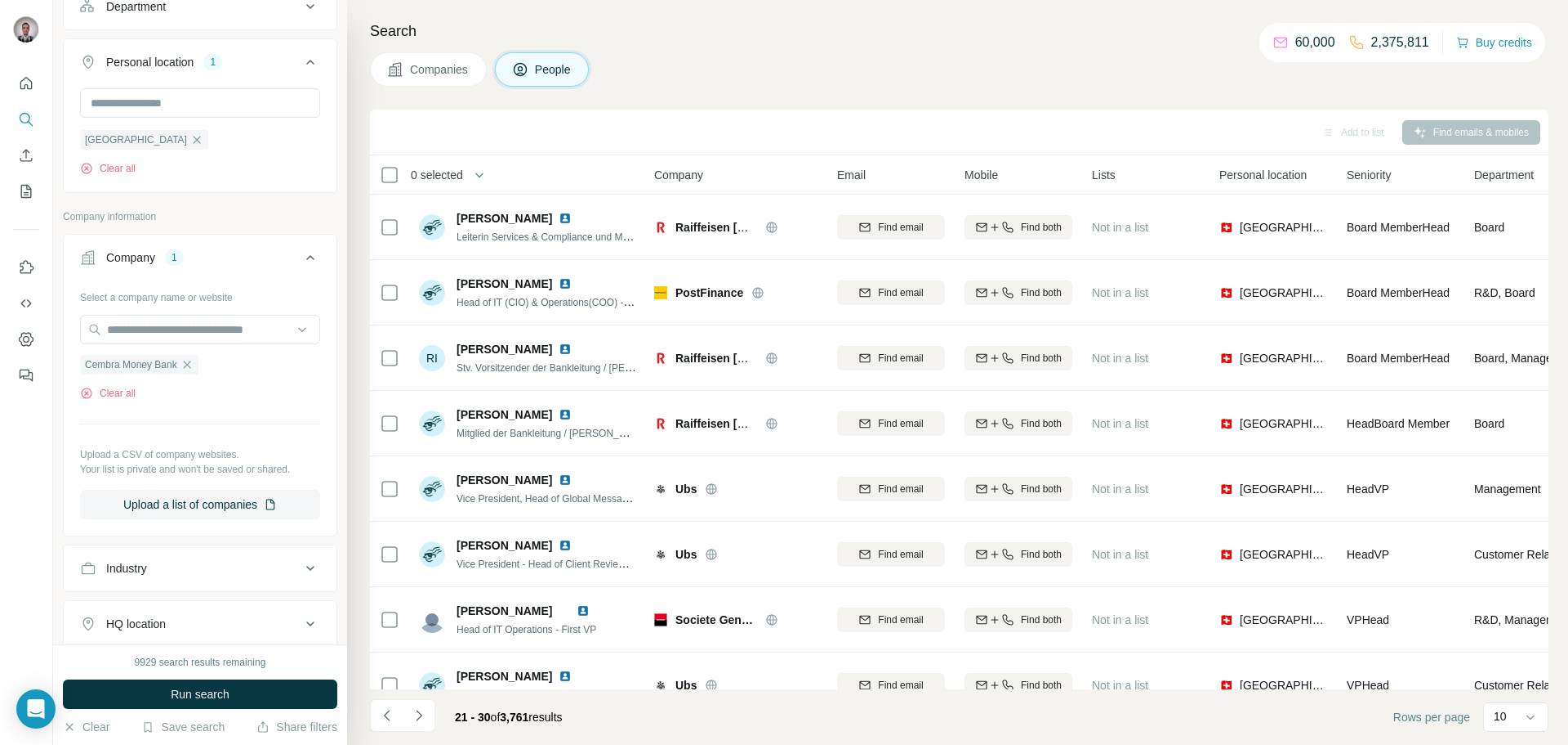
scroll to position [620, 0]
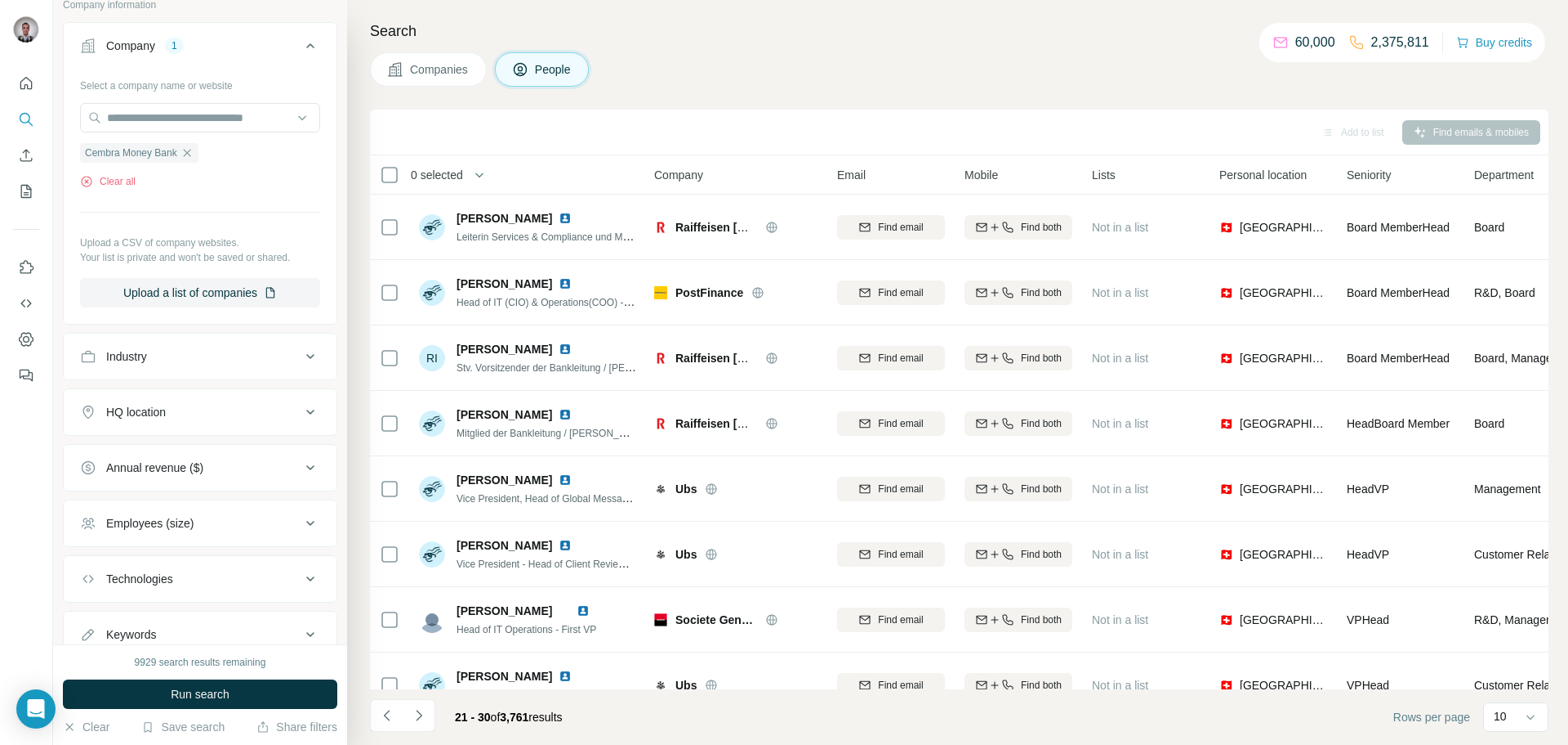
scroll to position [855, 0]
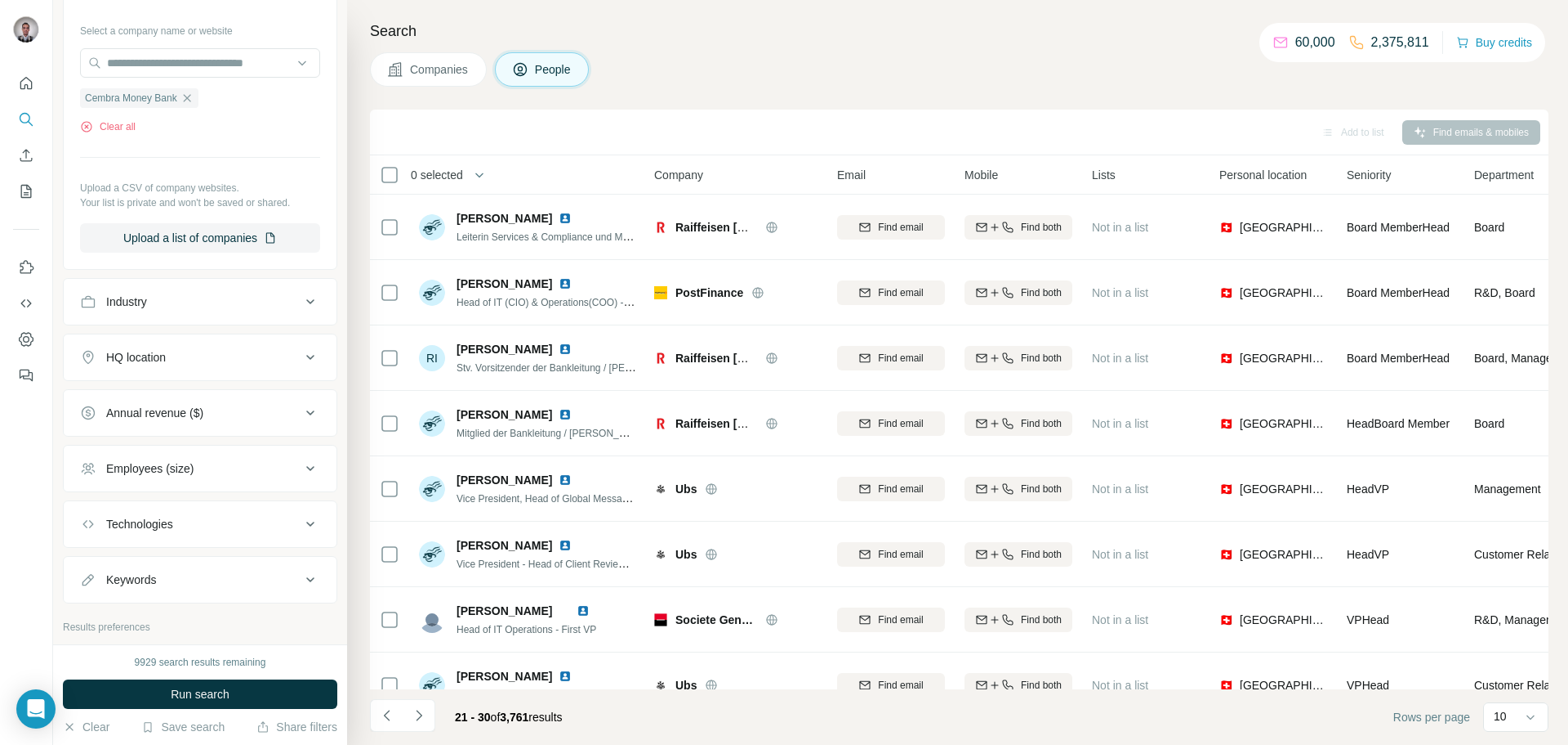
click at [299, 299] on div "Industry" at bounding box center [190, 301] width 221 height 16
click at [215, 342] on input at bounding box center [191, 342] width 201 height 18
click at [313, 302] on icon at bounding box center [310, 302] width 19 height 19
click at [301, 357] on icon at bounding box center [310, 357] width 19 height 19
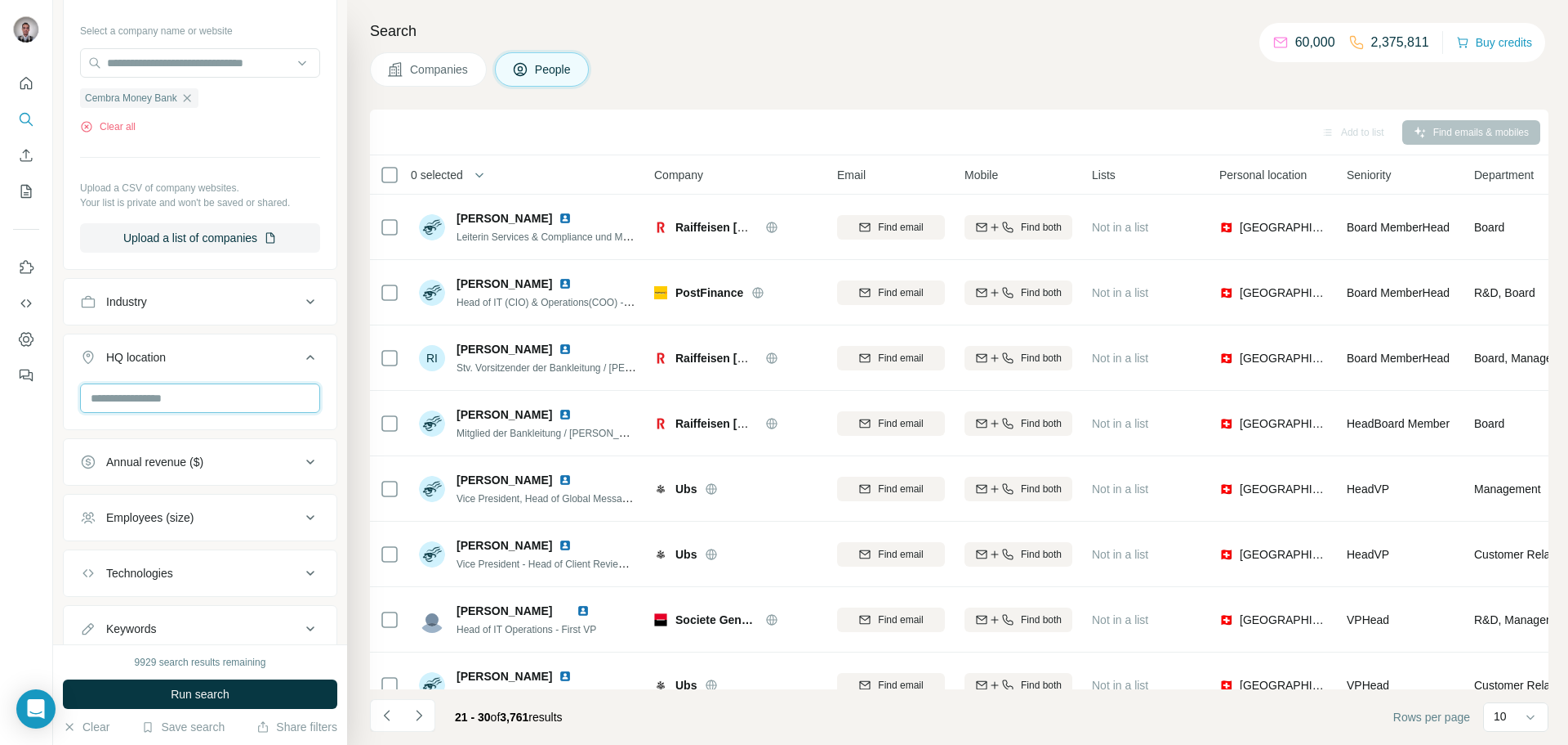
click at [203, 402] on input "text" at bounding box center [199, 398] width 240 height 30
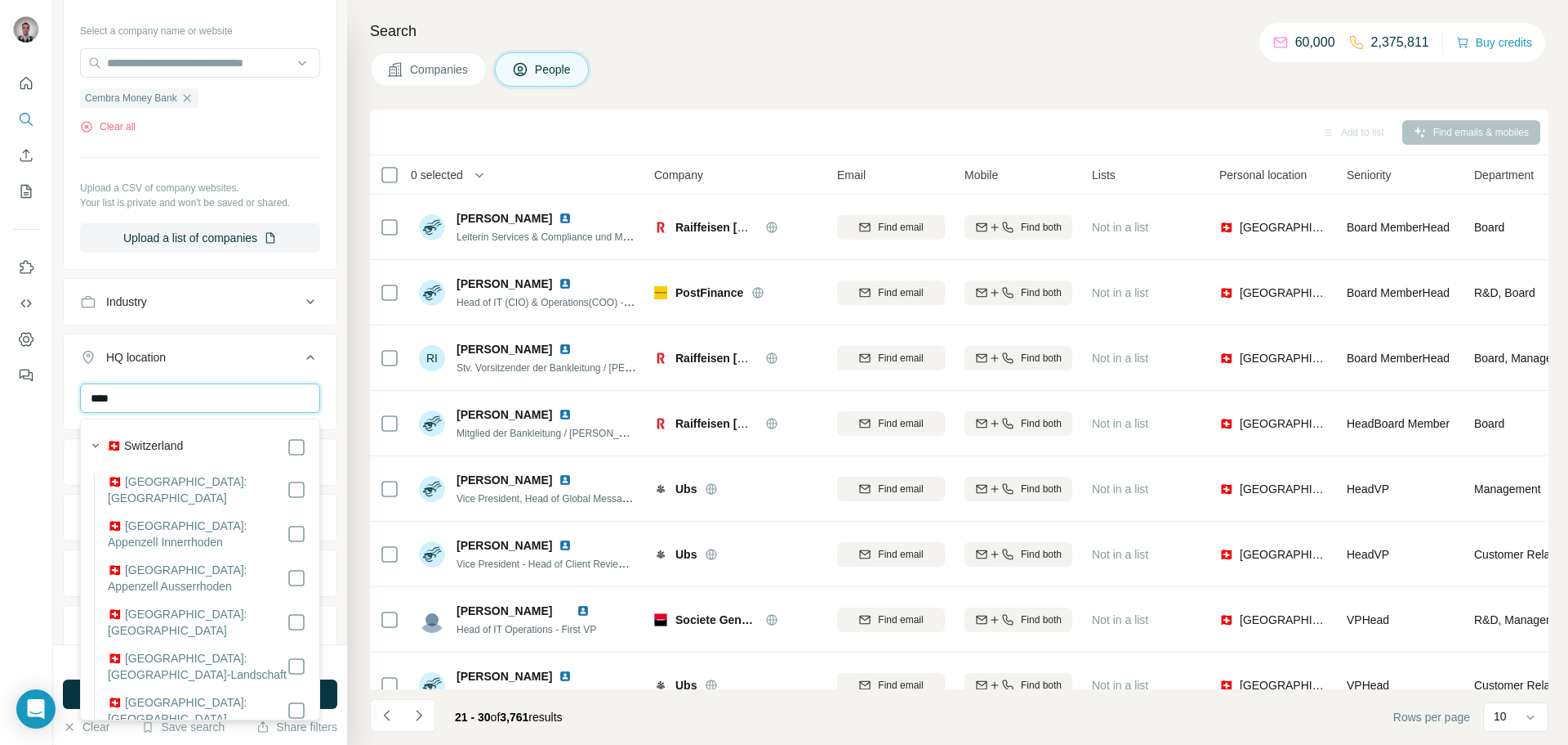
type input "****"
click at [168, 443] on label "🇨🇭 Switzerland" at bounding box center [144, 447] width 76 height 19
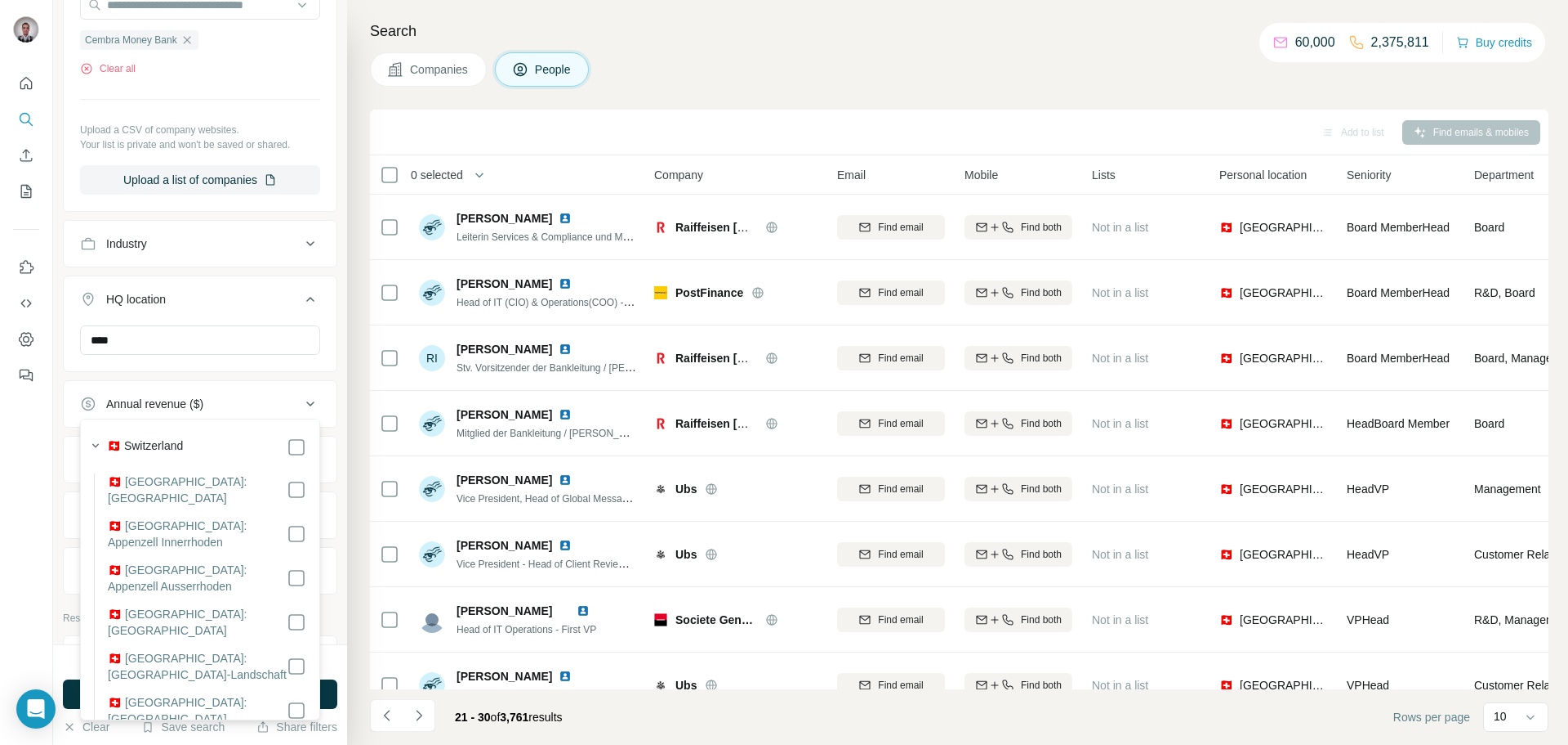
scroll to position [796, 0]
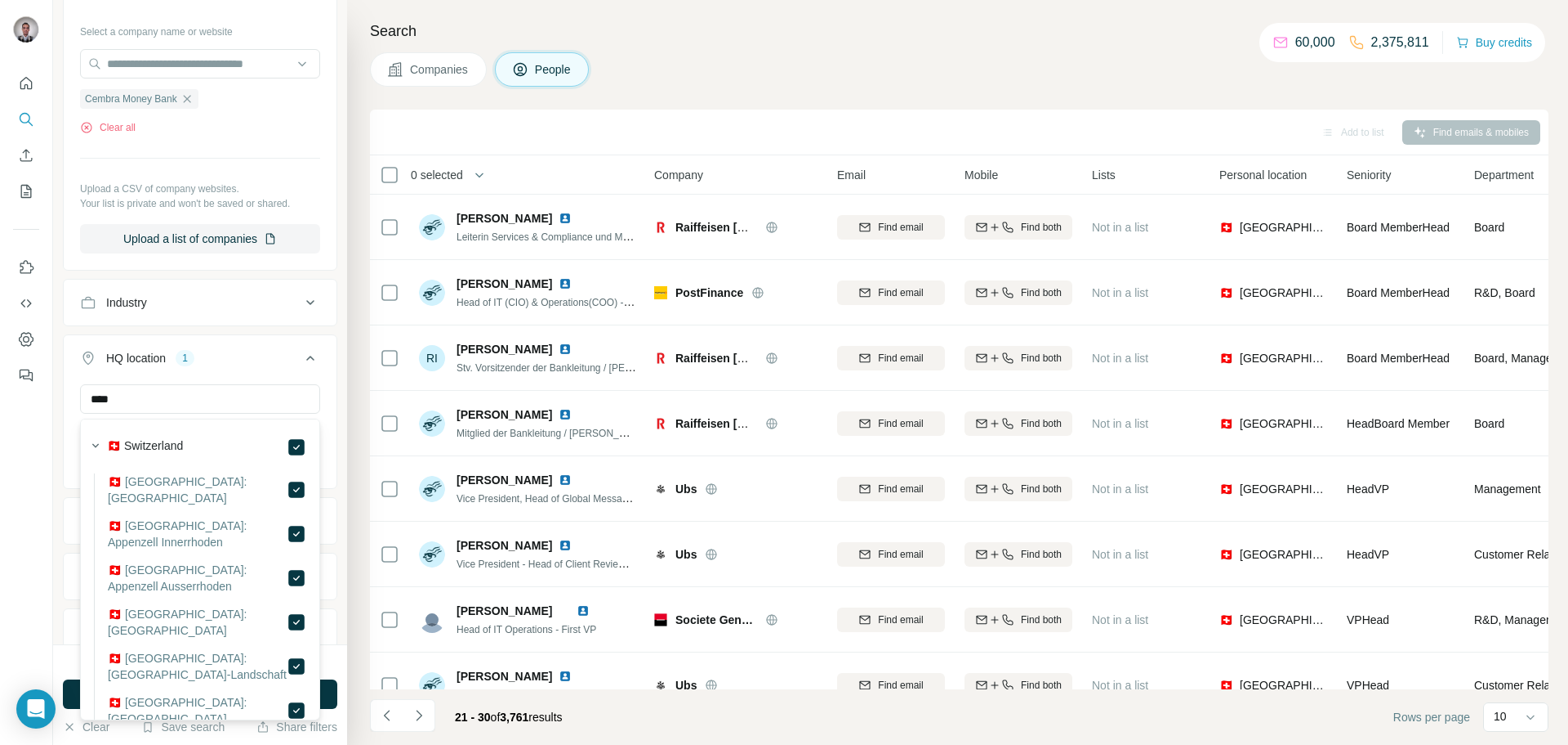
click at [41, 471] on div at bounding box center [26, 372] width 53 height 745
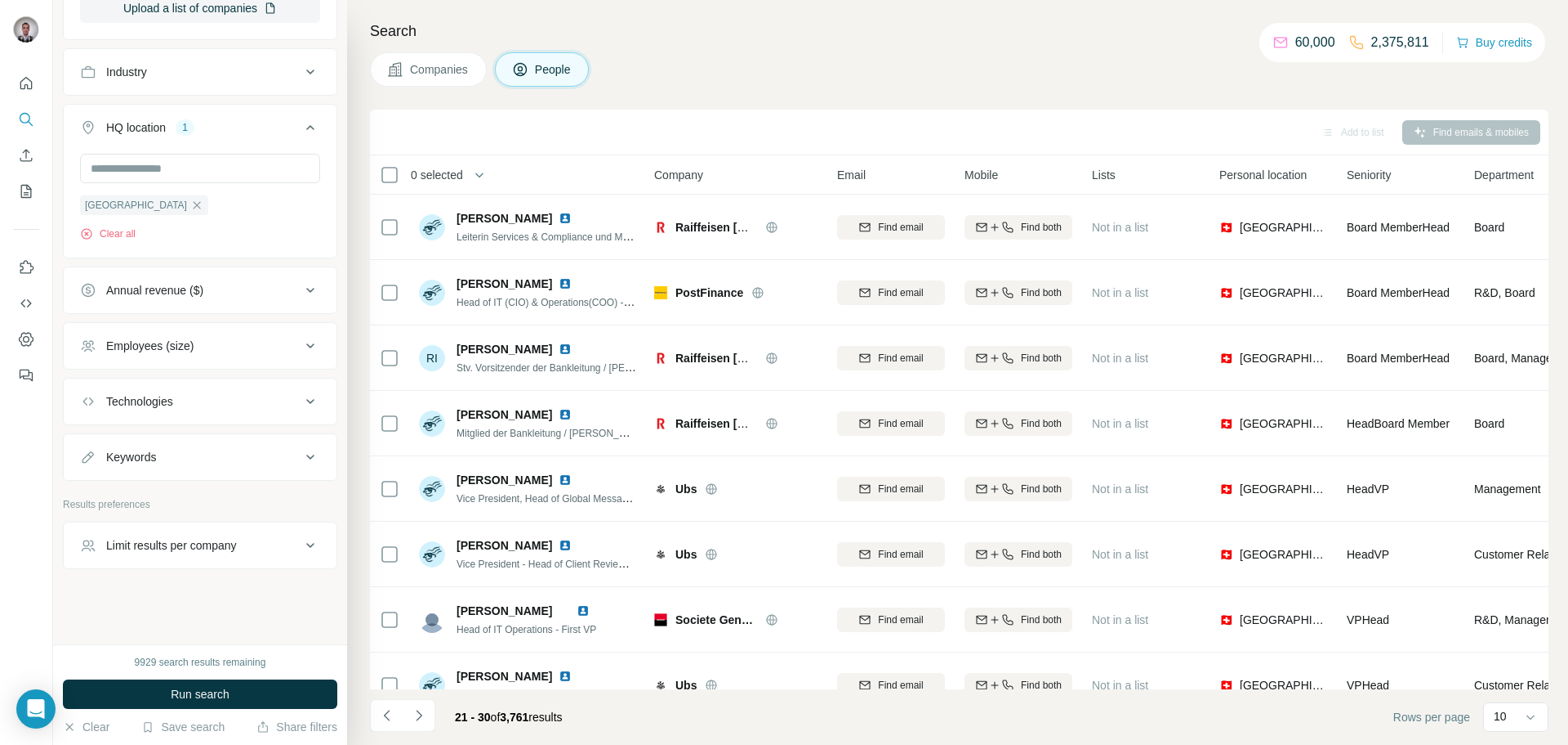
scroll to position [1029, 0]
click at [305, 538] on icon at bounding box center [310, 545] width 19 height 19
click at [304, 539] on icon at bounding box center [310, 543] width 19 height 19
click at [187, 694] on span "Run search" at bounding box center [199, 693] width 59 height 16
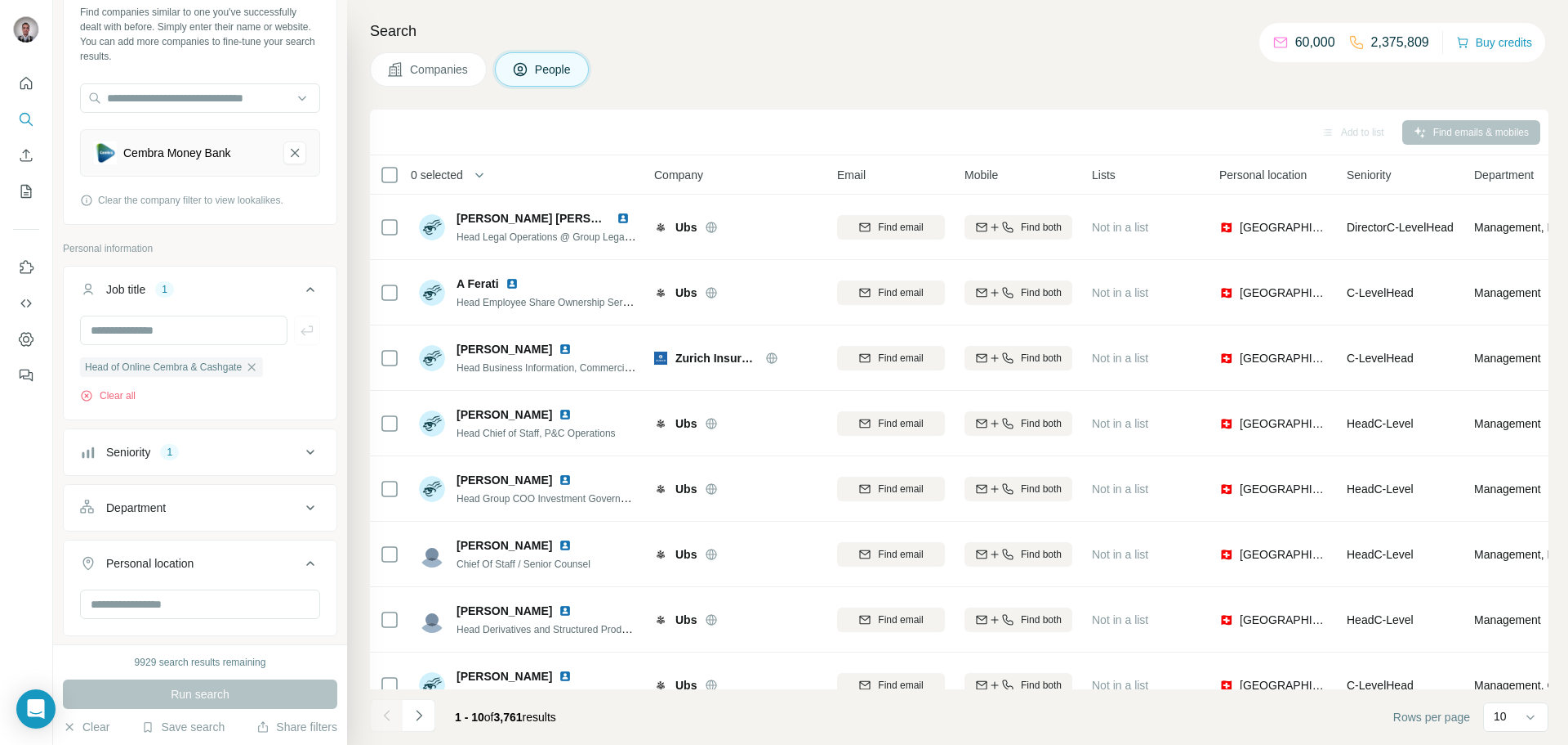
scroll to position [0, 0]
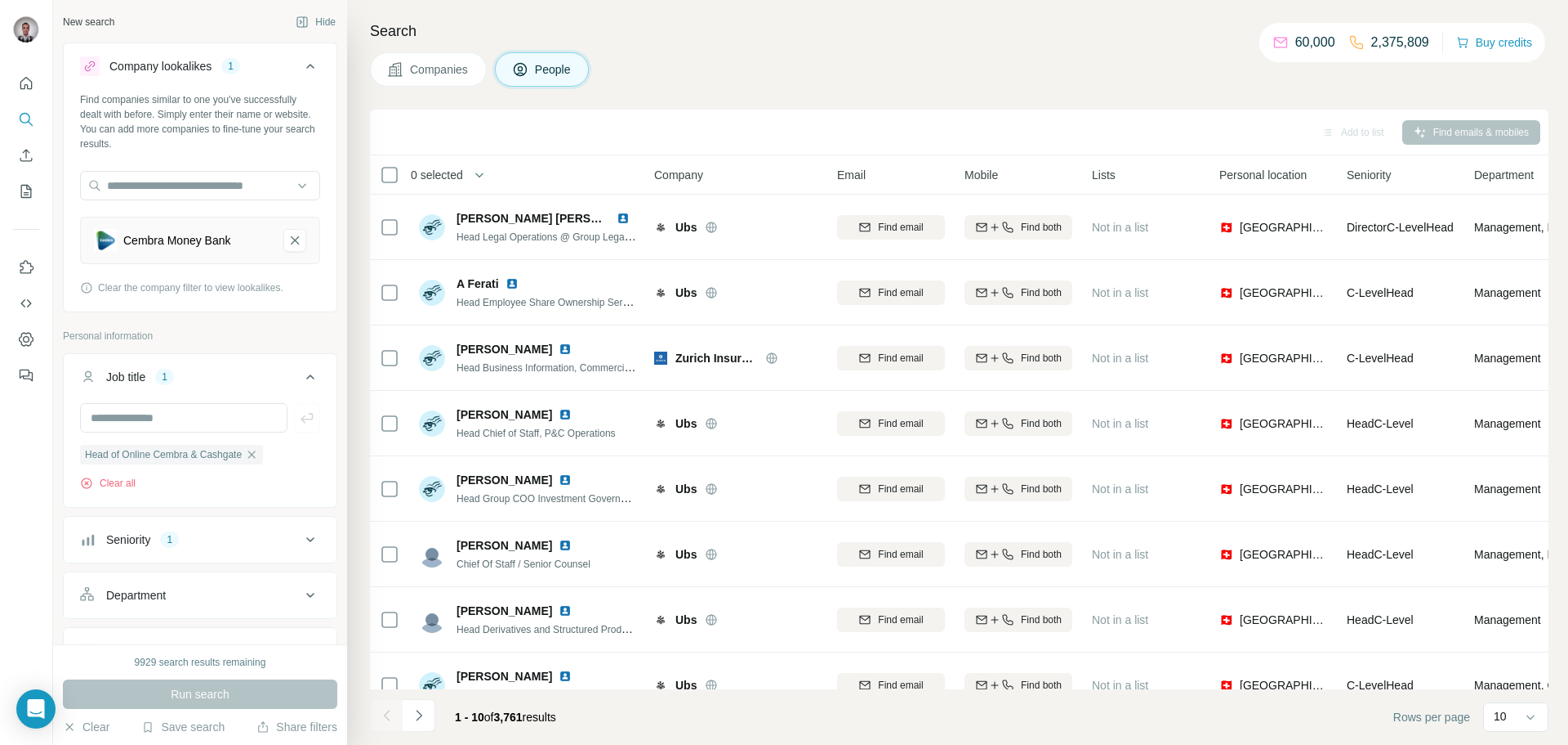
click at [447, 73] on span "Companies" at bounding box center [440, 69] width 60 height 16
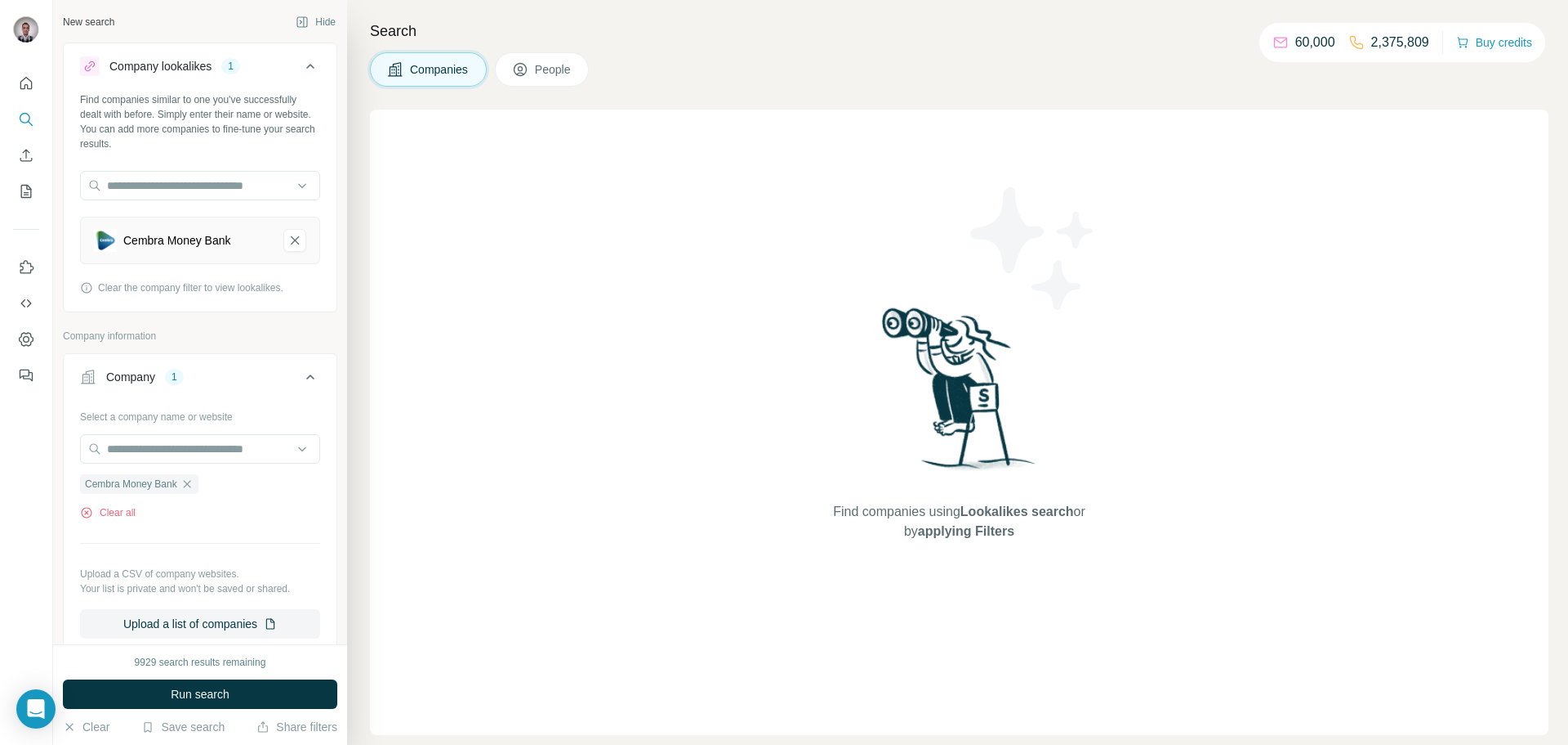
click at [535, 72] on button "People" at bounding box center [542, 69] width 94 height 35
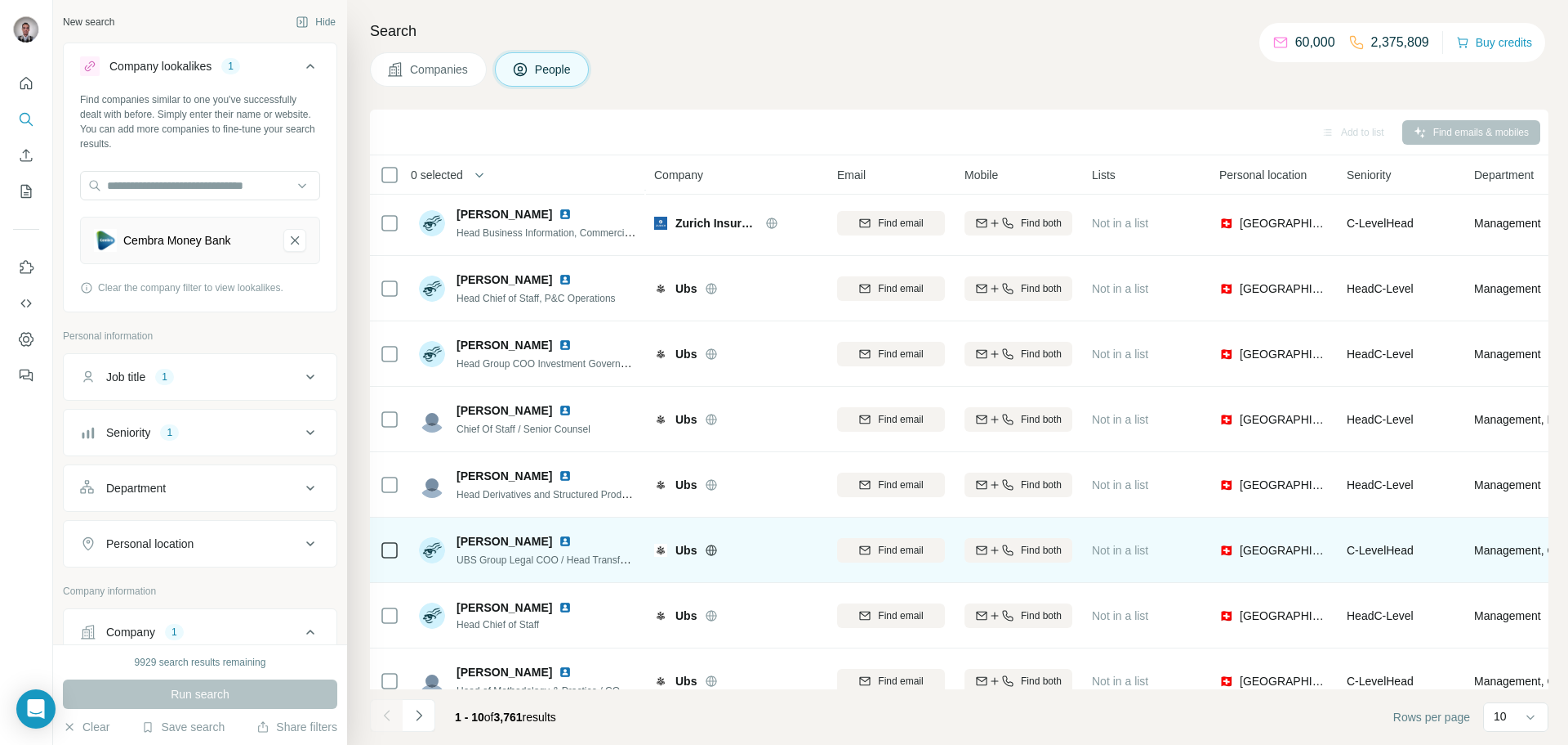
scroll to position [159, 0]
